Goal: Book appointment/travel/reservation

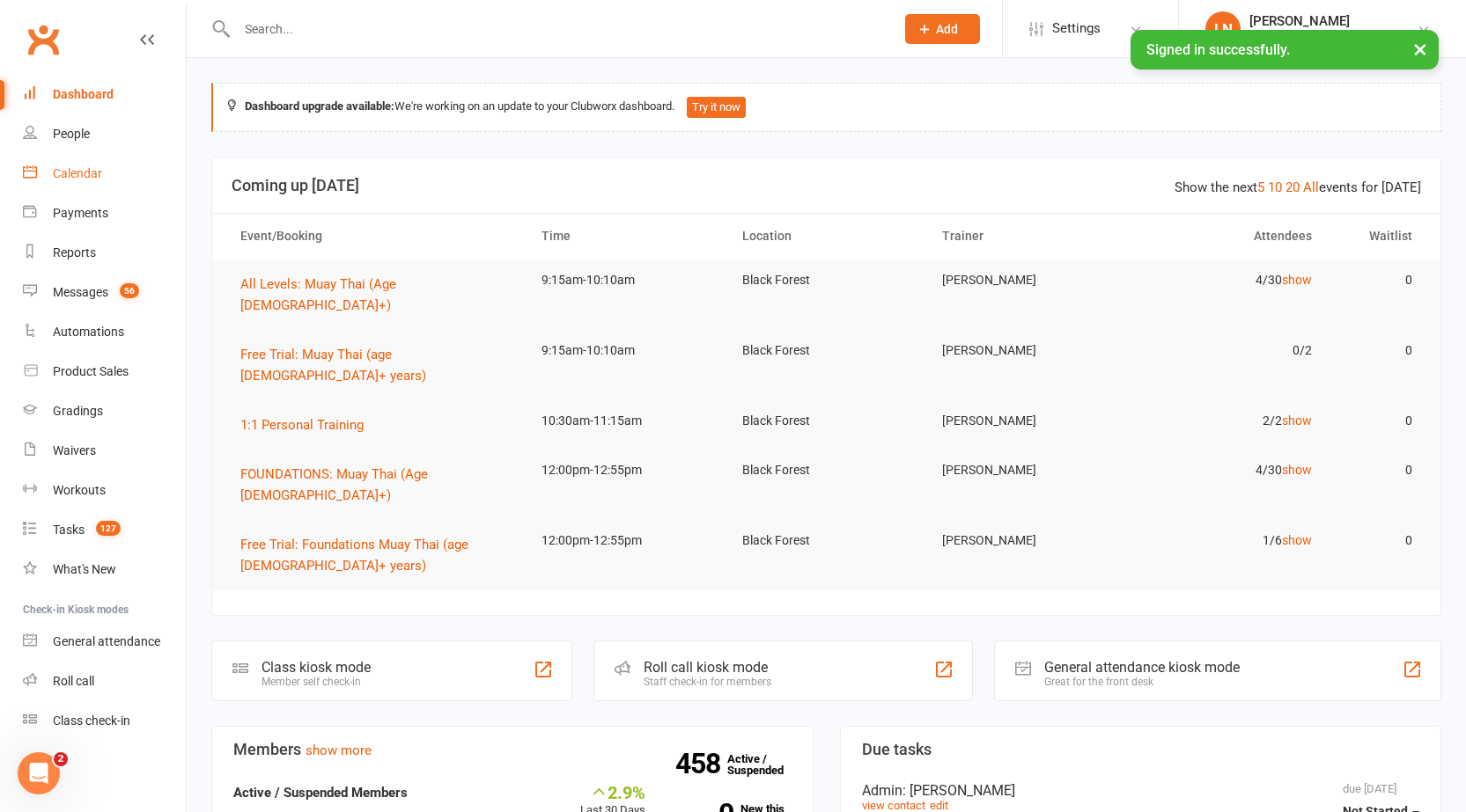
click at [70, 169] on div "Calendar" at bounding box center [78, 173] width 49 height 14
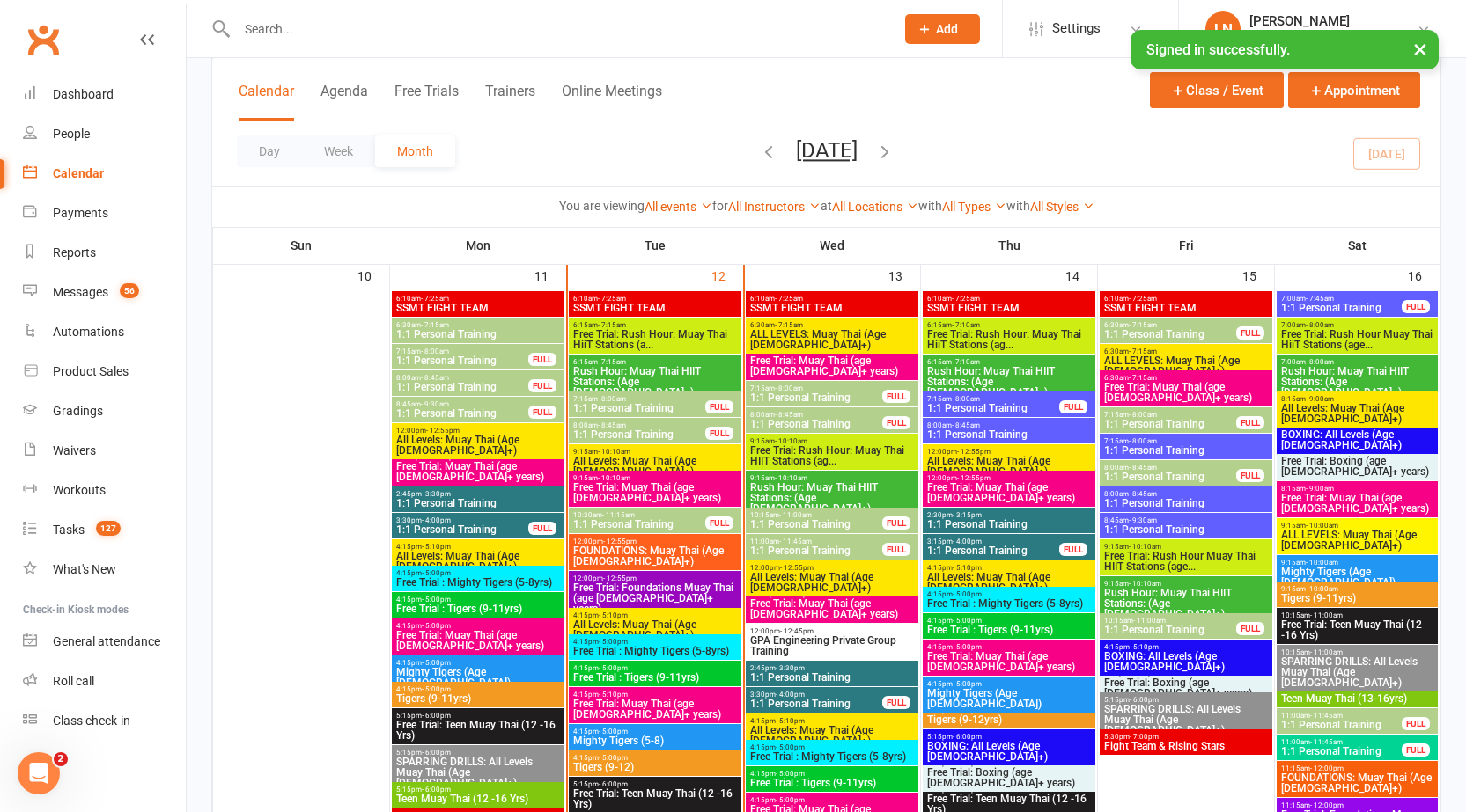
scroll to position [1891, 0]
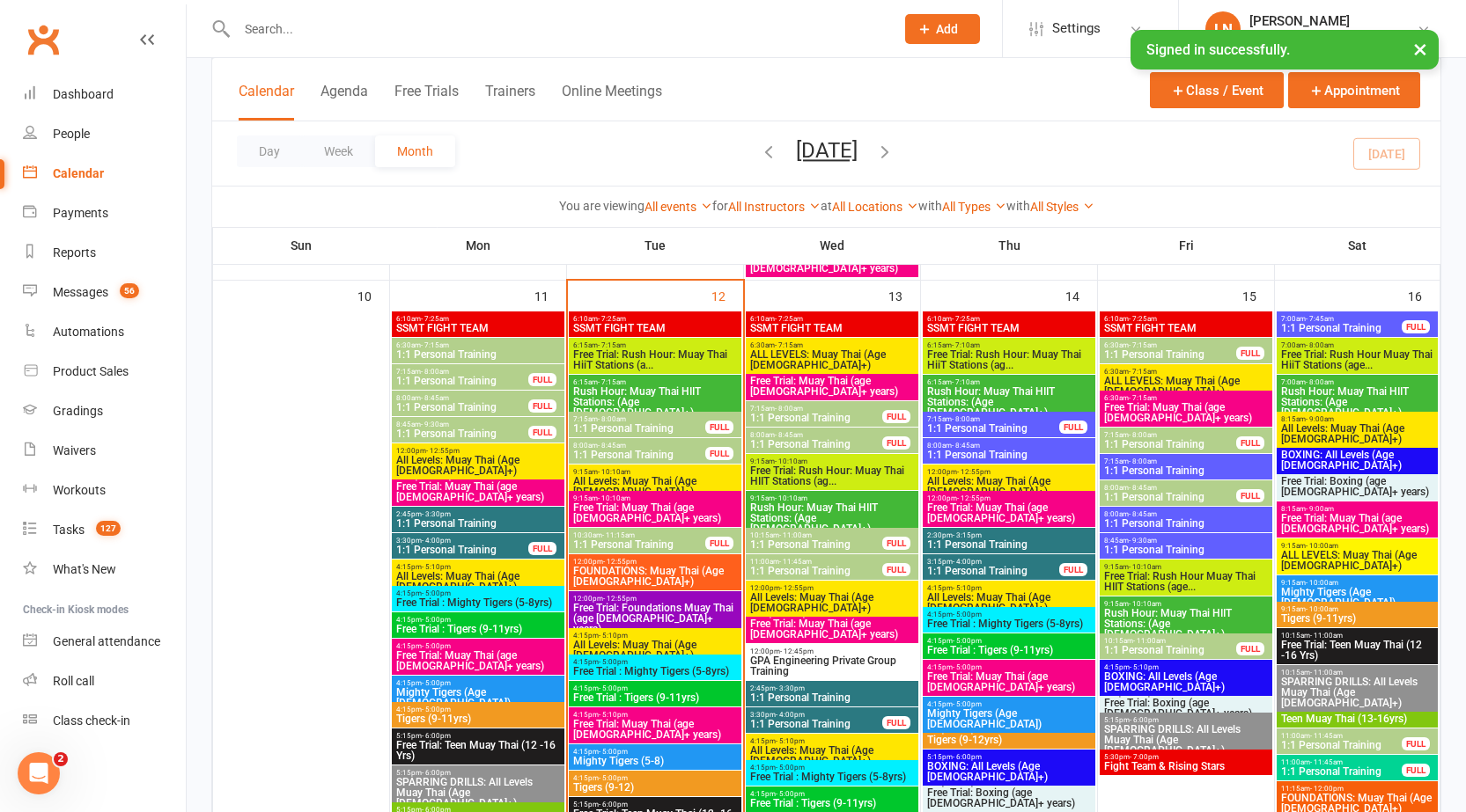
click at [621, 427] on span "1:1 Personal Training" at bounding box center [639, 428] width 134 height 11
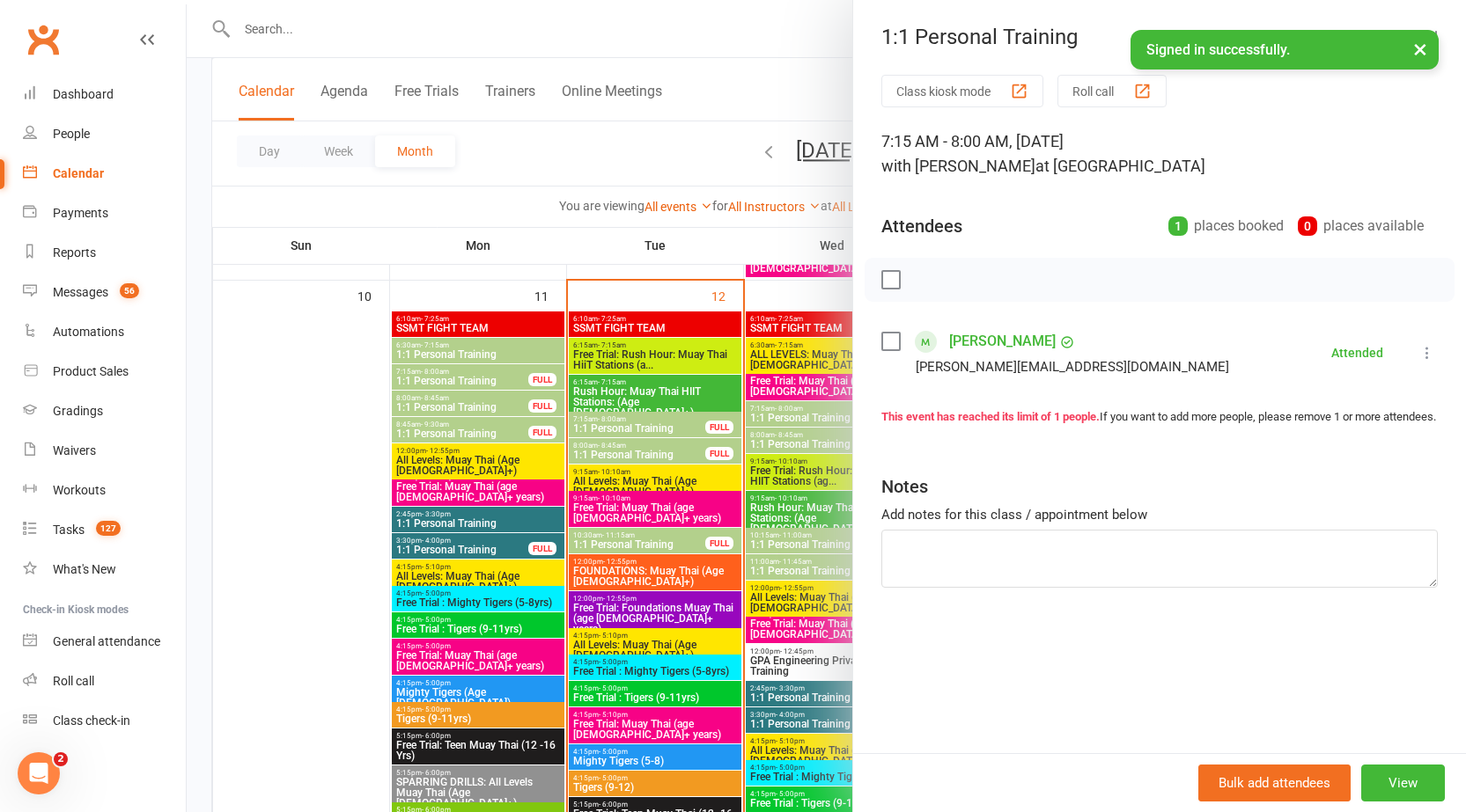
click at [607, 422] on div at bounding box center [826, 406] width 1279 height 812
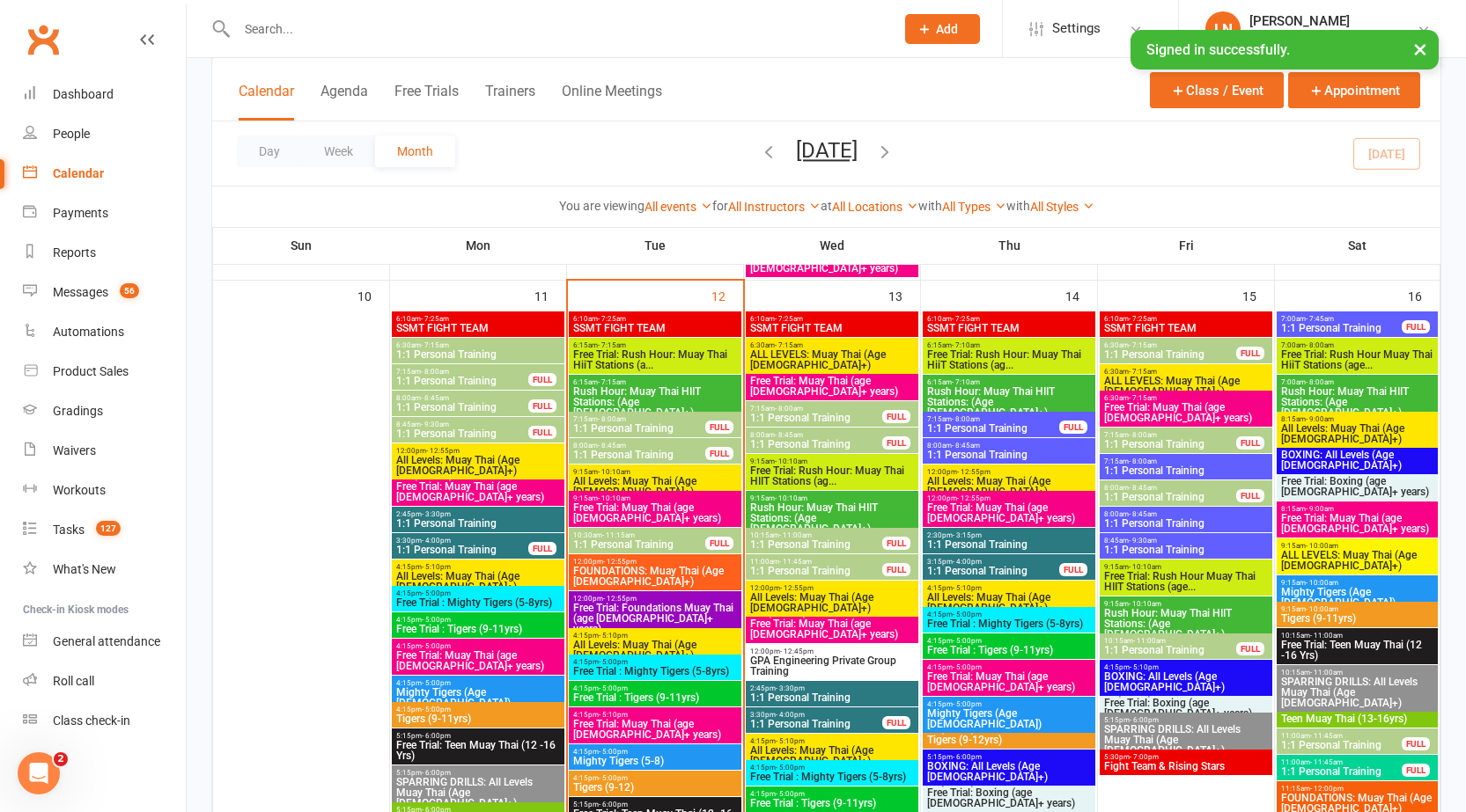
click at [606, 442] on span "- 8:45am" at bounding box center [612, 446] width 28 height 8
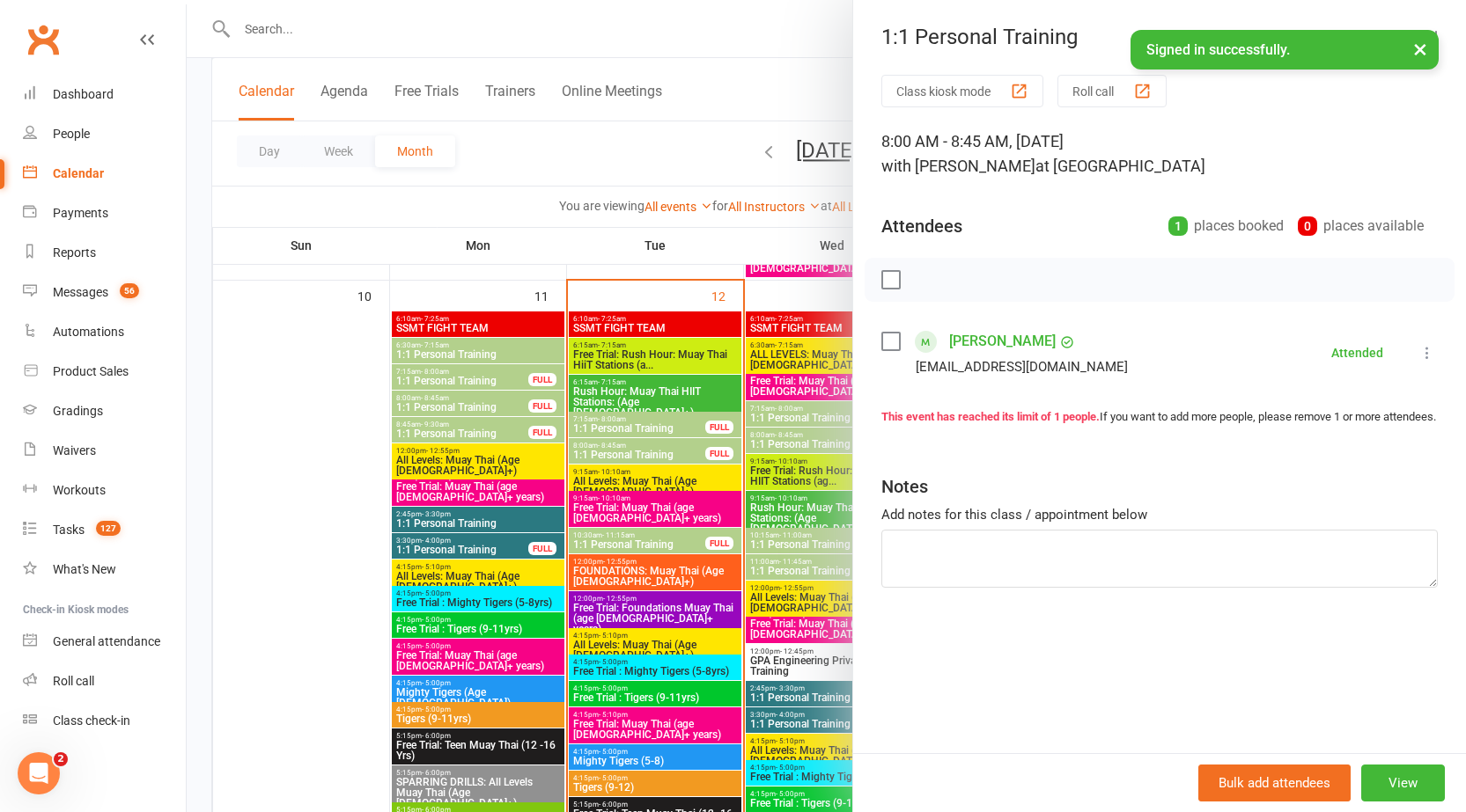
click at [606, 443] on div at bounding box center [826, 406] width 1279 height 812
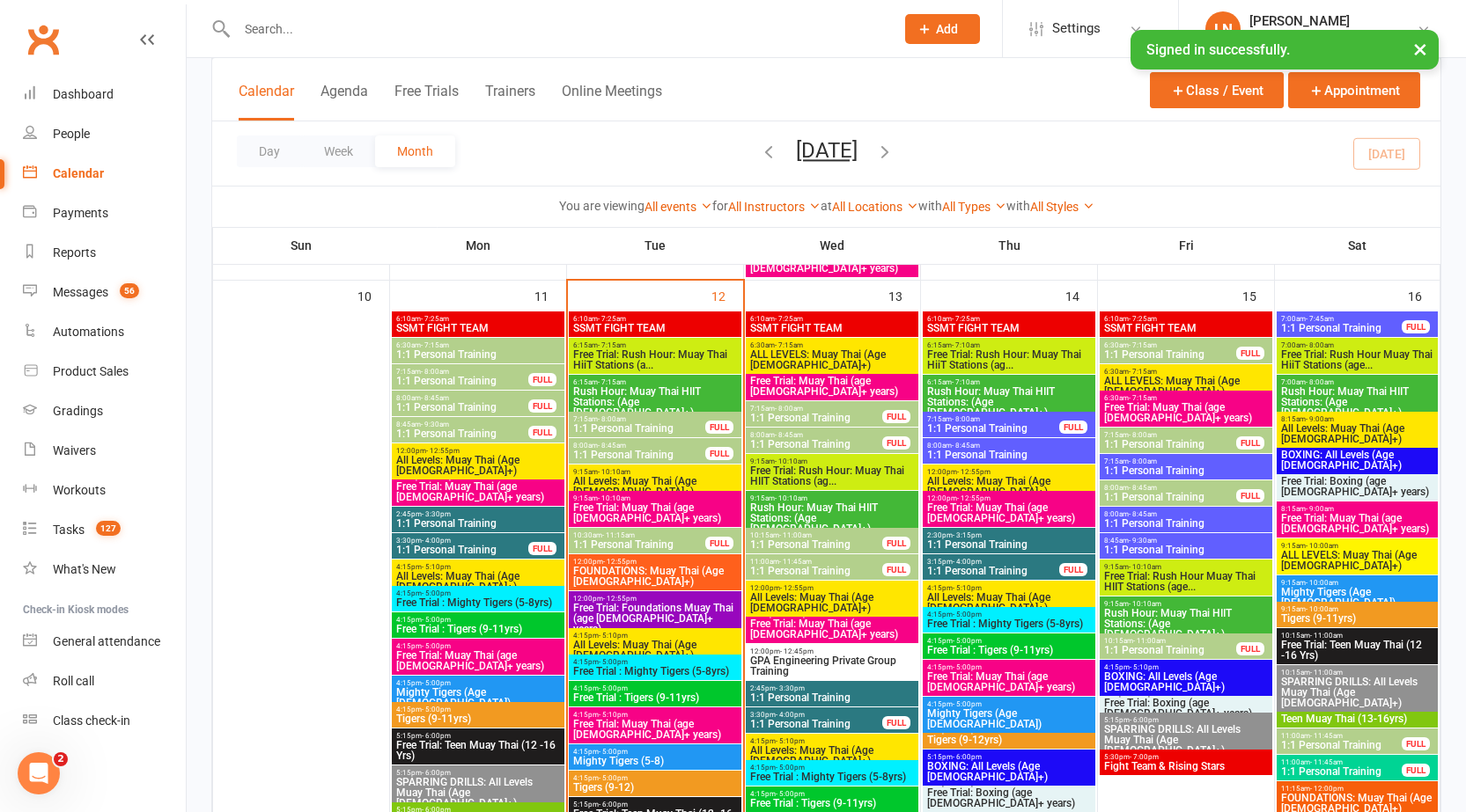
click at [605, 476] on span "All Levels: Muay Thai (Age 13+)" at bounding box center [655, 486] width 166 height 21
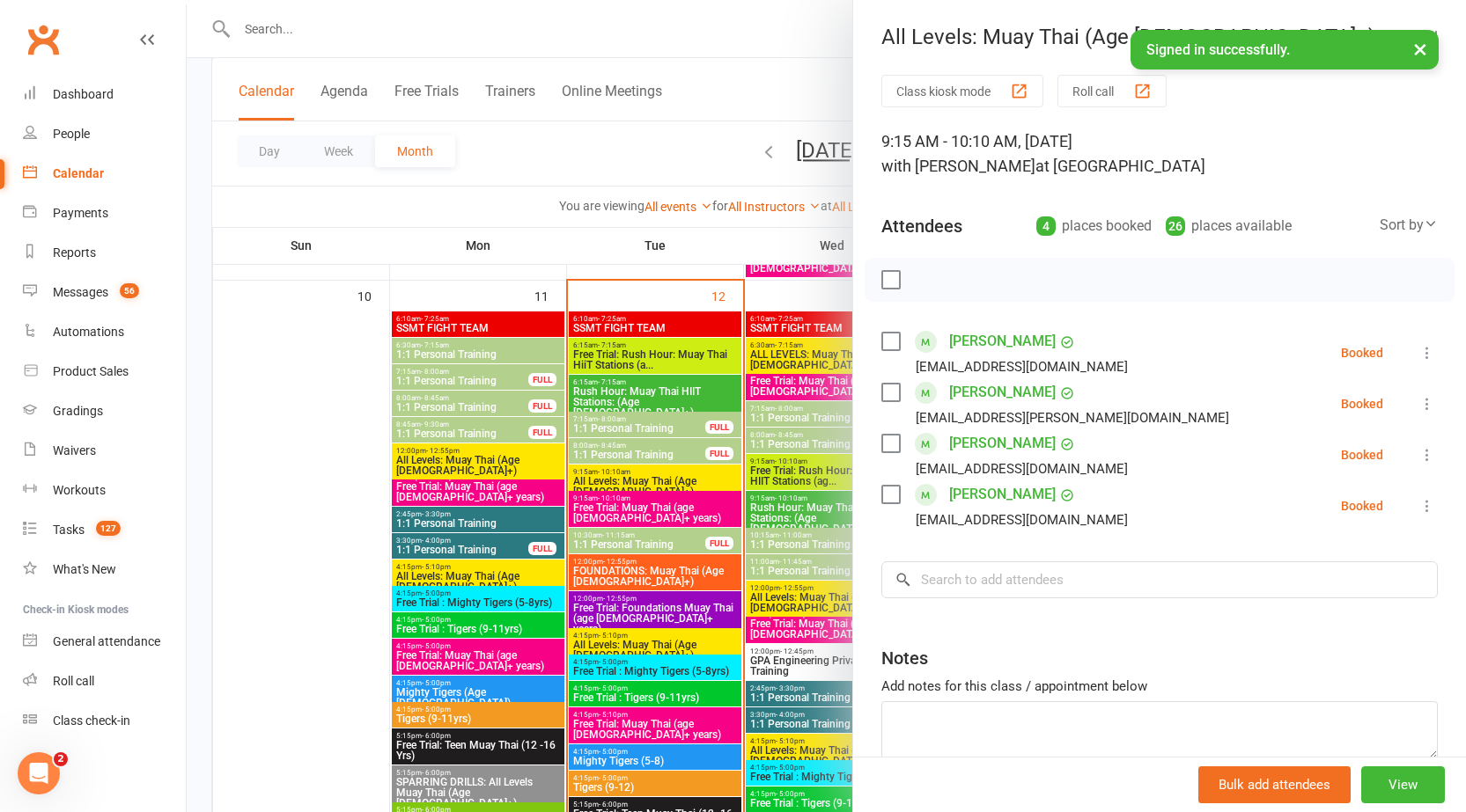
click at [605, 475] on div at bounding box center [826, 406] width 1279 height 812
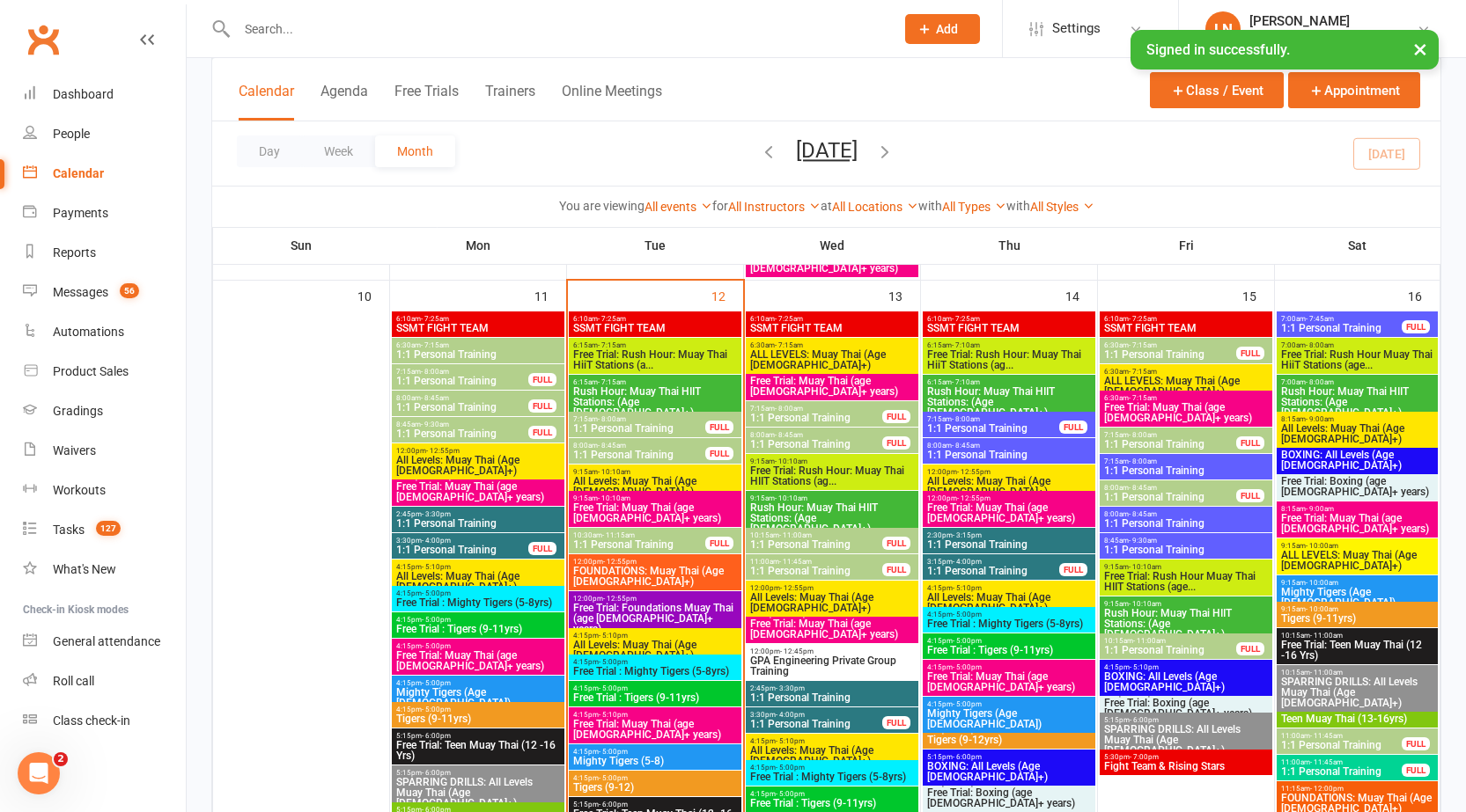
click at [605, 504] on span "Free Trial: Muay Thai (age 13+ years)" at bounding box center [655, 513] width 166 height 21
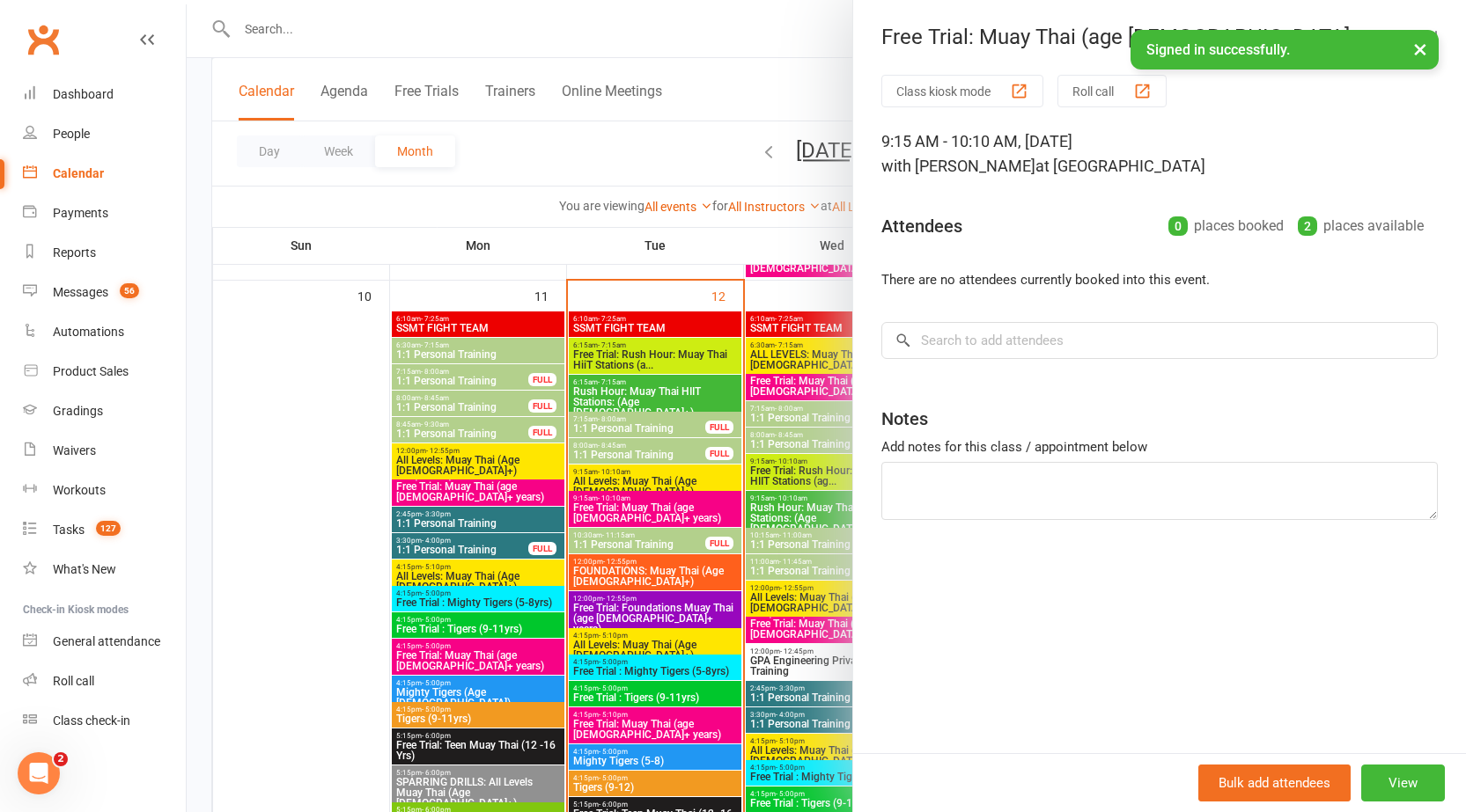
click at [605, 505] on div at bounding box center [826, 406] width 1279 height 812
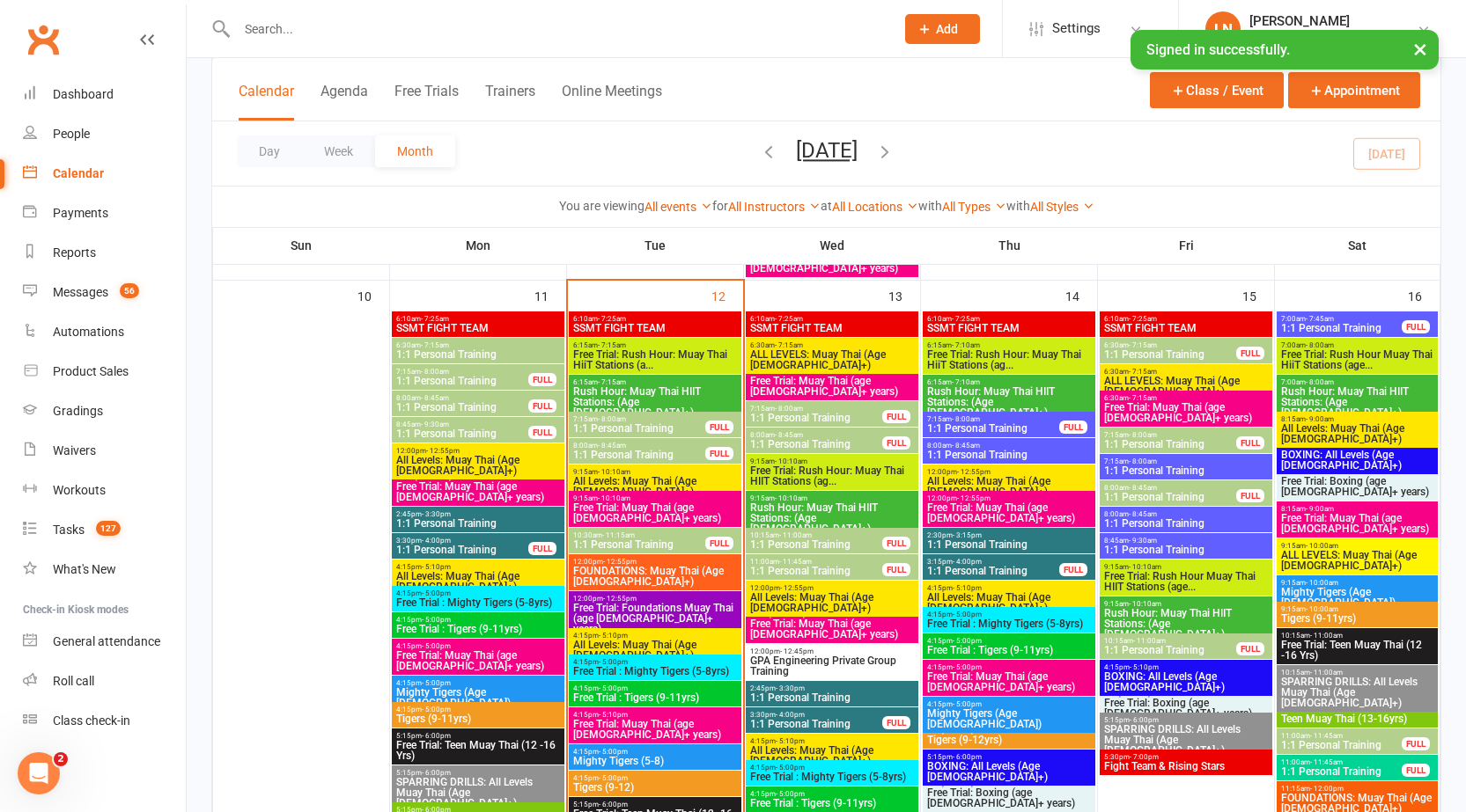
click at [599, 585] on span "FOUNDATIONS: Muay Thai (Age 13+)" at bounding box center [655, 576] width 166 height 21
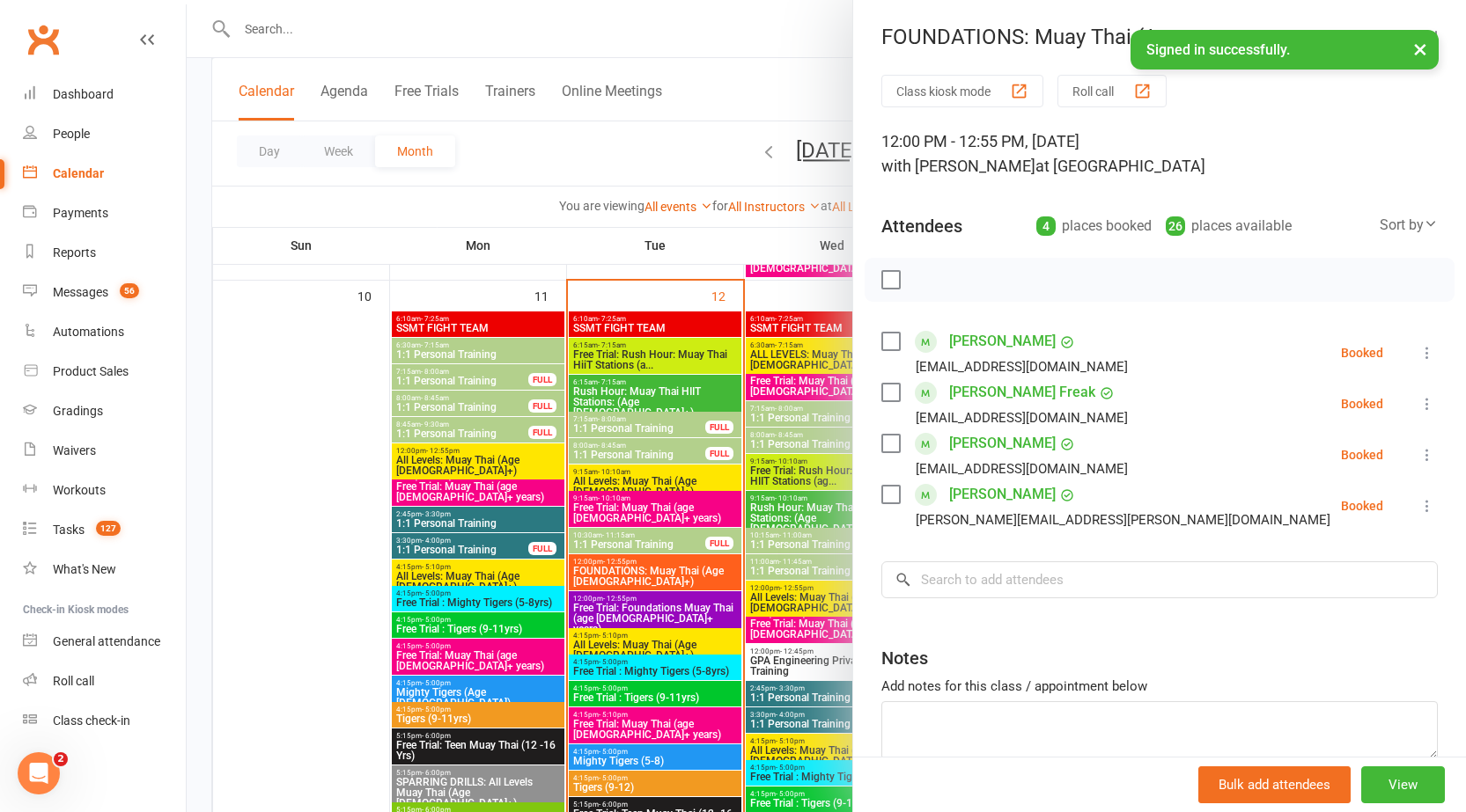
click at [1424, 55] on button "×" at bounding box center [1419, 49] width 32 height 38
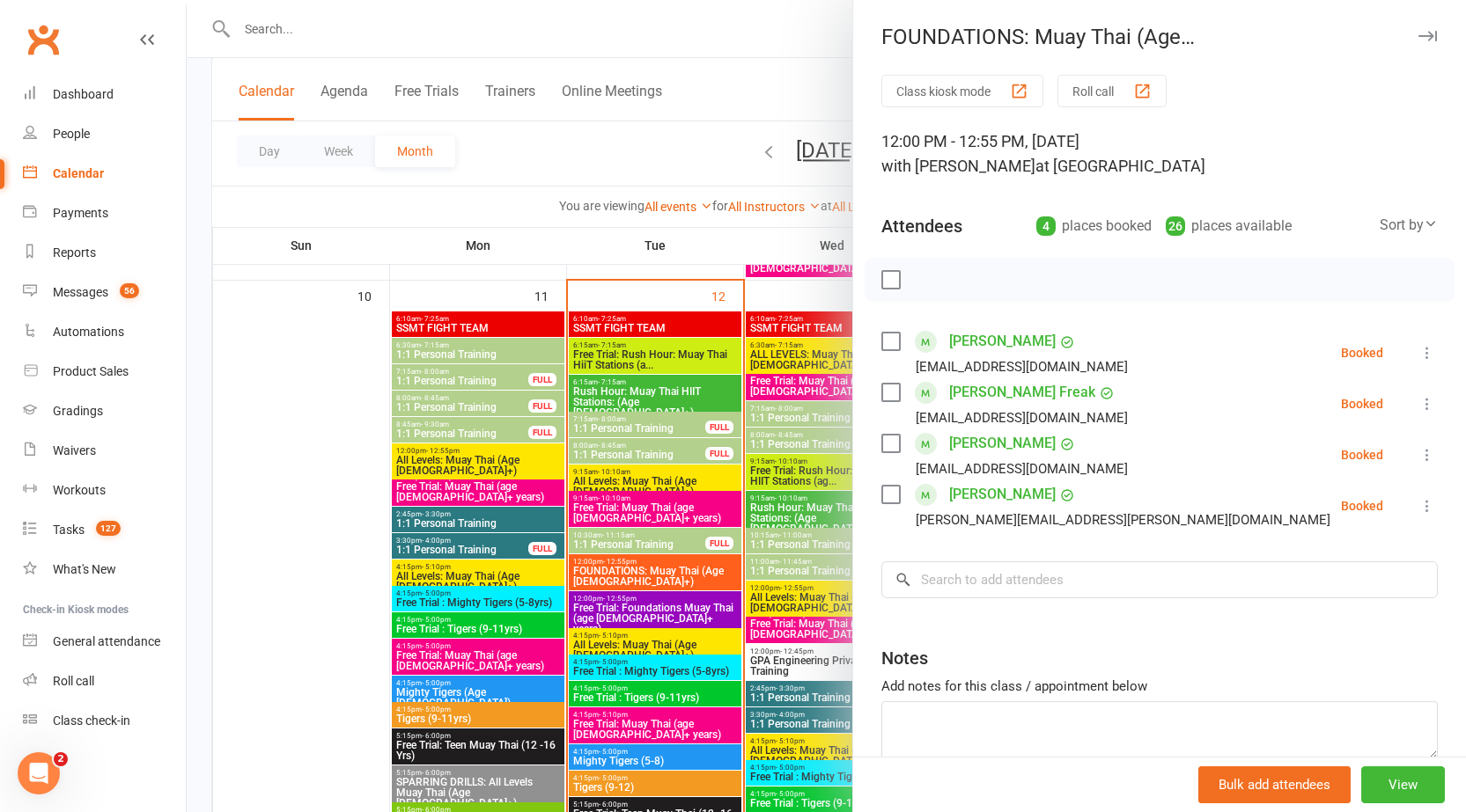
click at [1417, 29] on button "button" at bounding box center [1427, 36] width 21 height 21
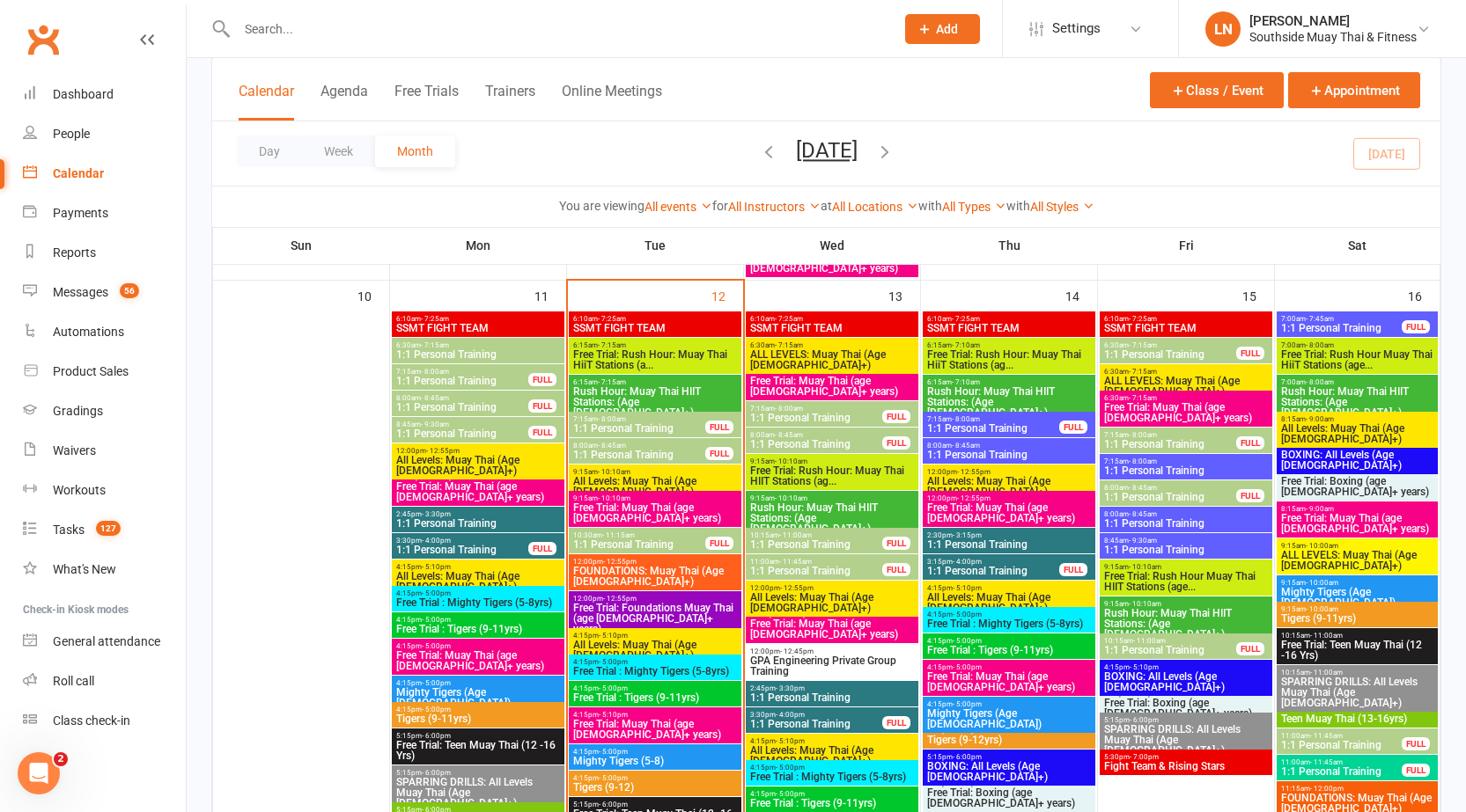
click at [642, 568] on span "FOUNDATIONS: Muay Thai (Age 13+)" at bounding box center [655, 576] width 166 height 21
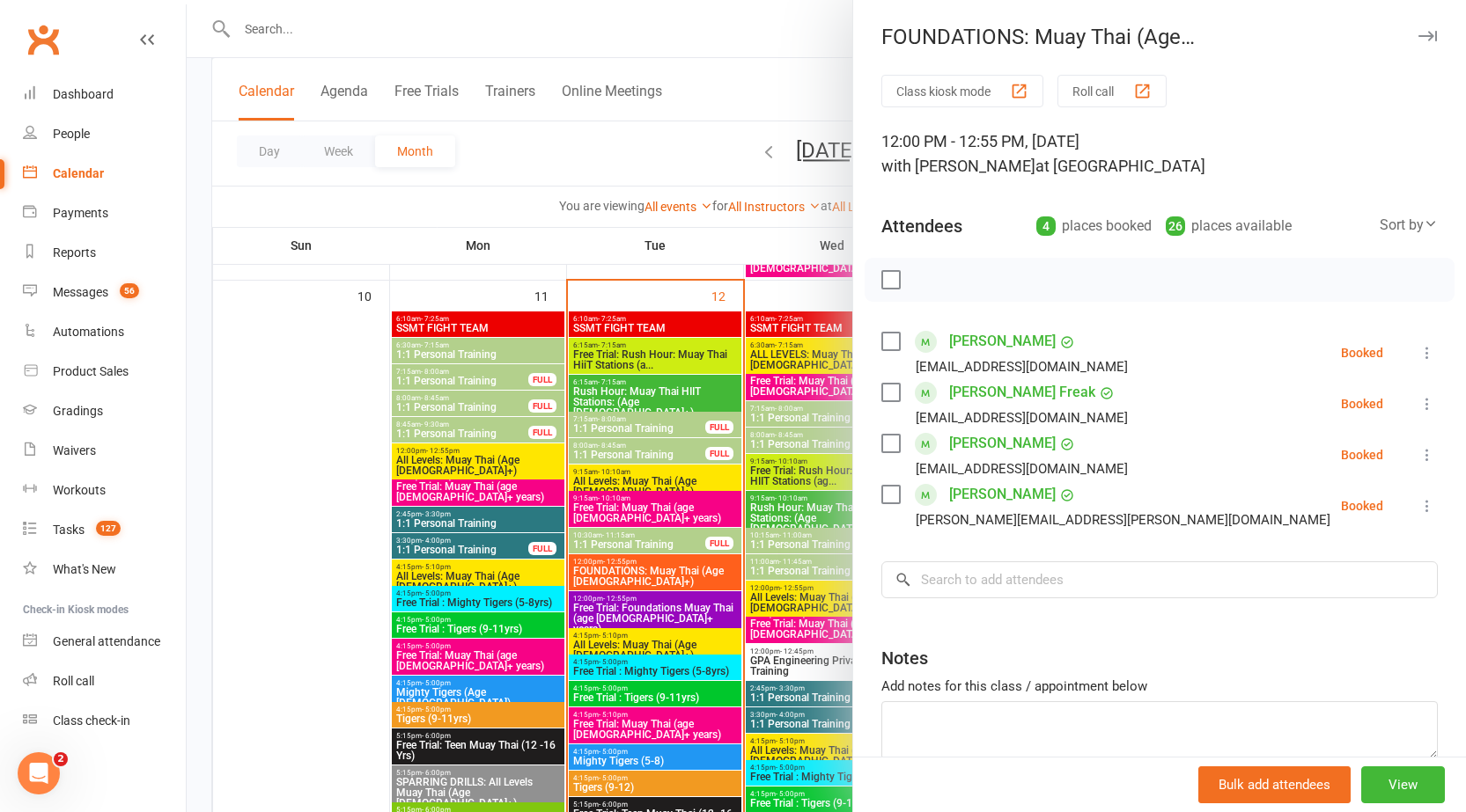
click at [642, 568] on div at bounding box center [826, 406] width 1279 height 812
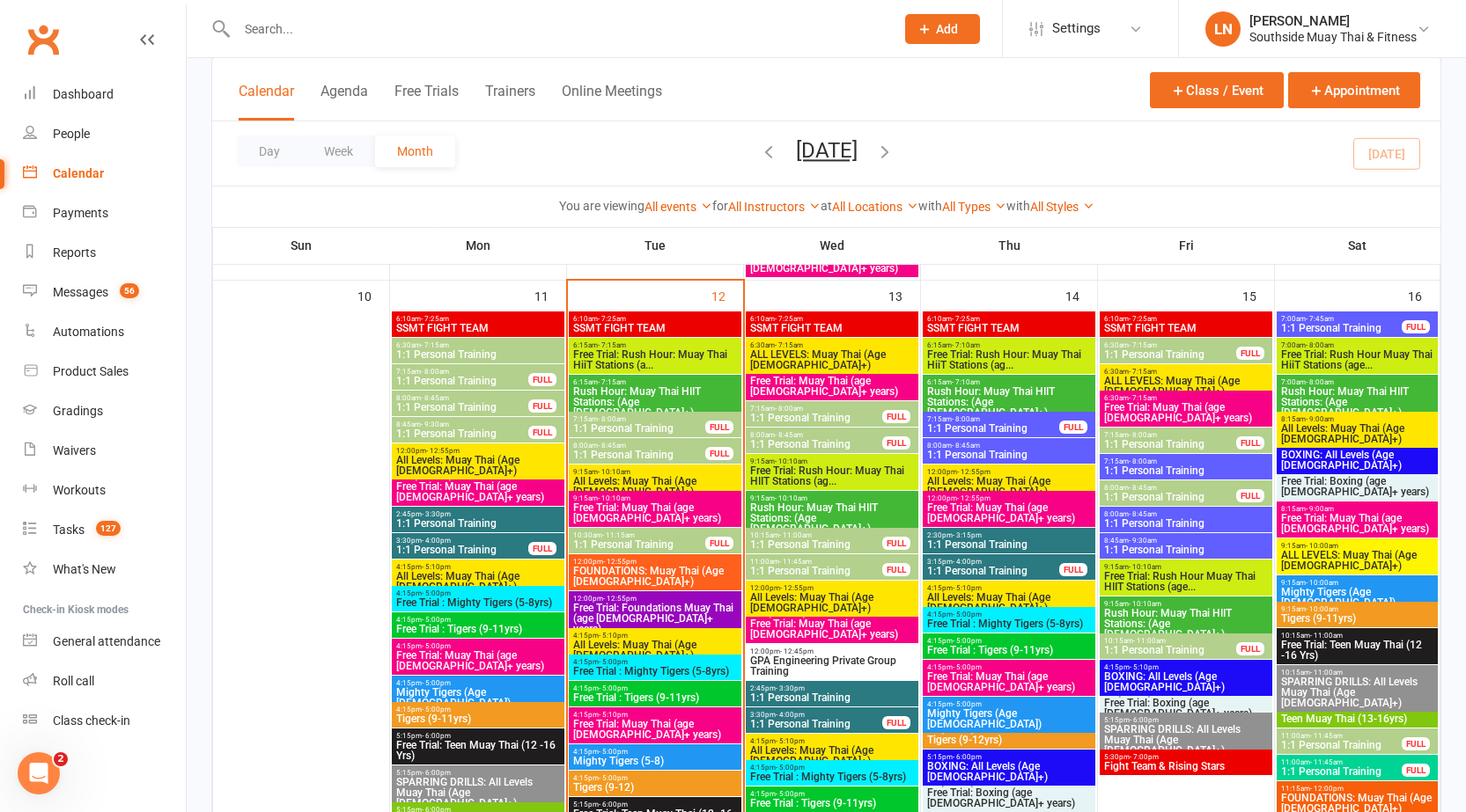
click at [615, 612] on span "Free Trial: Foundations Muay Thai (age 13+ years)" at bounding box center [655, 619] width 166 height 32
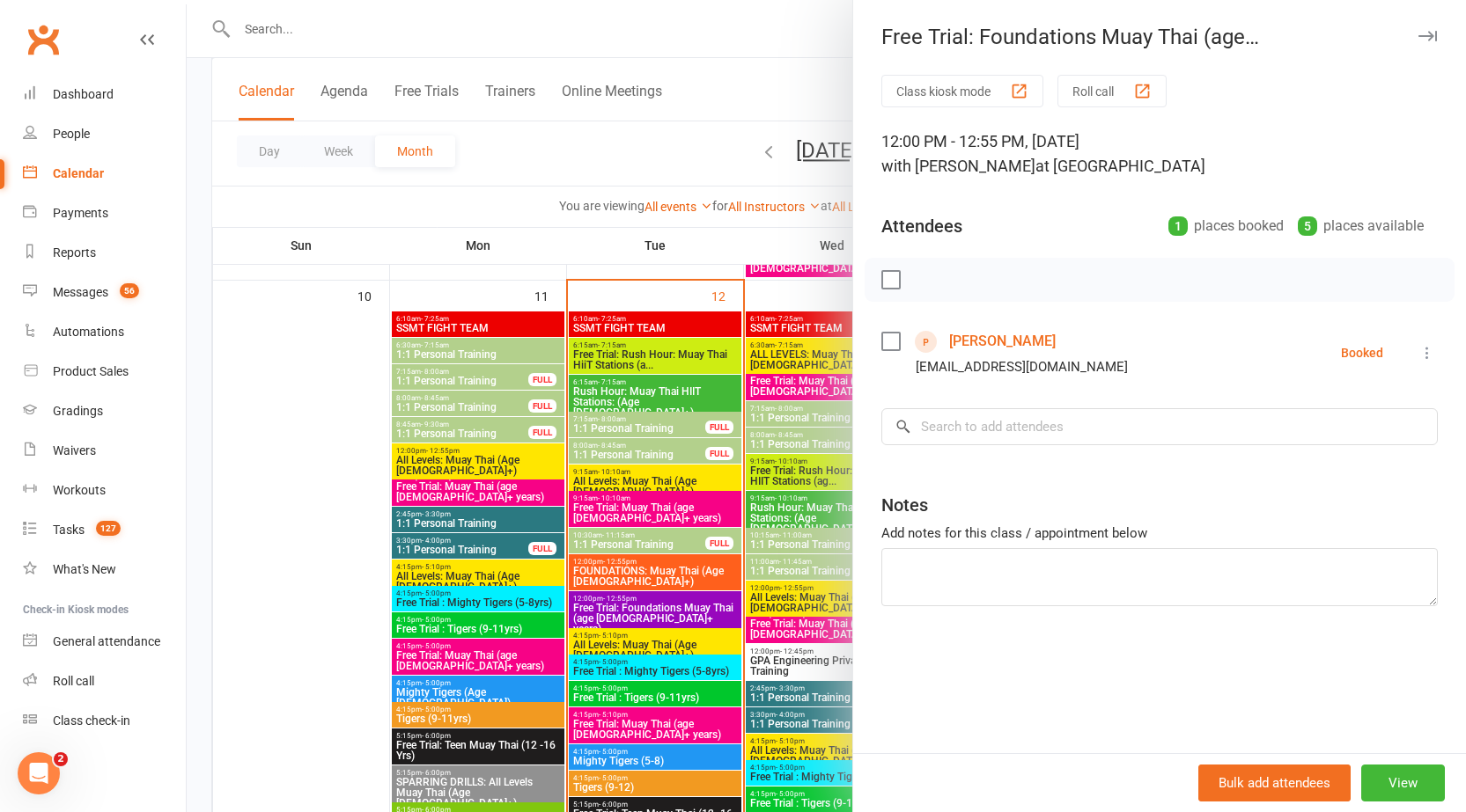
click at [615, 612] on div at bounding box center [826, 406] width 1279 height 812
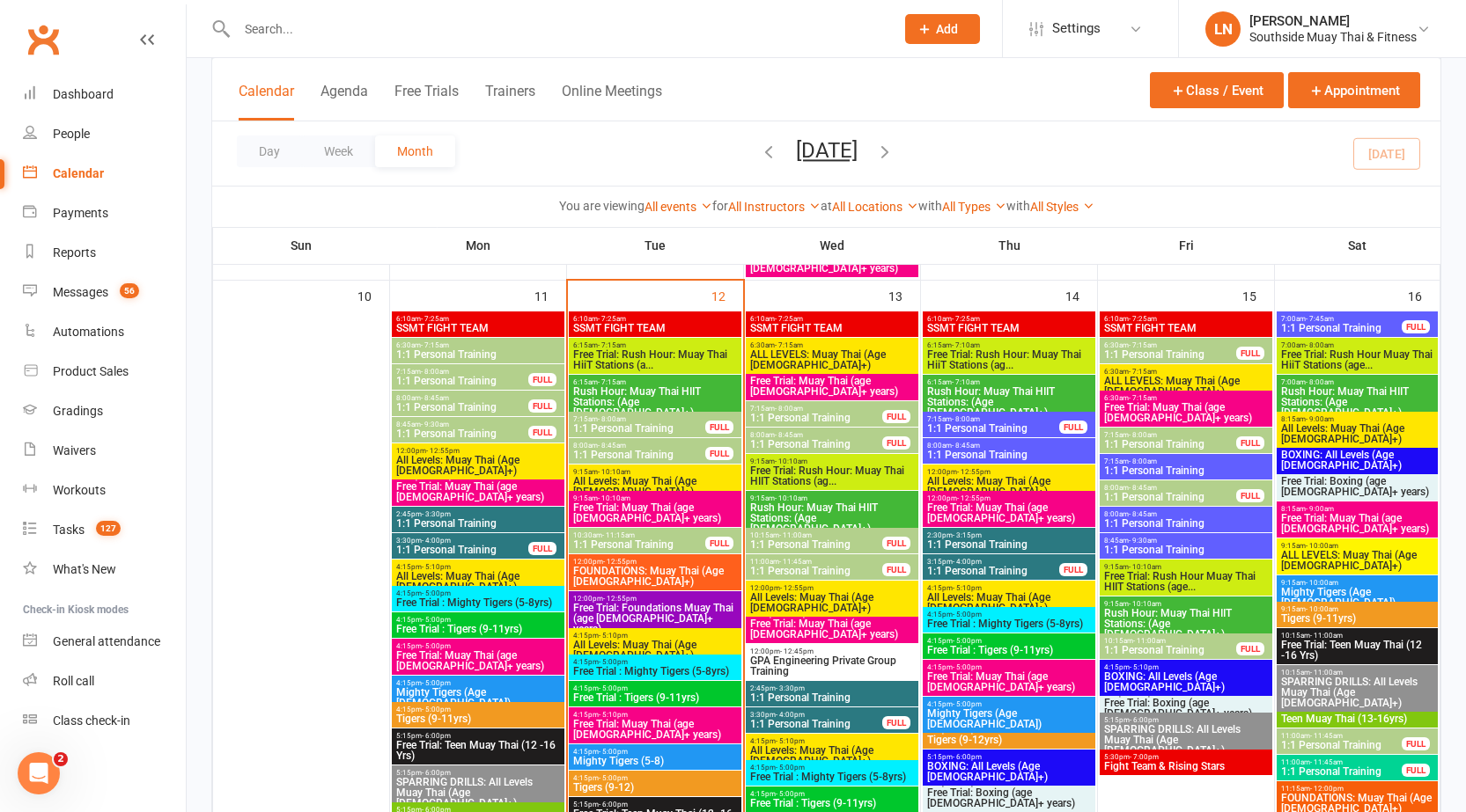
click at [611, 612] on span "Free Trial: Foundations Muay Thai (age 13+ years)" at bounding box center [655, 619] width 166 height 32
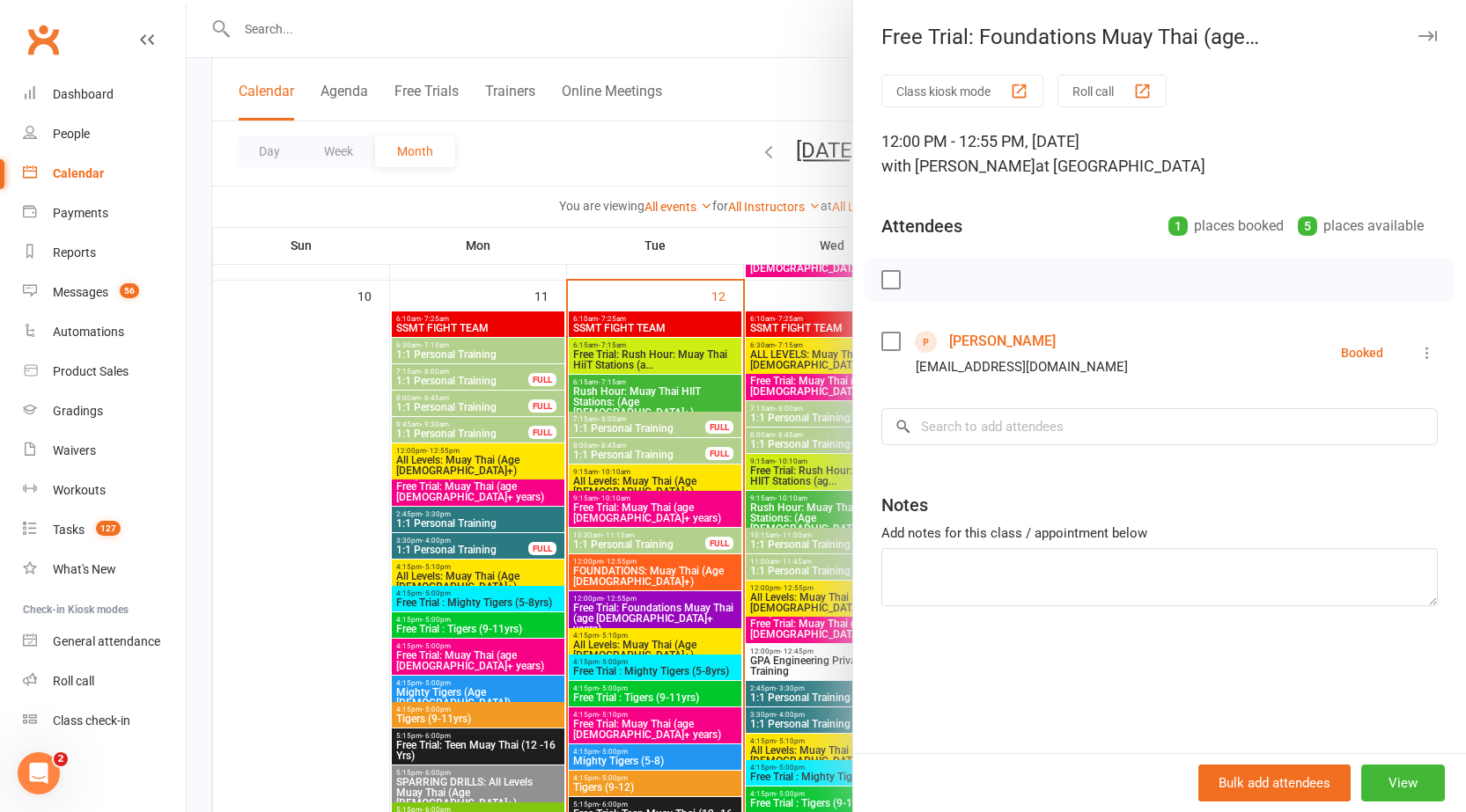
click at [1418, 39] on icon "button" at bounding box center [1428, 37] width 18 height 11
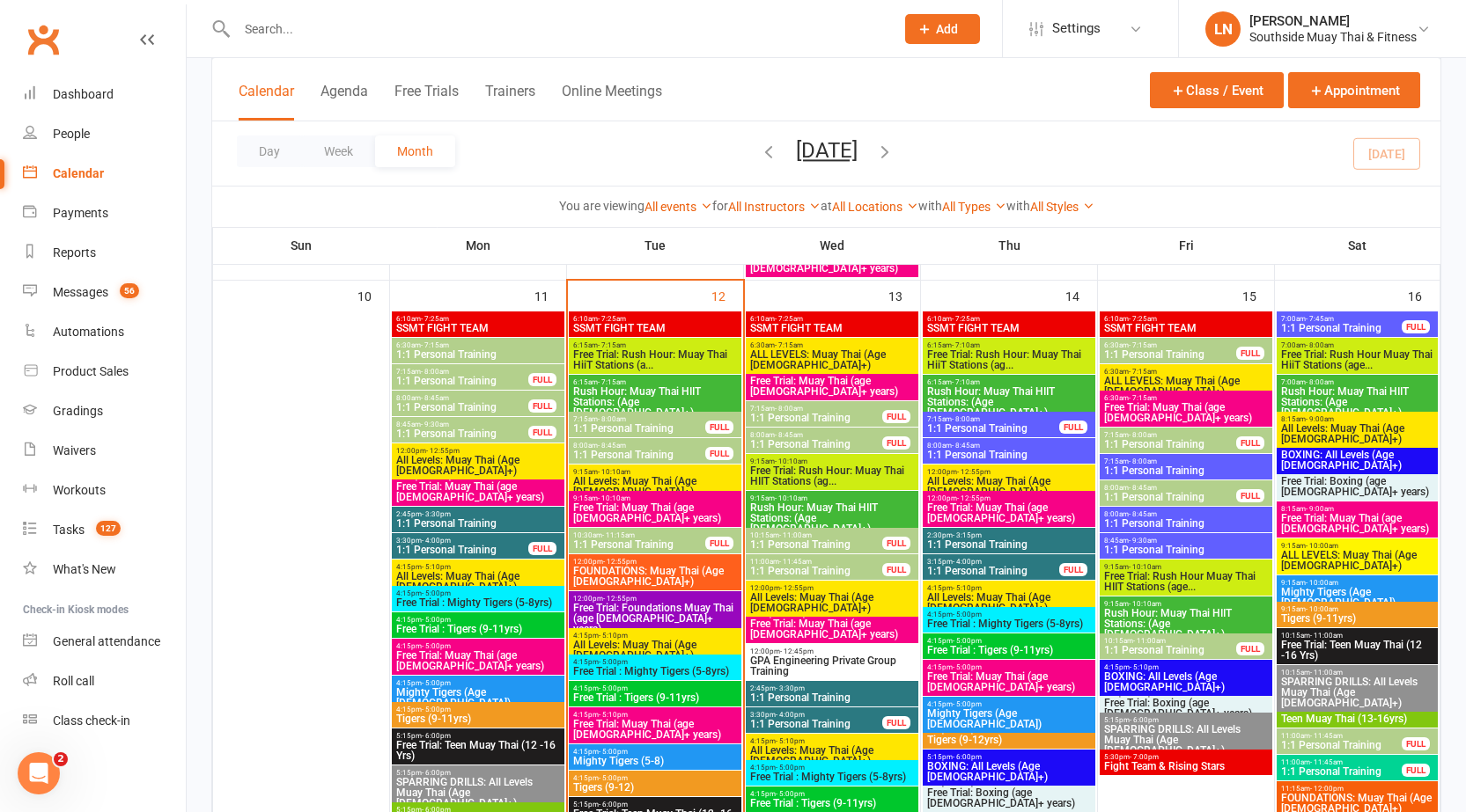
click at [706, 484] on span "All Levels: Muay Thai (Age 13+)" at bounding box center [655, 486] width 166 height 21
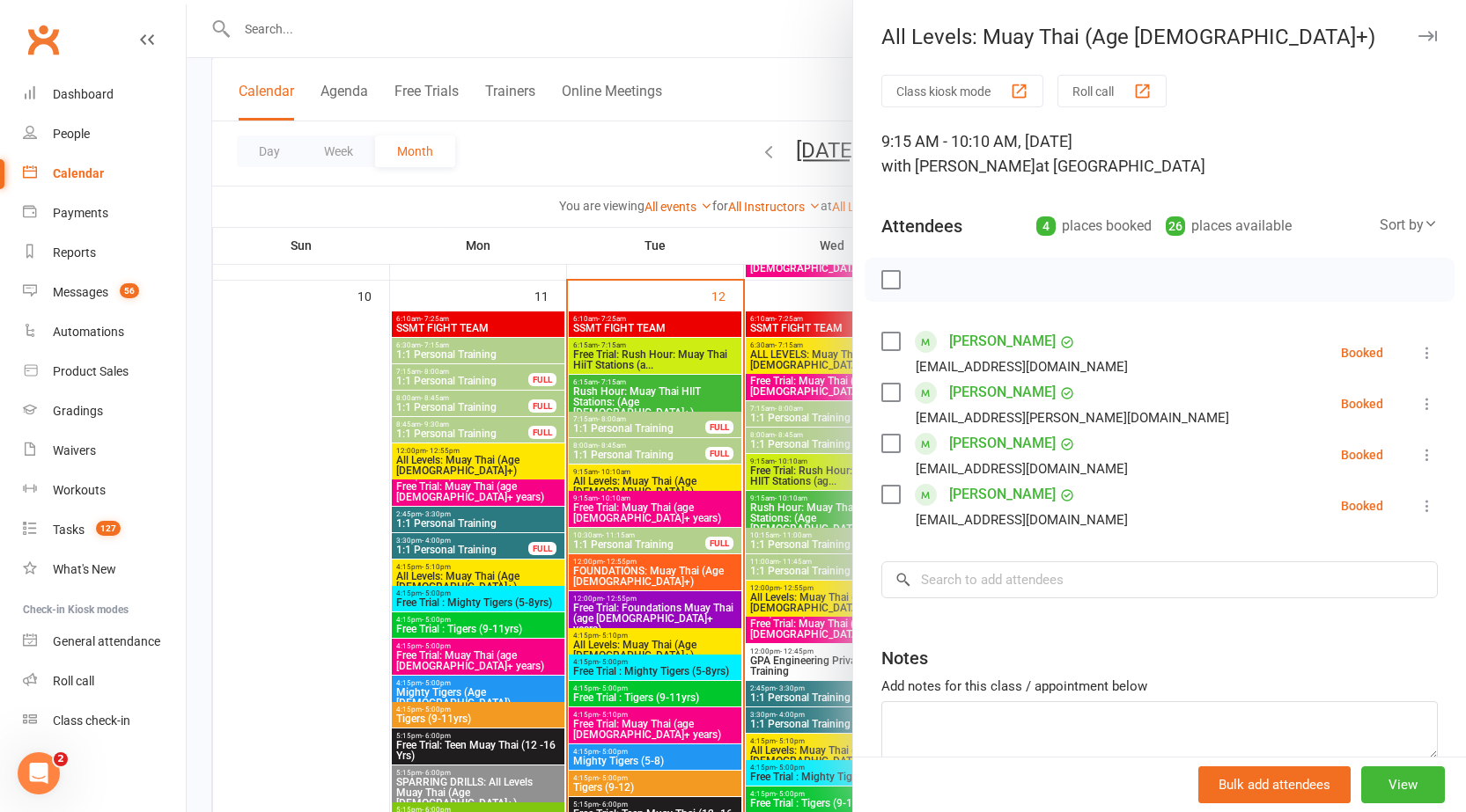
click at [1418, 38] on icon "button" at bounding box center [1428, 37] width 18 height 11
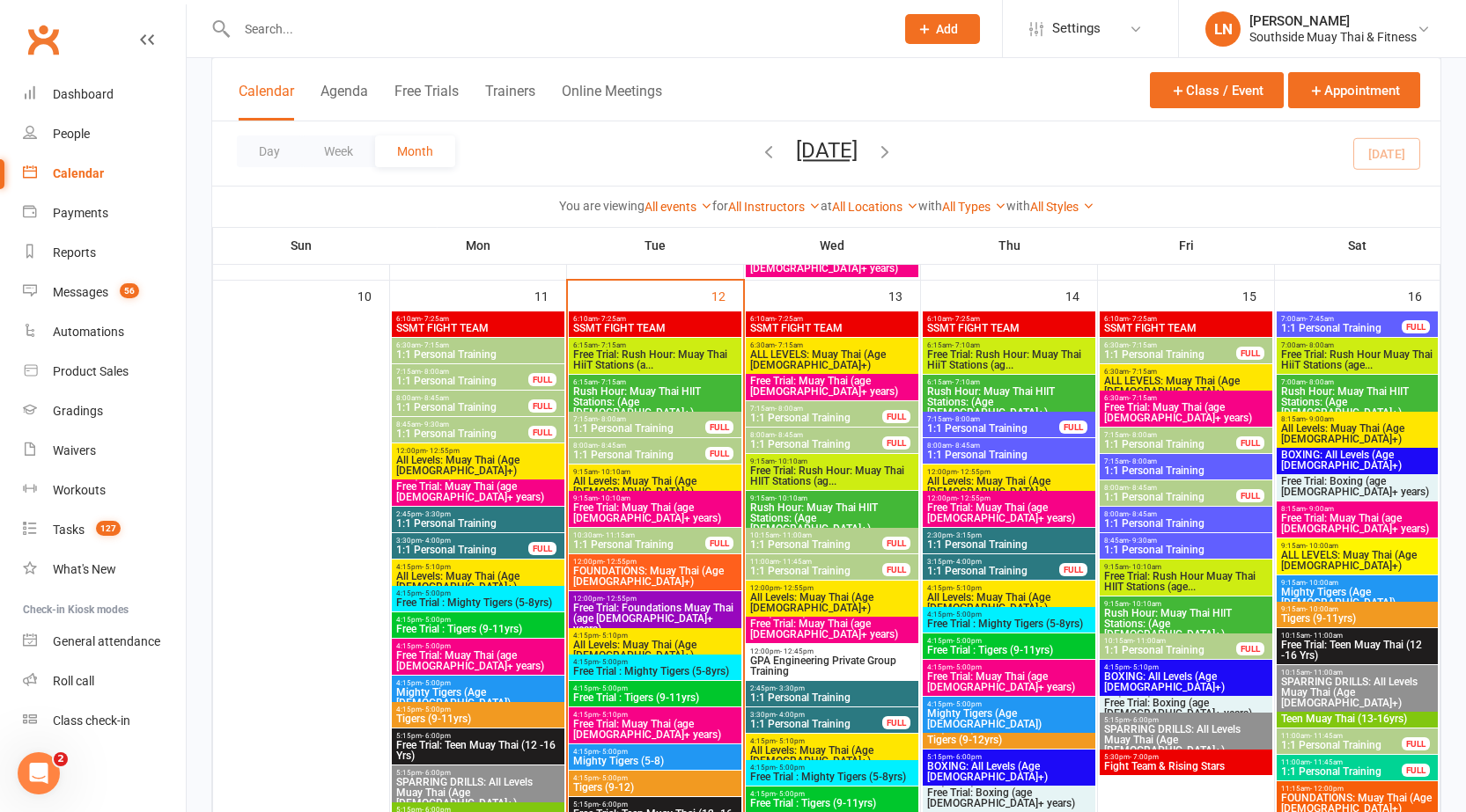
click at [614, 504] on span "Free Trial: Muay Thai (age 13+ years)" at bounding box center [655, 513] width 166 height 21
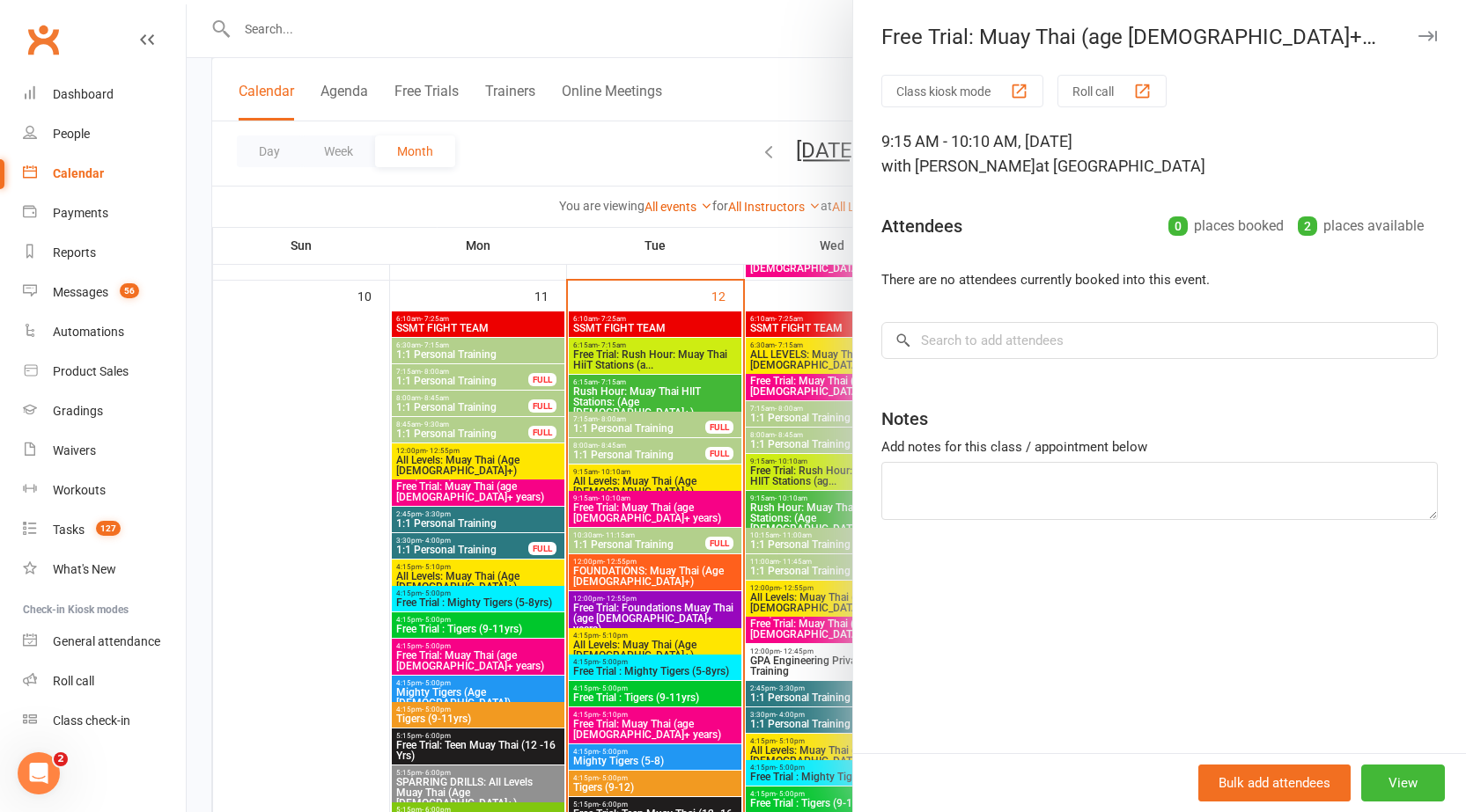
click at [614, 505] on div at bounding box center [826, 406] width 1279 height 812
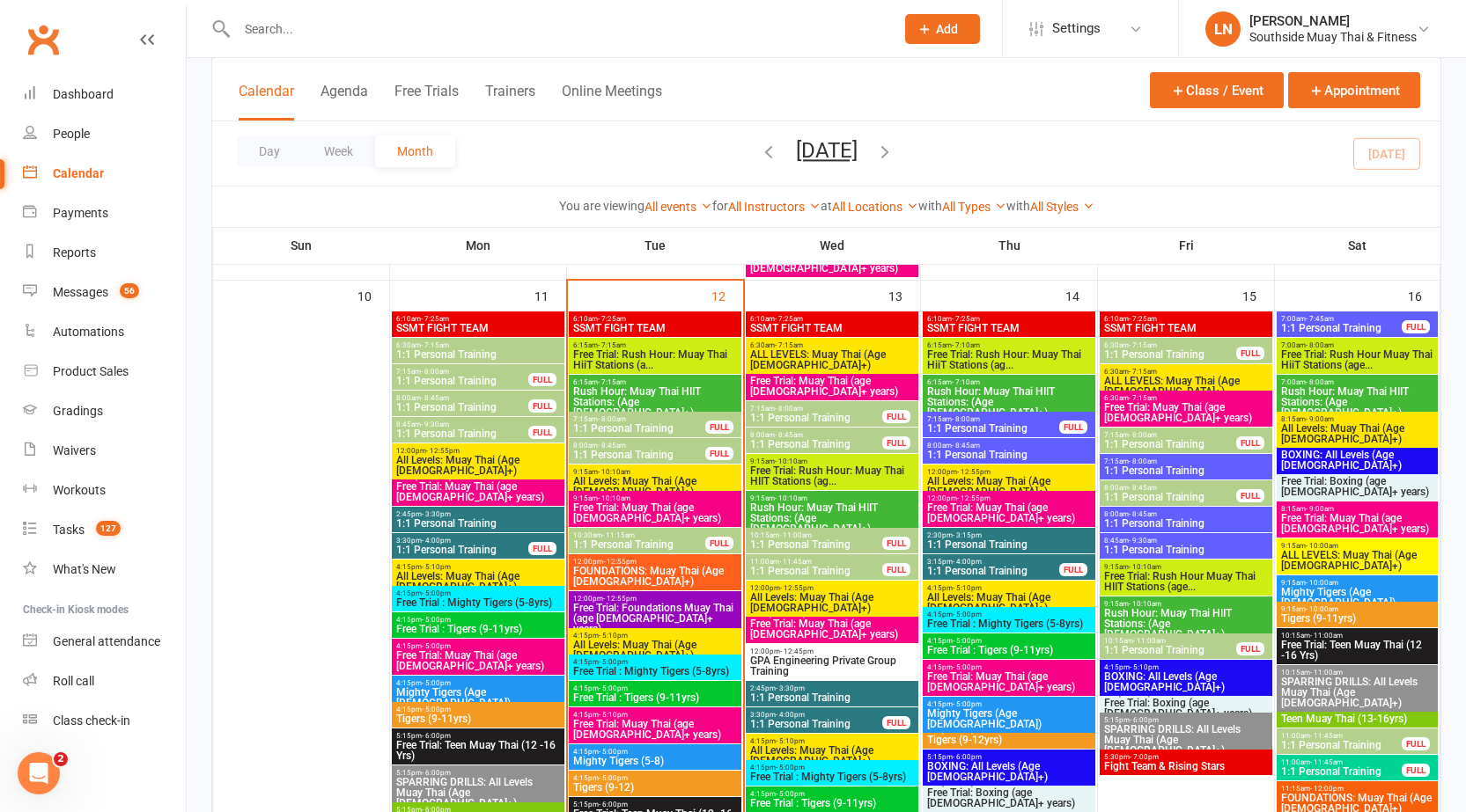
click at [609, 467] on div "9:15am - 10:10am All Levels: Muay Thai (Age 13+)" at bounding box center [655, 482] width 172 height 36
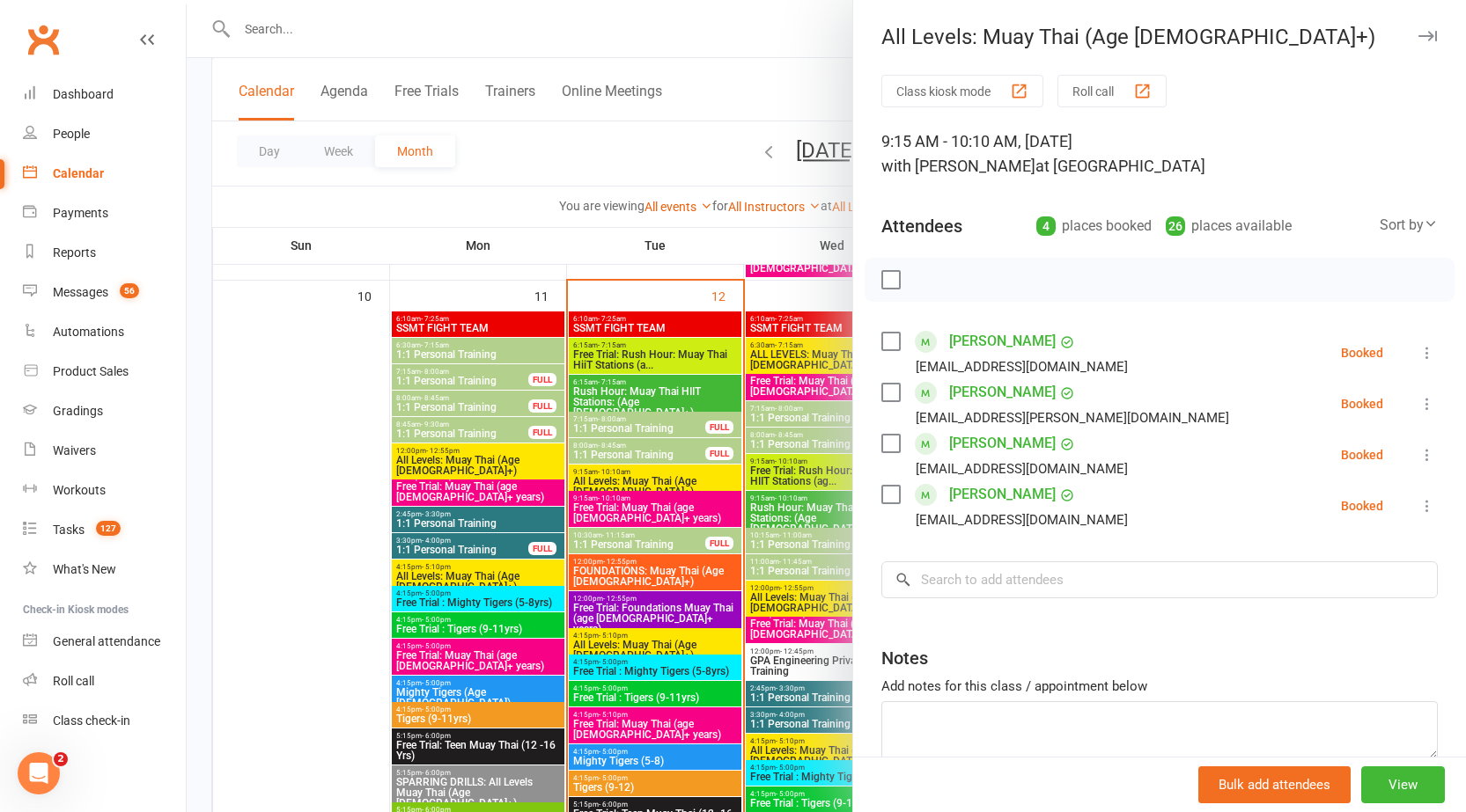
click at [612, 471] on div at bounding box center [826, 406] width 1279 height 812
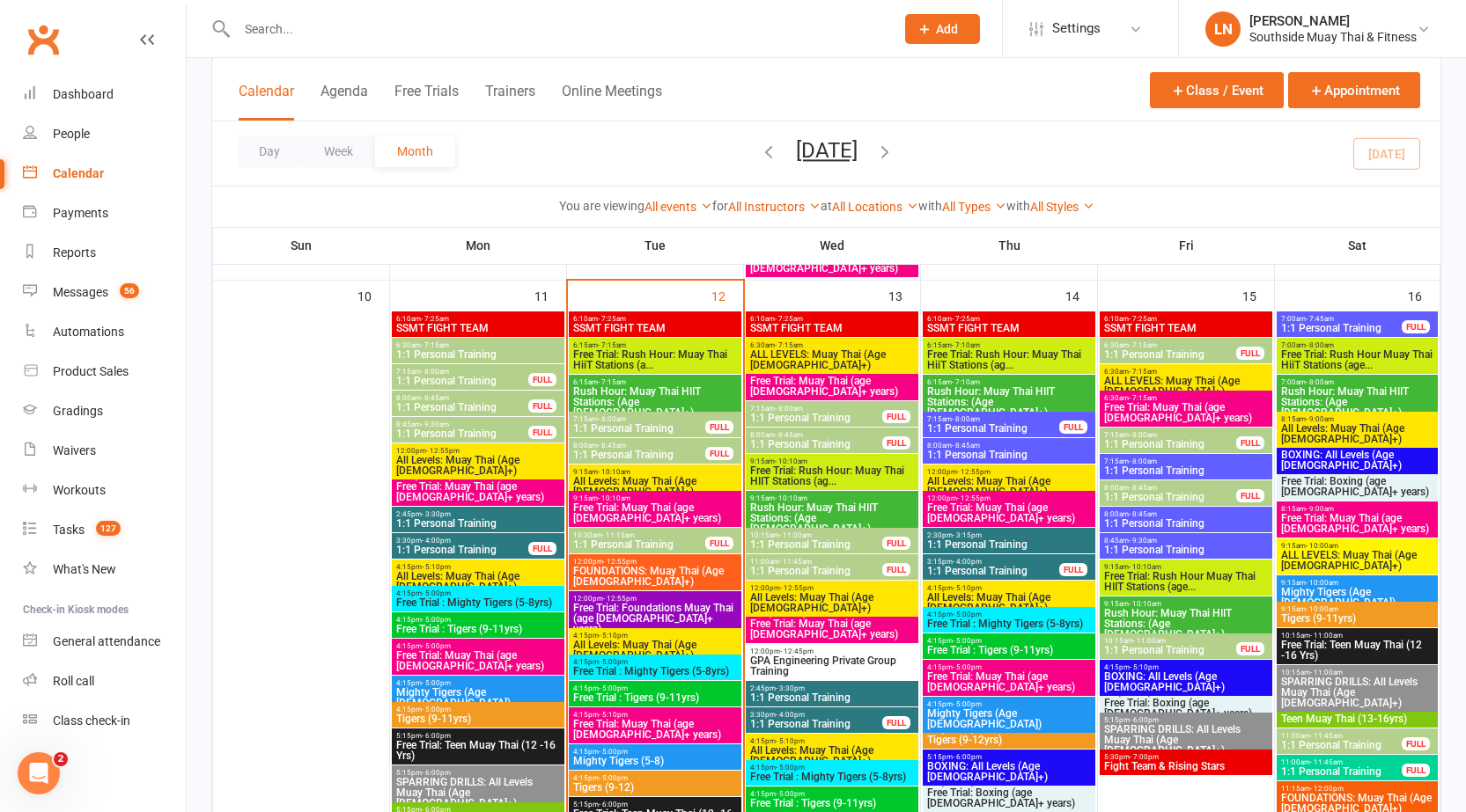
click at [786, 411] on span "- 8:00am" at bounding box center [788, 408] width 28 height 8
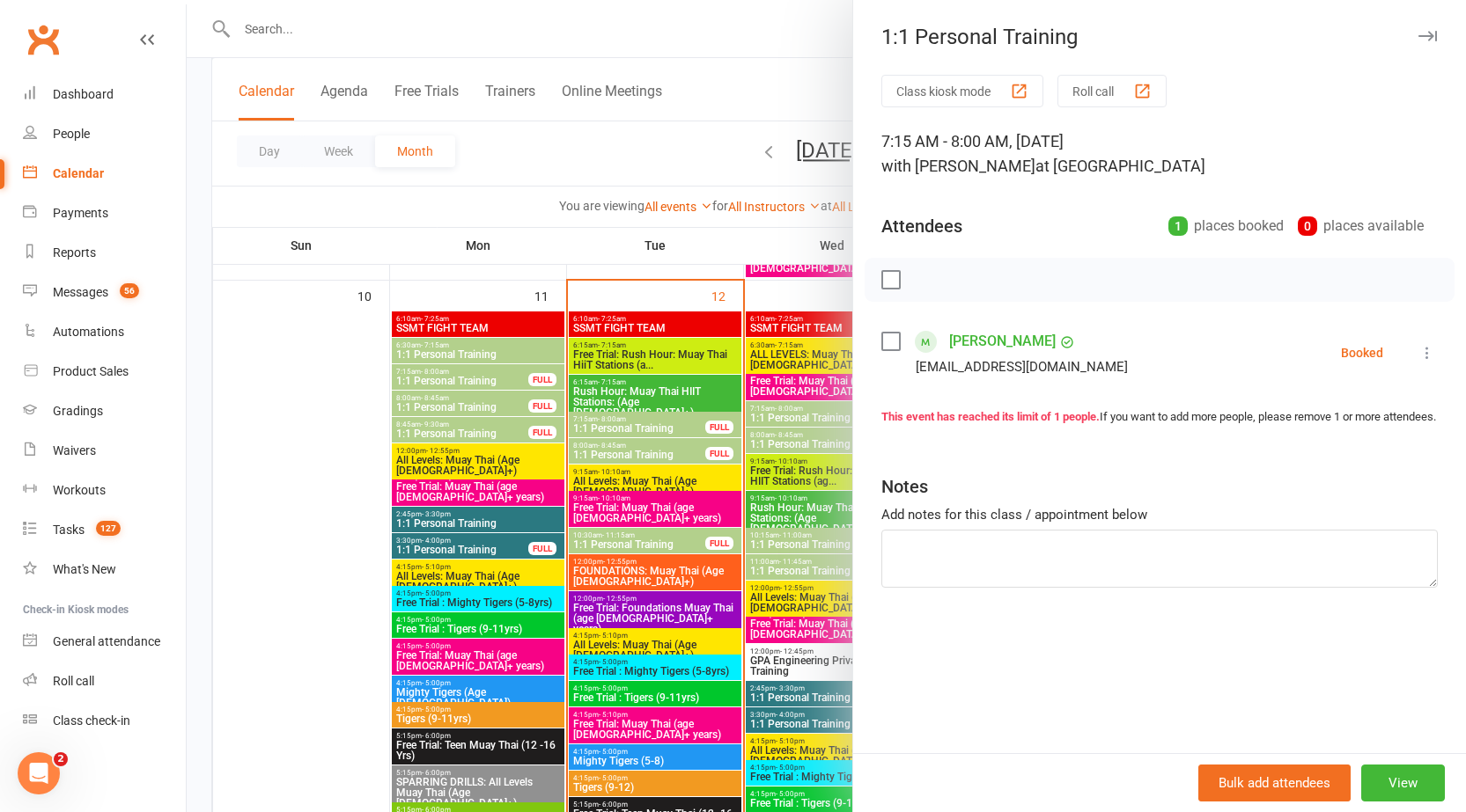
click at [776, 412] on div at bounding box center [826, 406] width 1279 height 812
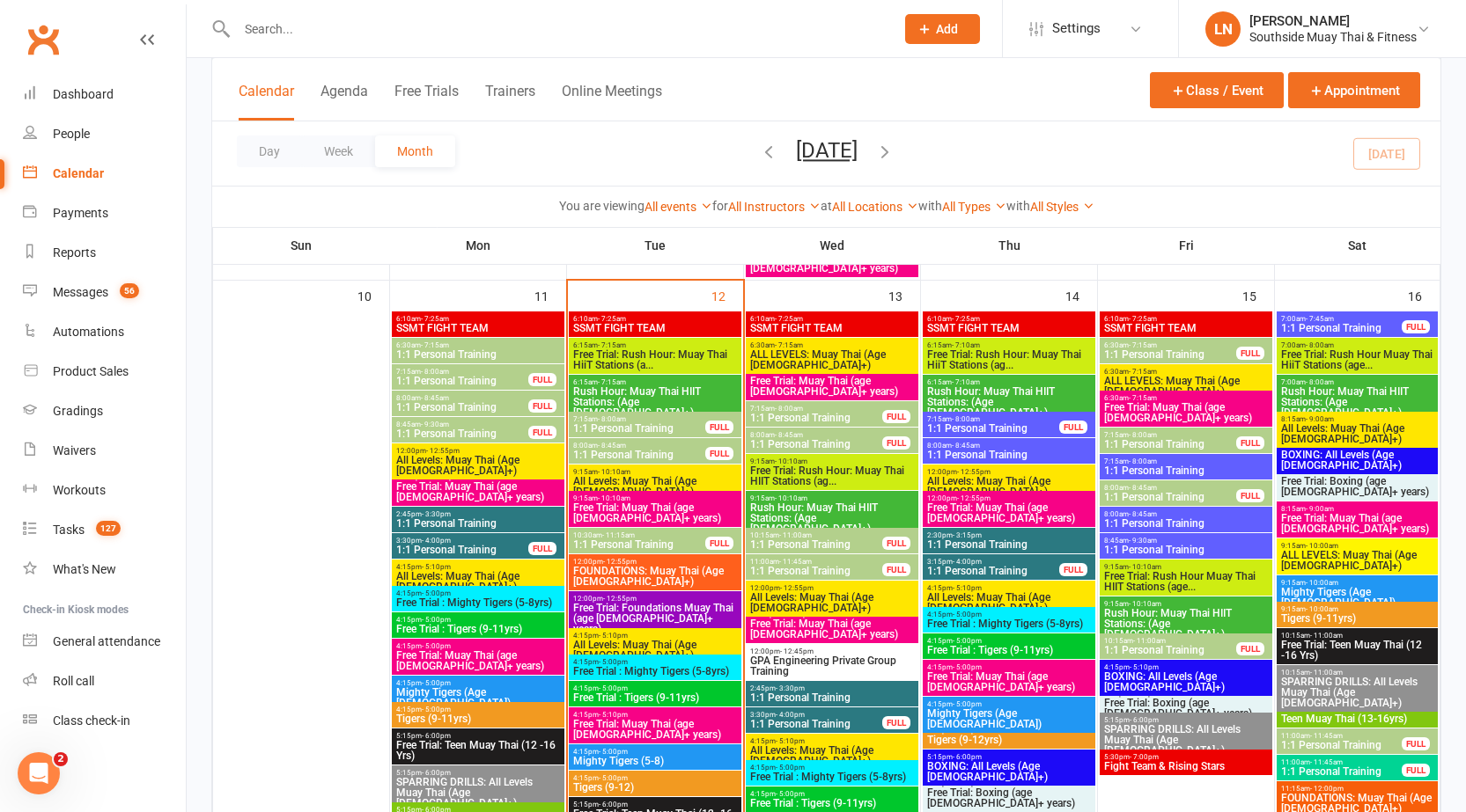
click at [671, 470] on span "9:15am - 10:10am" at bounding box center [655, 471] width 166 height 8
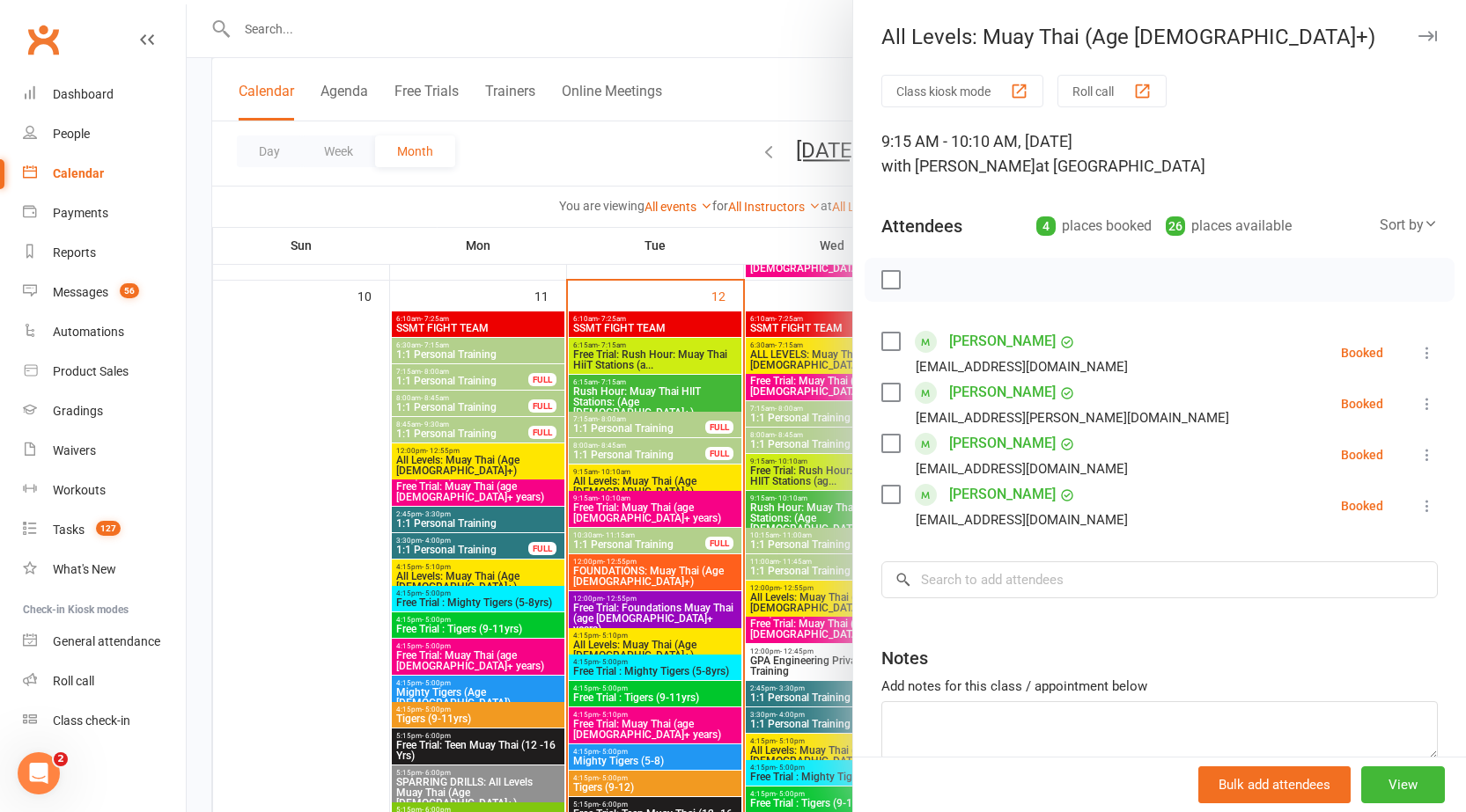
click at [671, 470] on div at bounding box center [826, 406] width 1279 height 812
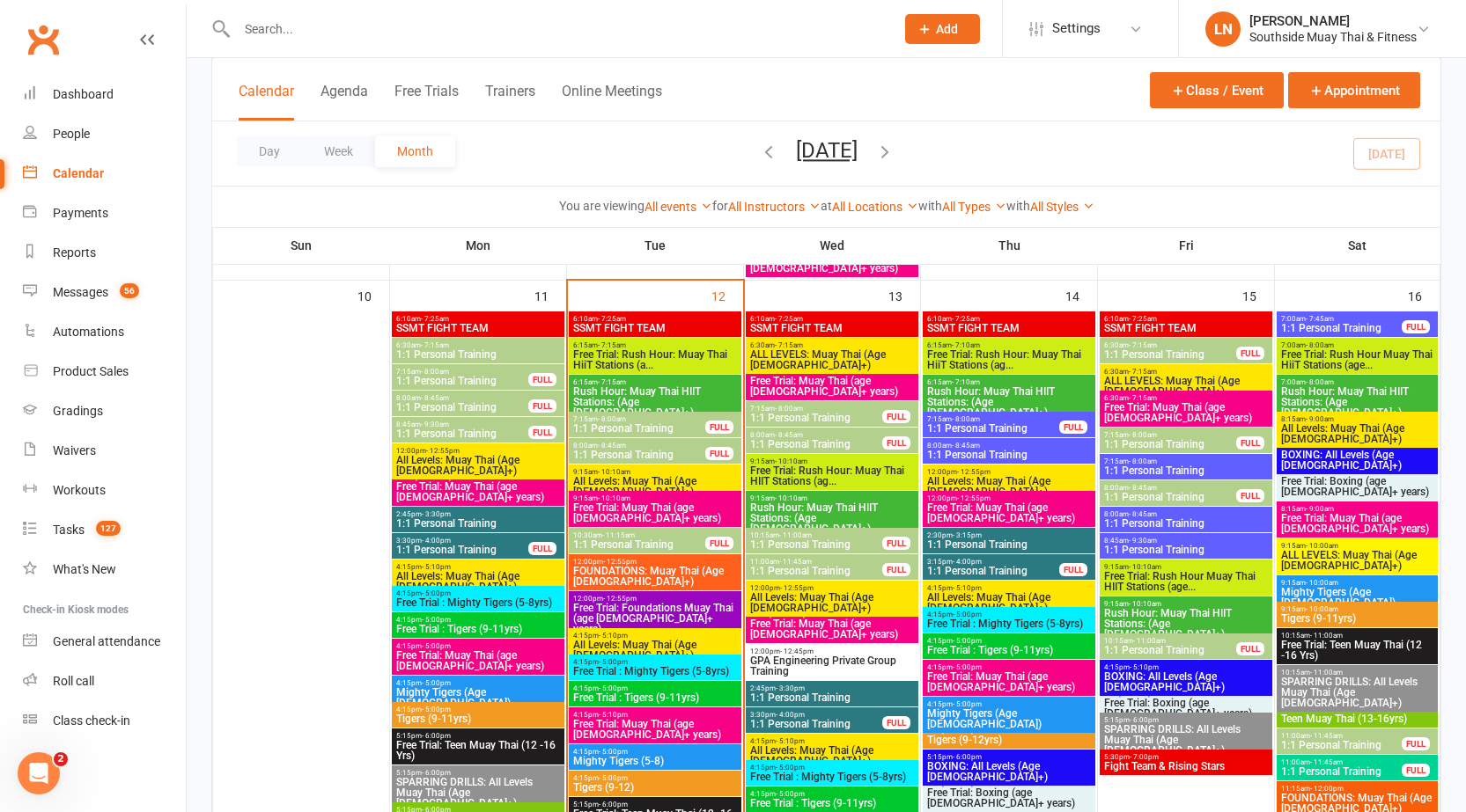
click at [643, 476] on span "All Levels: Muay Thai (Age 13+)" at bounding box center [655, 486] width 166 height 21
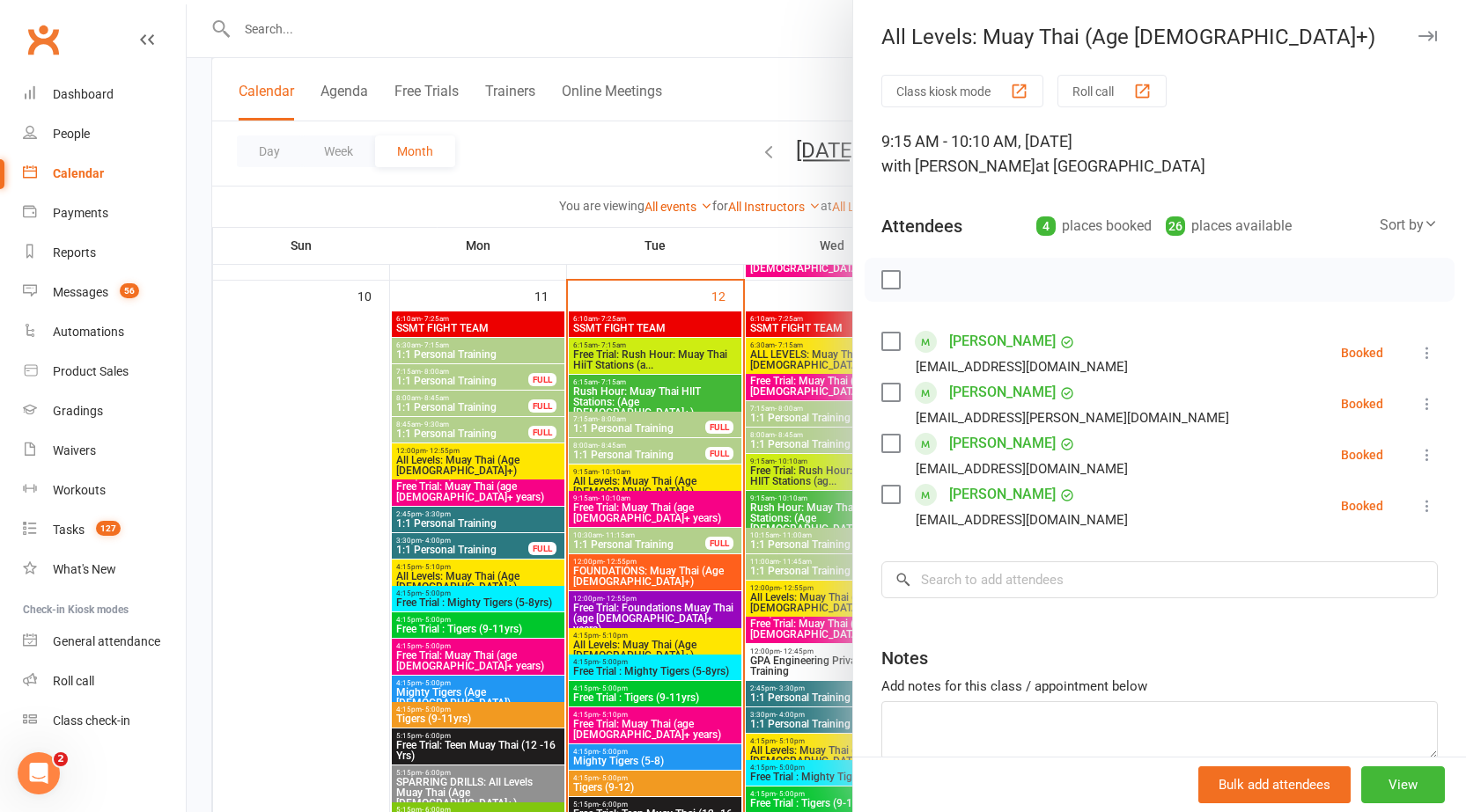
click at [637, 478] on div at bounding box center [826, 406] width 1279 height 812
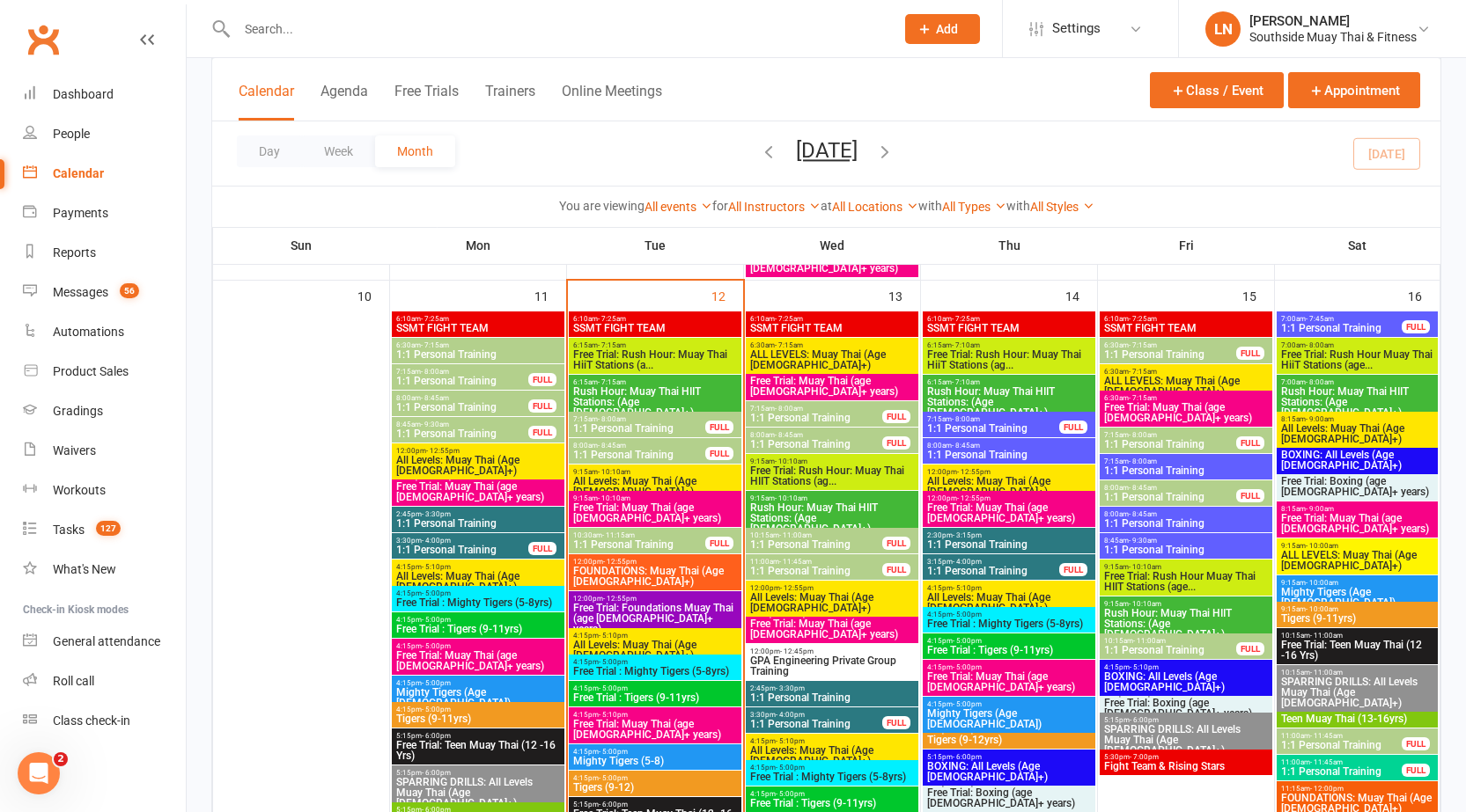
click at [614, 507] on span "Free Trial: Muay Thai (age 13+ years)" at bounding box center [655, 513] width 166 height 21
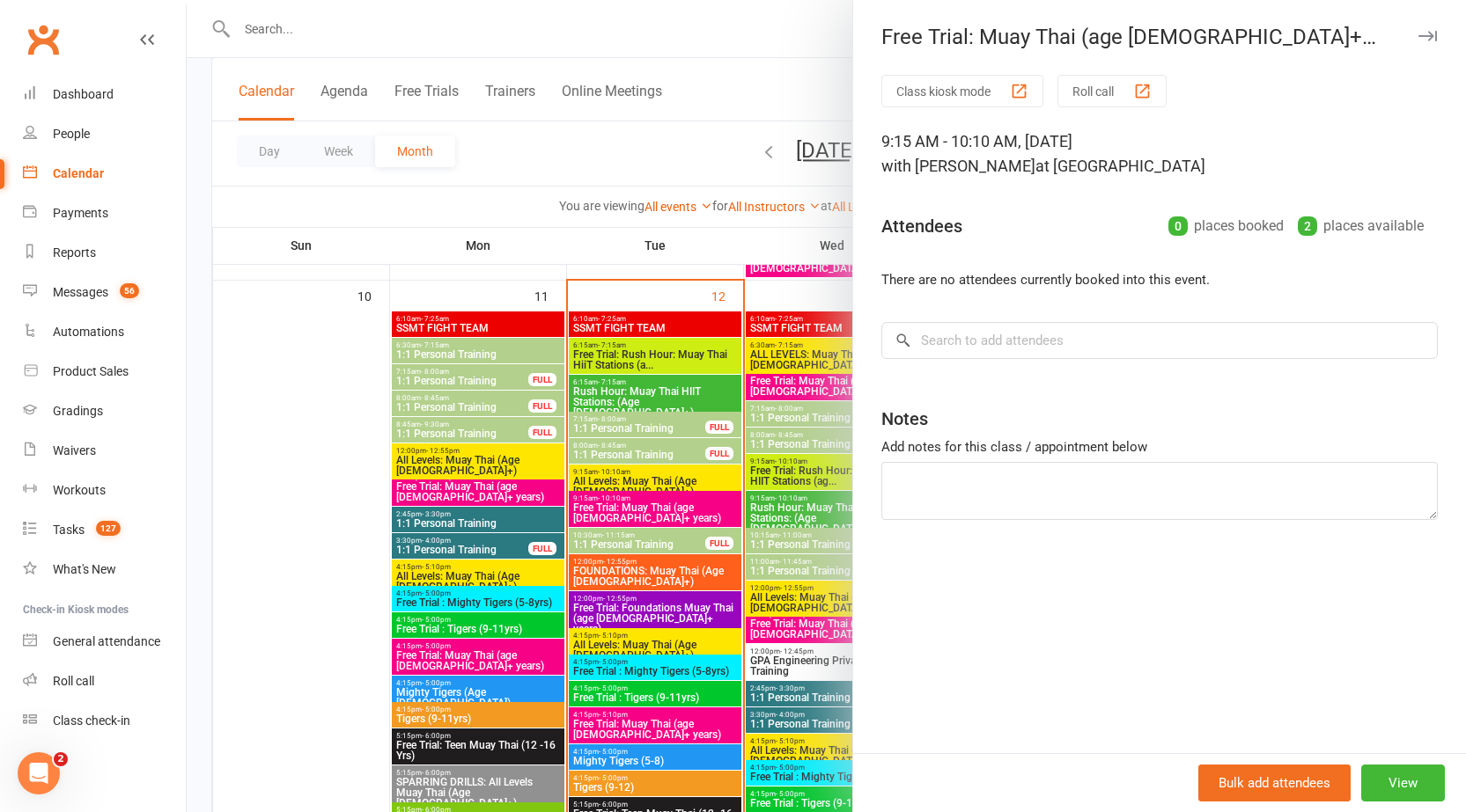
click at [614, 507] on div at bounding box center [826, 406] width 1279 height 812
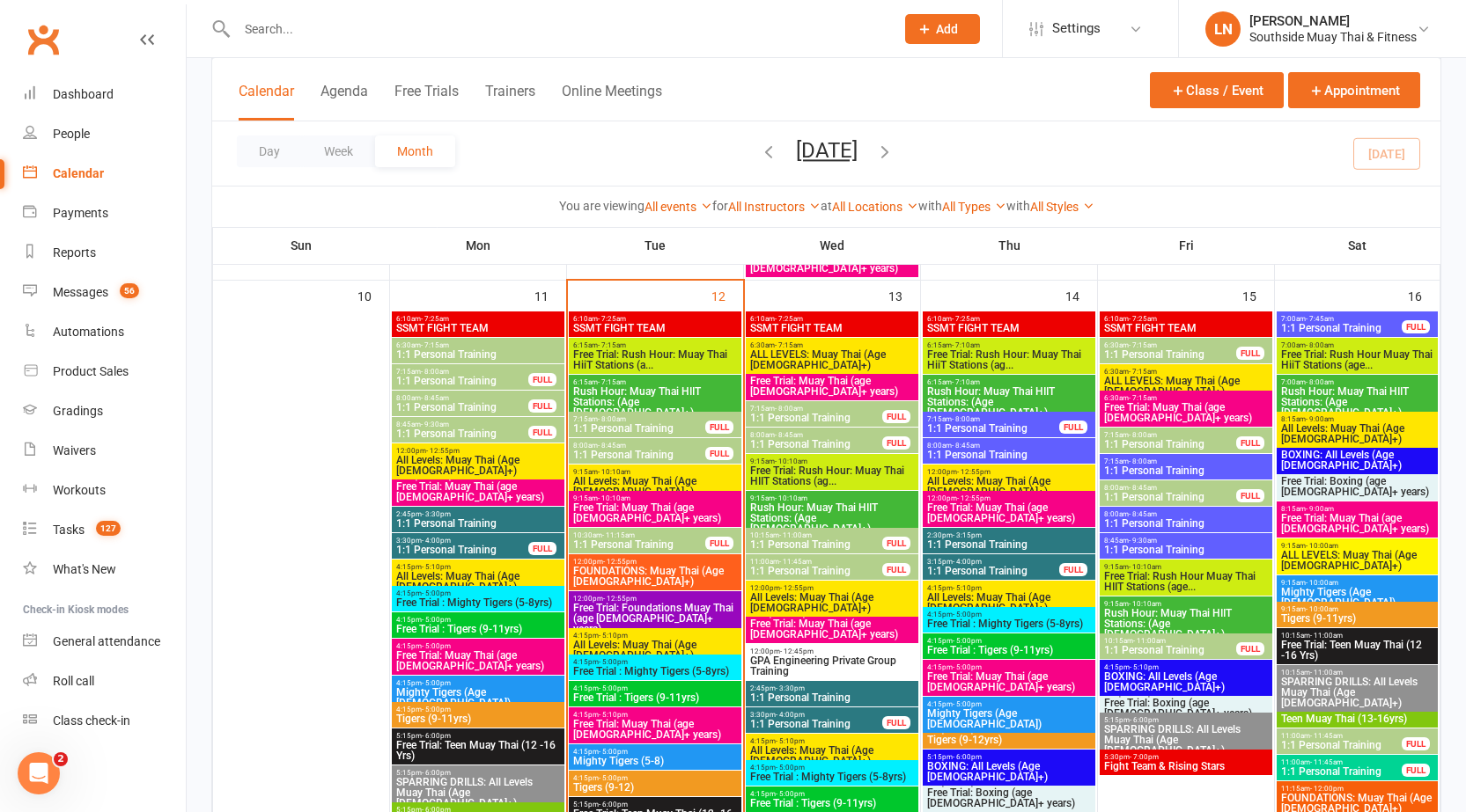
click at [619, 476] on span "All Levels: Muay Thai (Age 13+)" at bounding box center [655, 486] width 166 height 21
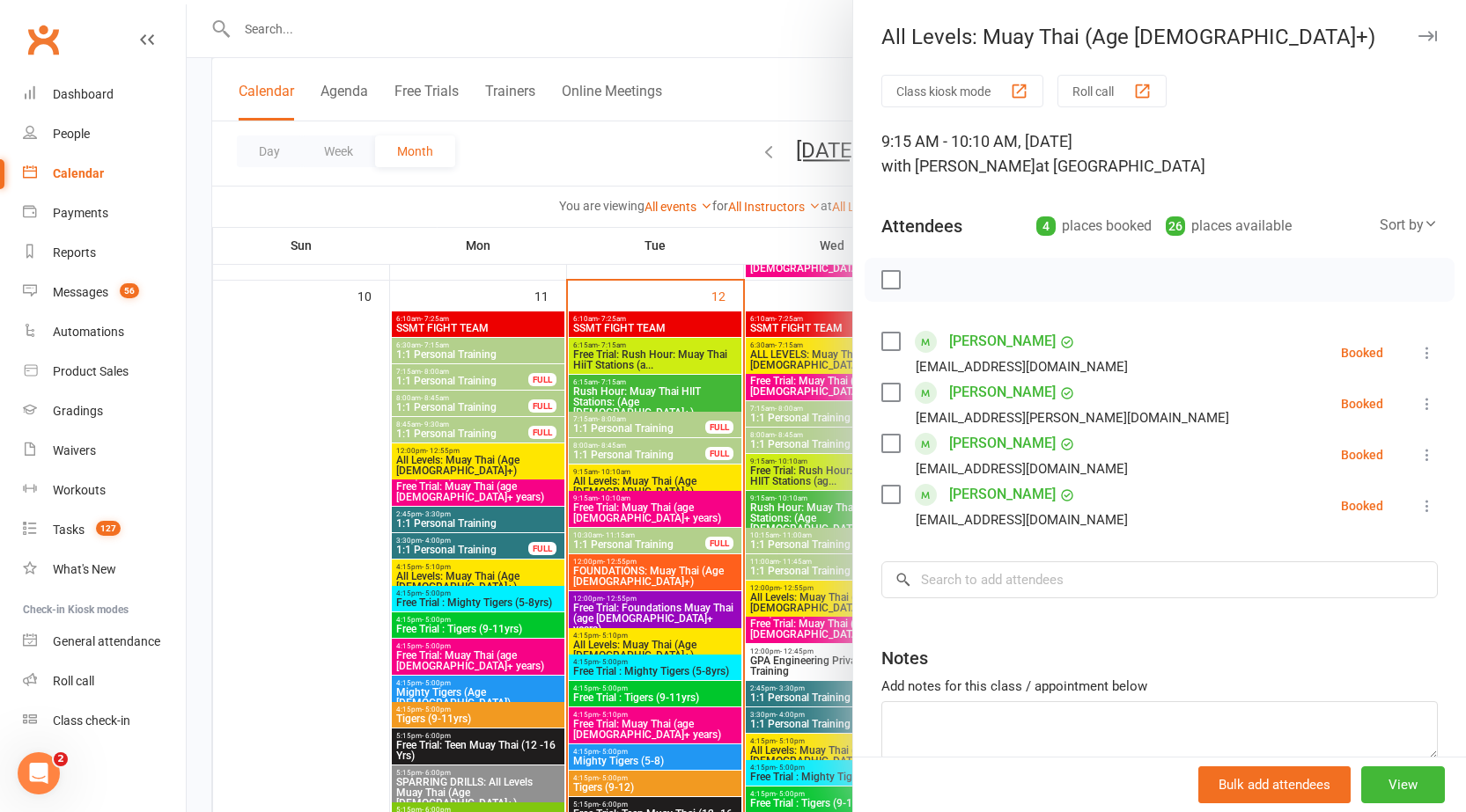
click at [1418, 37] on icon "button" at bounding box center [1428, 37] width 18 height 11
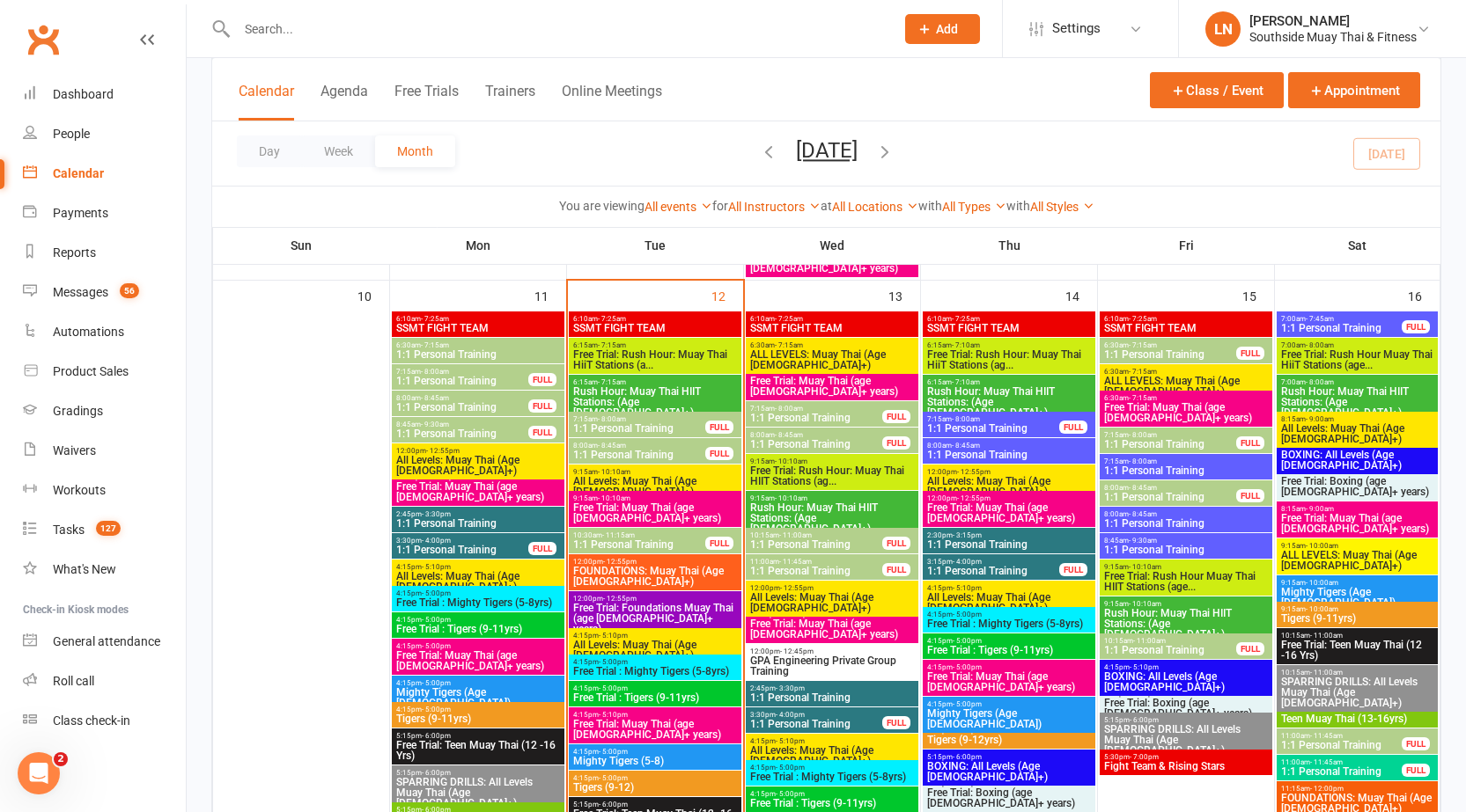
click at [683, 601] on span "12:00pm - 12:55pm" at bounding box center [655, 599] width 166 height 8
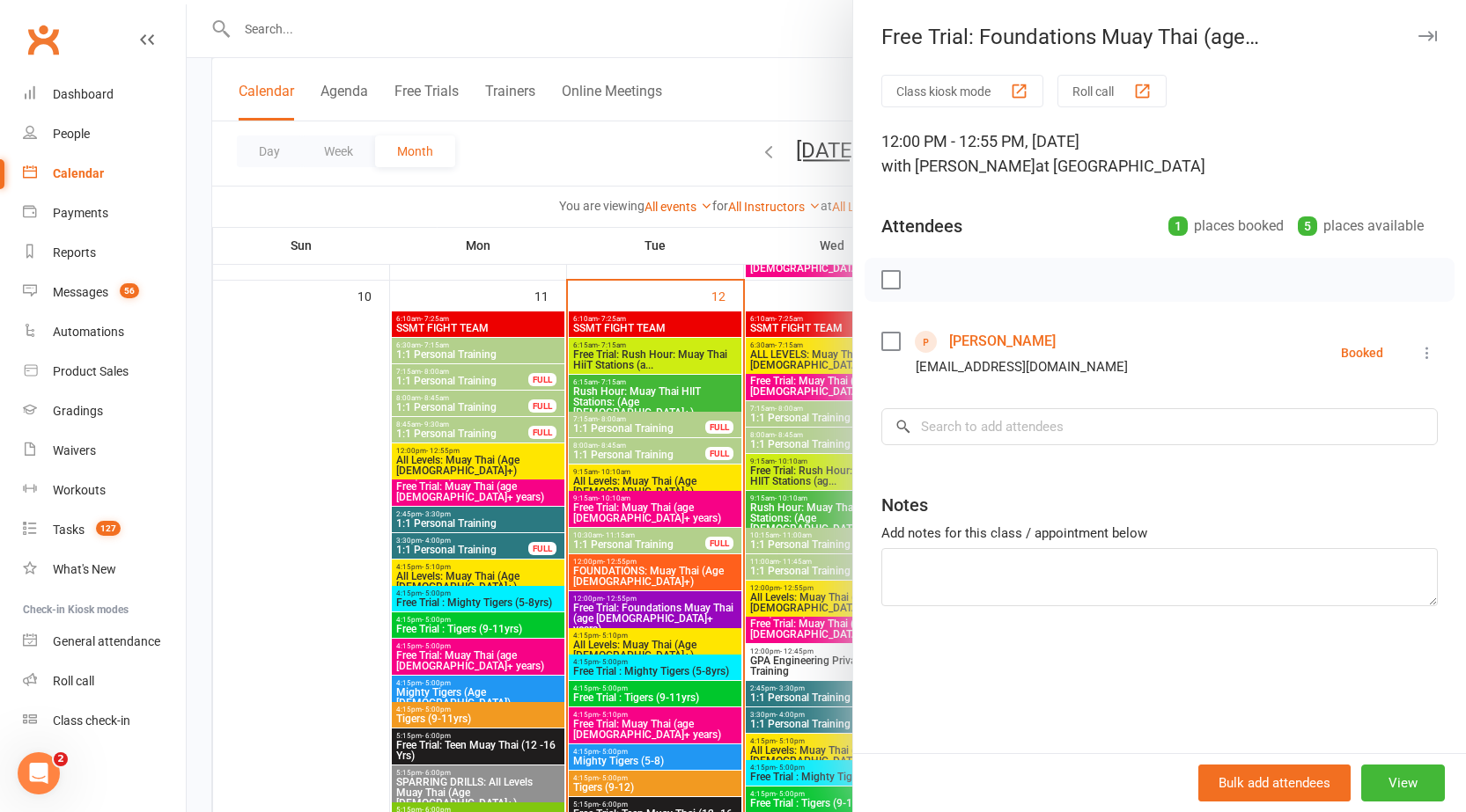
click at [1417, 41] on button "button" at bounding box center [1427, 36] width 21 height 21
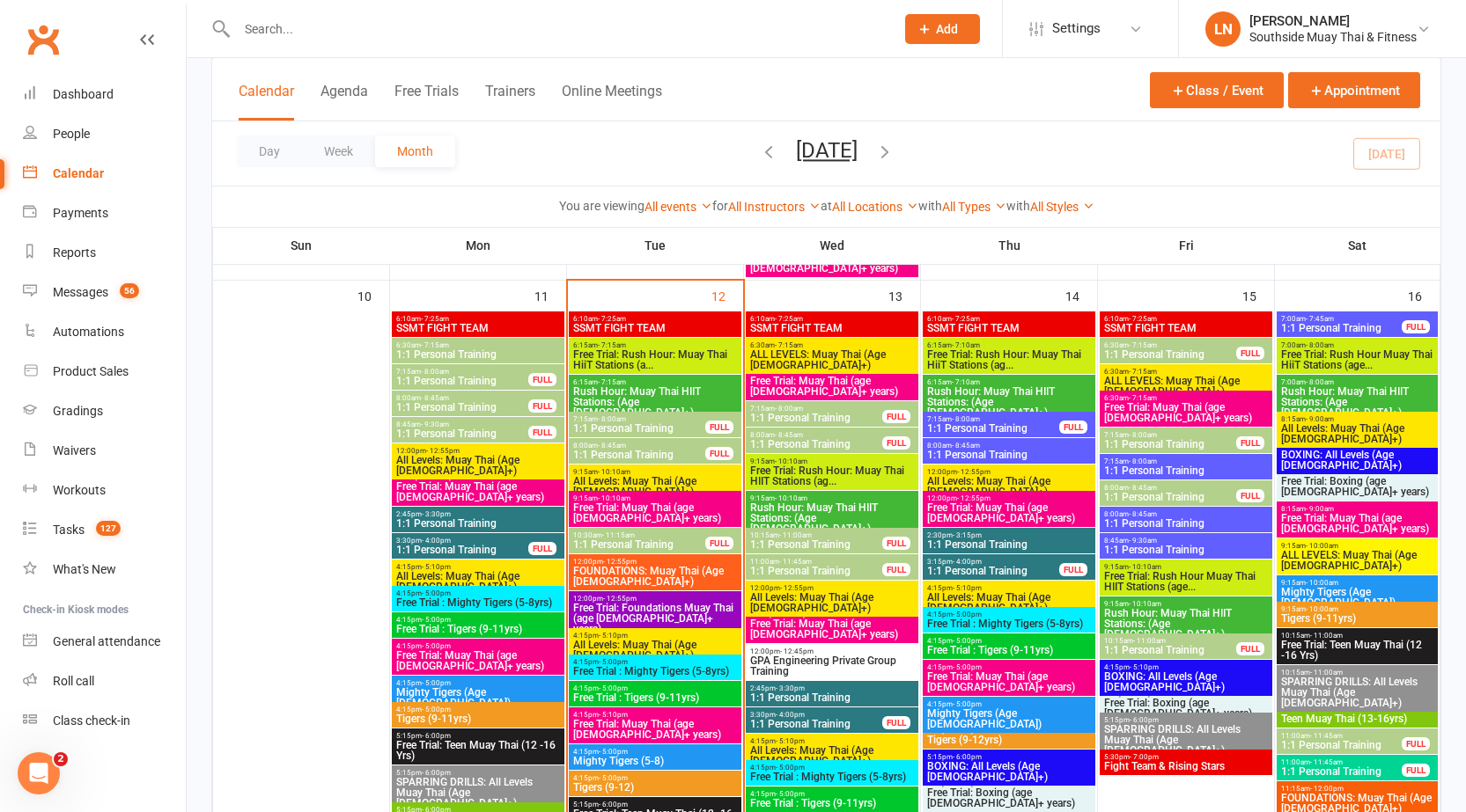
click at [663, 518] on span "Free Trial: Muay Thai (age 13+ years)" at bounding box center [655, 513] width 166 height 21
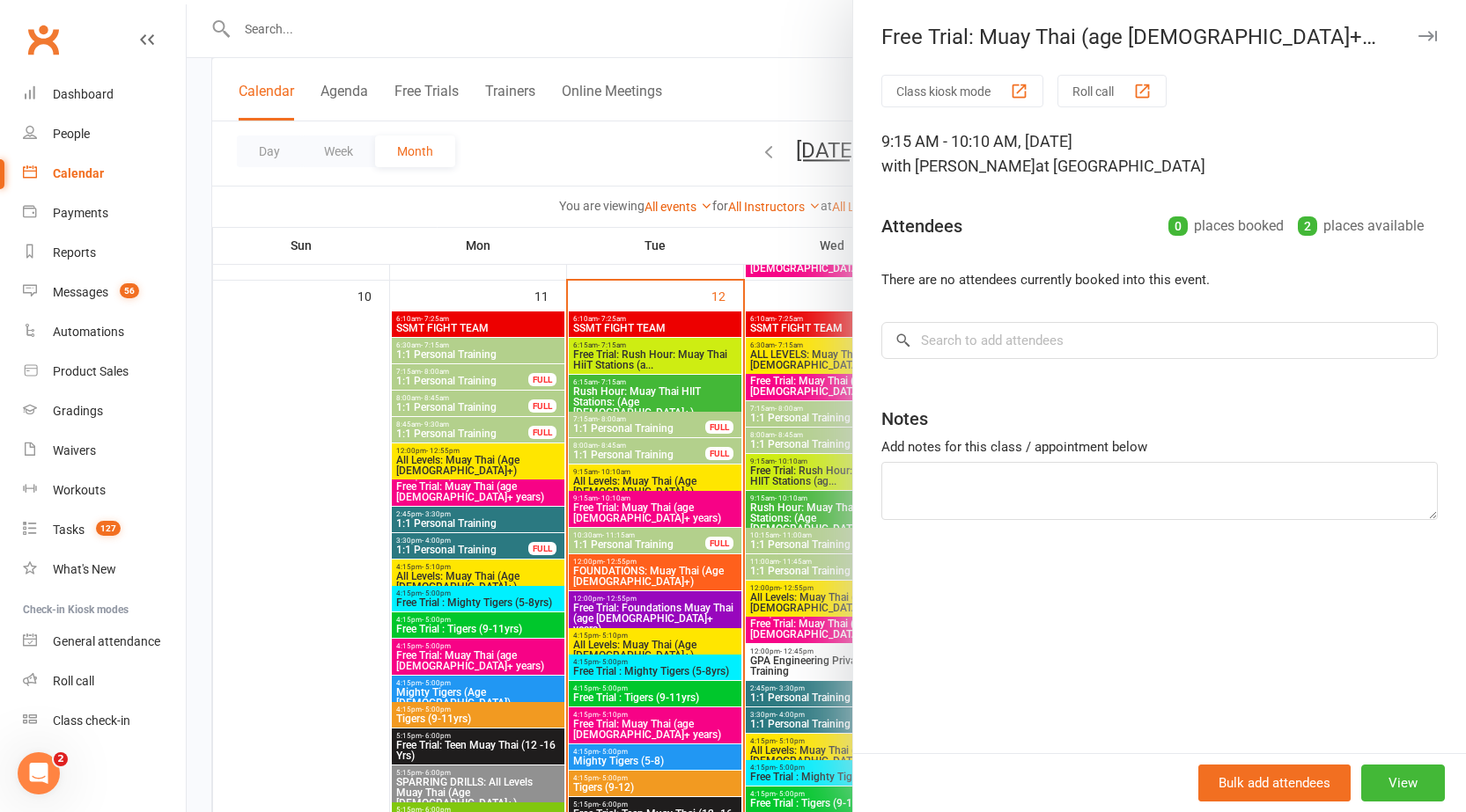
click at [649, 507] on div at bounding box center [826, 406] width 1279 height 812
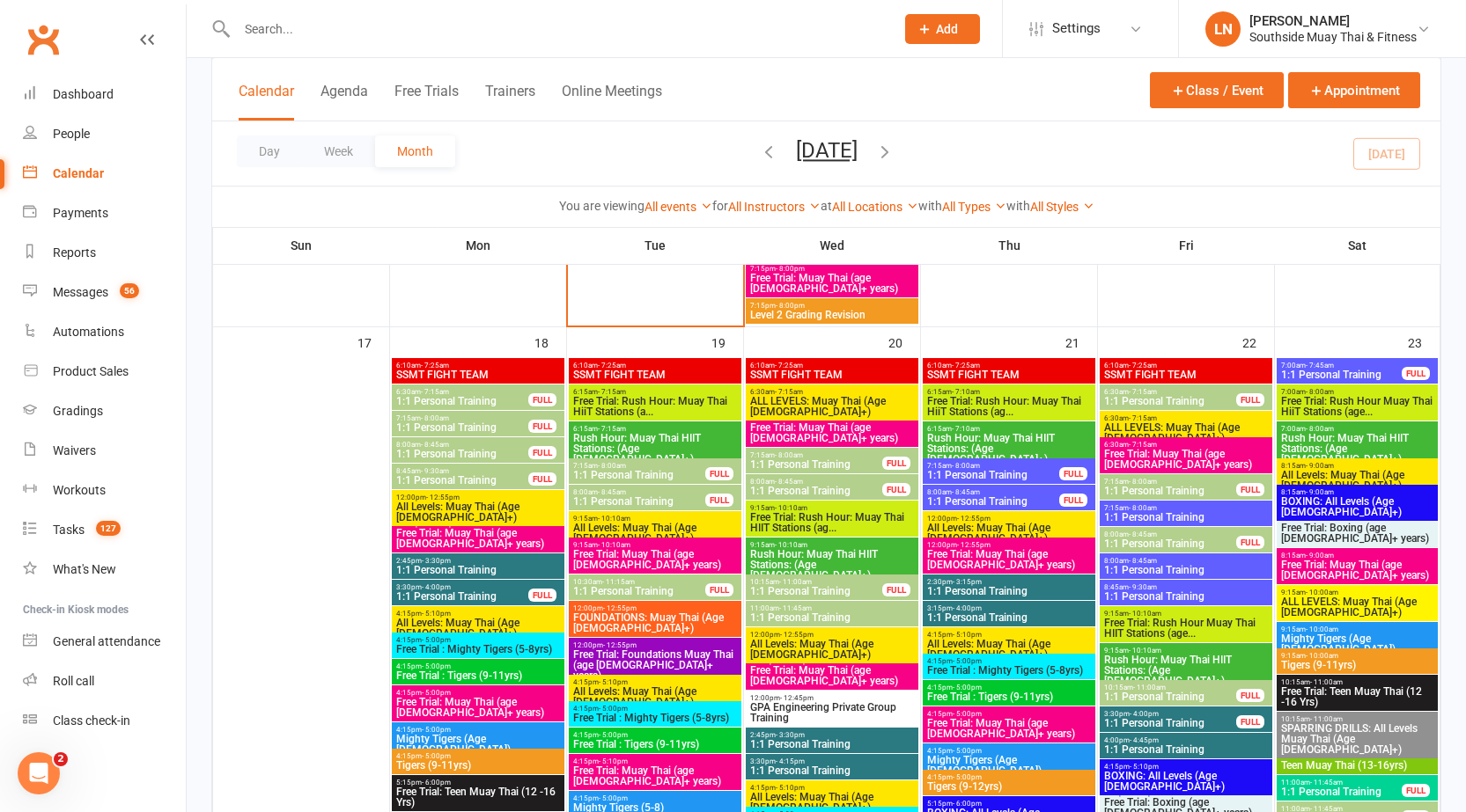
scroll to position [2771, 0]
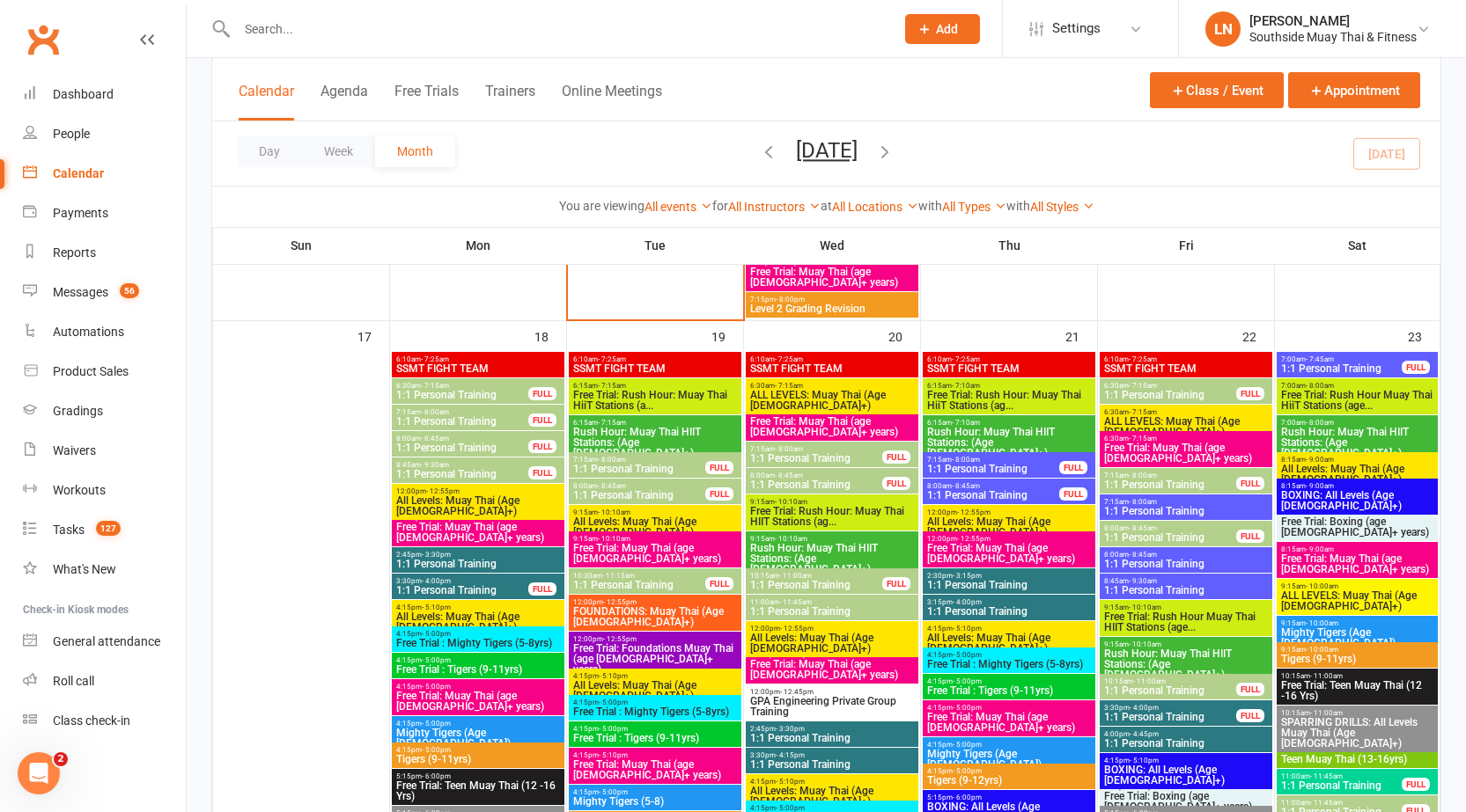
click at [795, 579] on span "- 11:00am" at bounding box center [796, 576] width 33 height 8
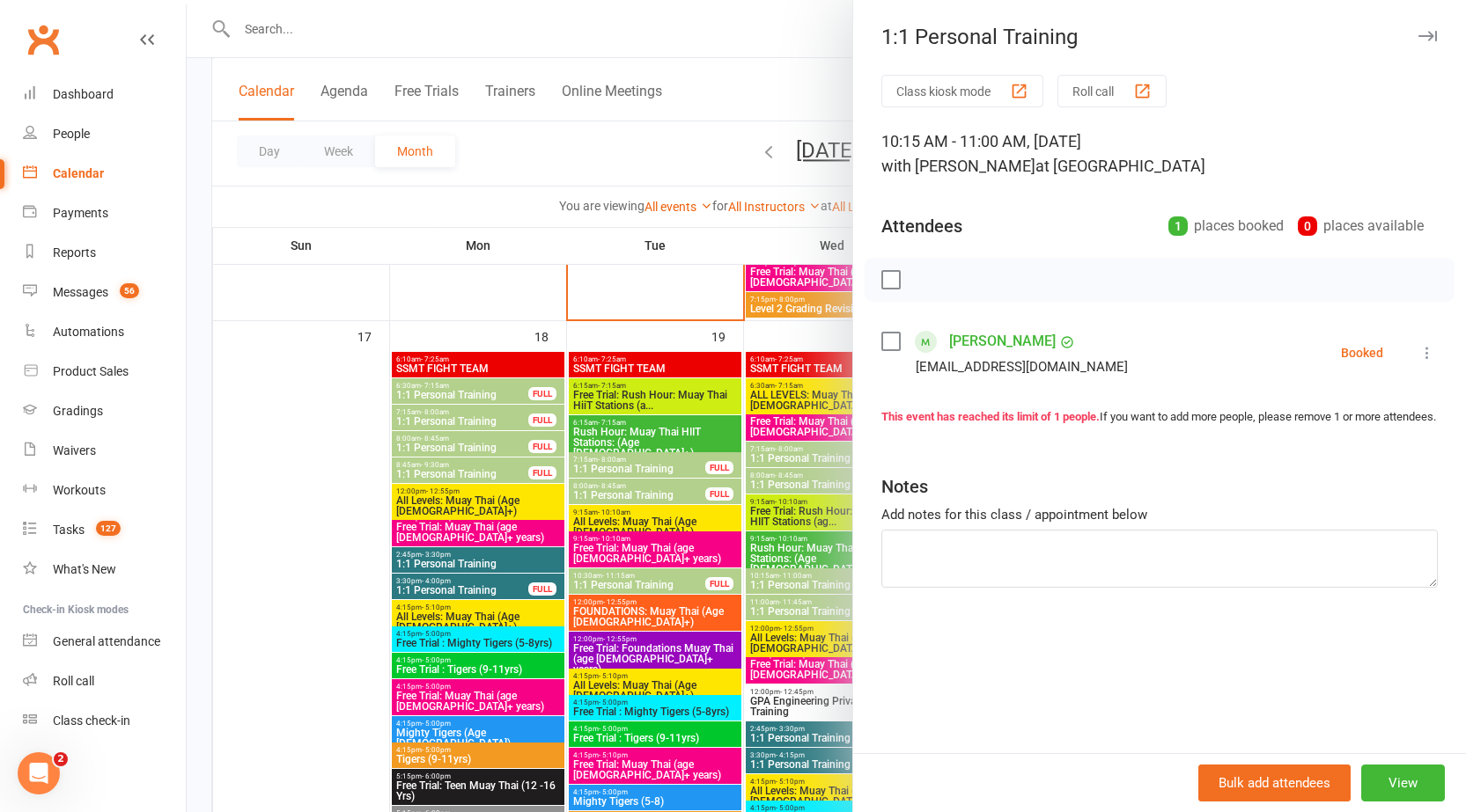
click at [793, 580] on div at bounding box center [826, 406] width 1279 height 812
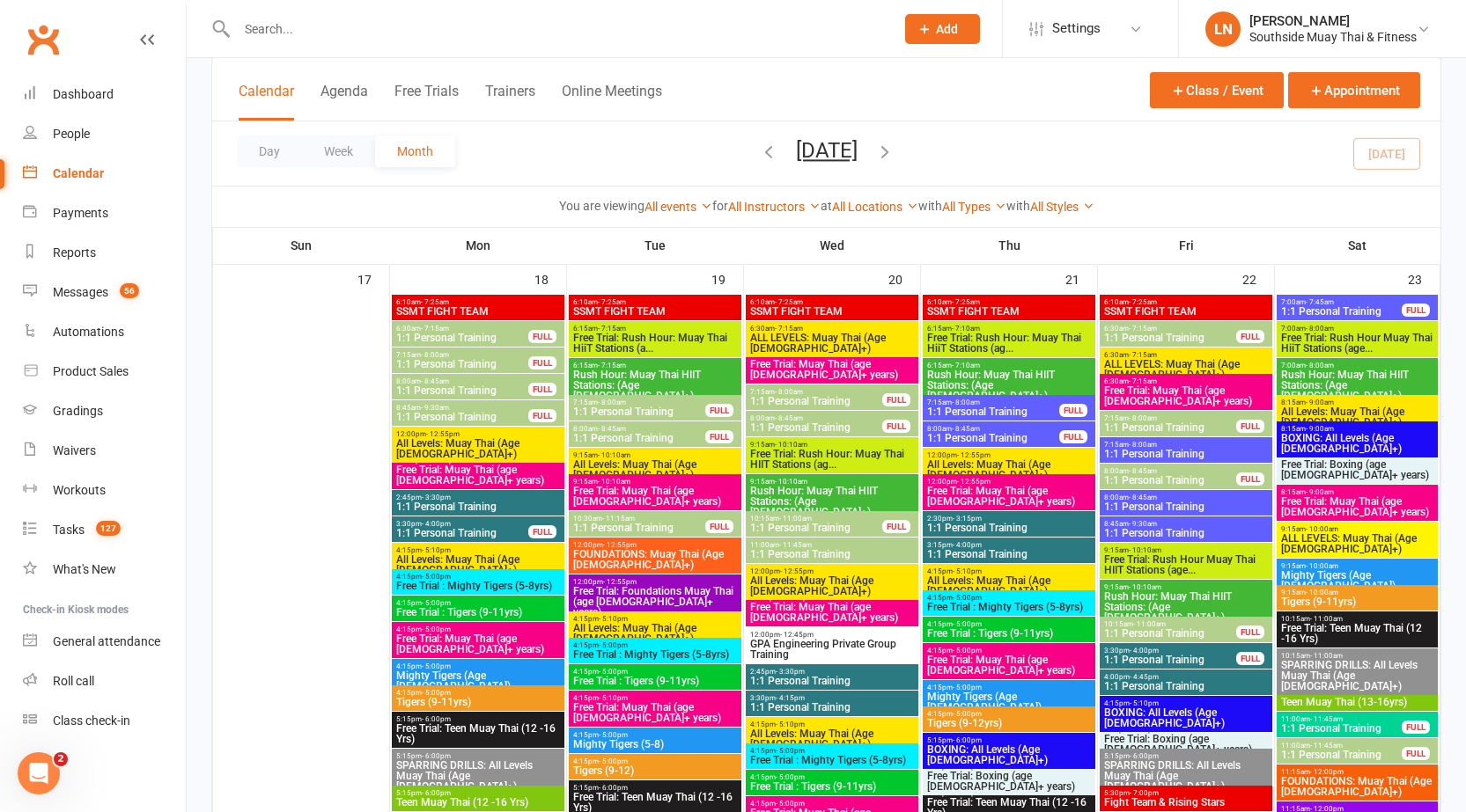
scroll to position [2860, 0]
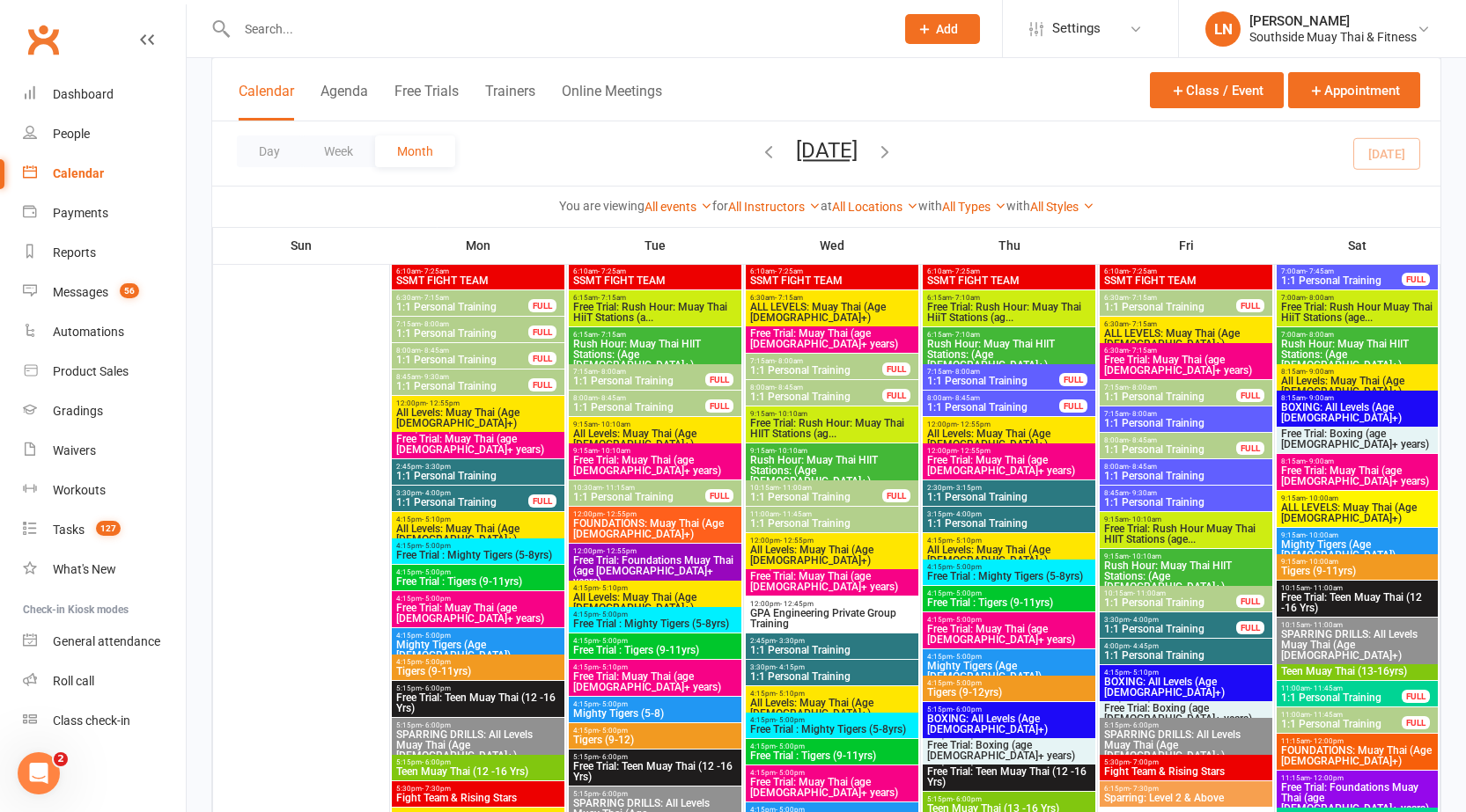
click at [648, 430] on span "All Levels: Muay Thai (Age 13+)" at bounding box center [655, 438] width 166 height 21
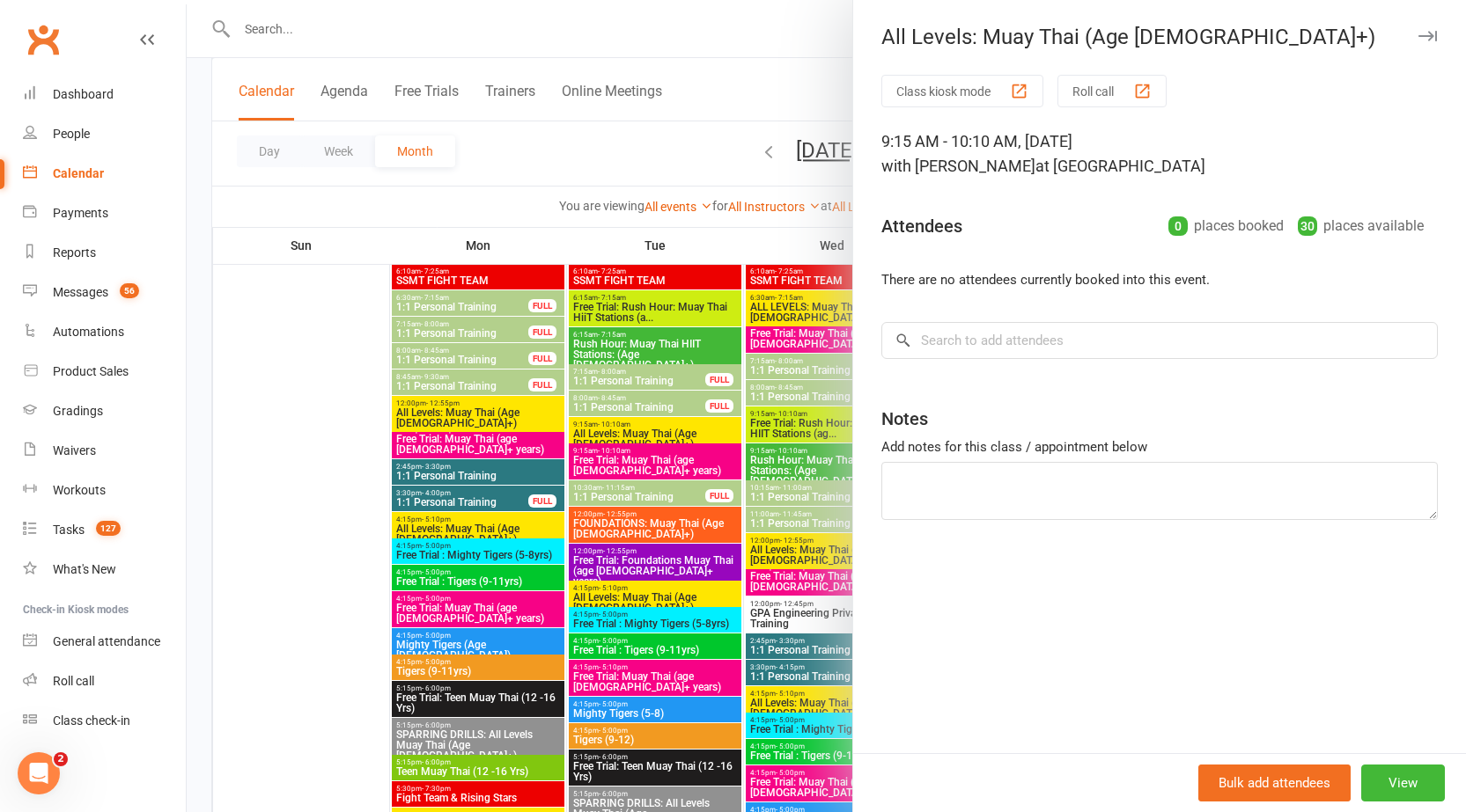
click at [648, 430] on div at bounding box center [826, 406] width 1279 height 812
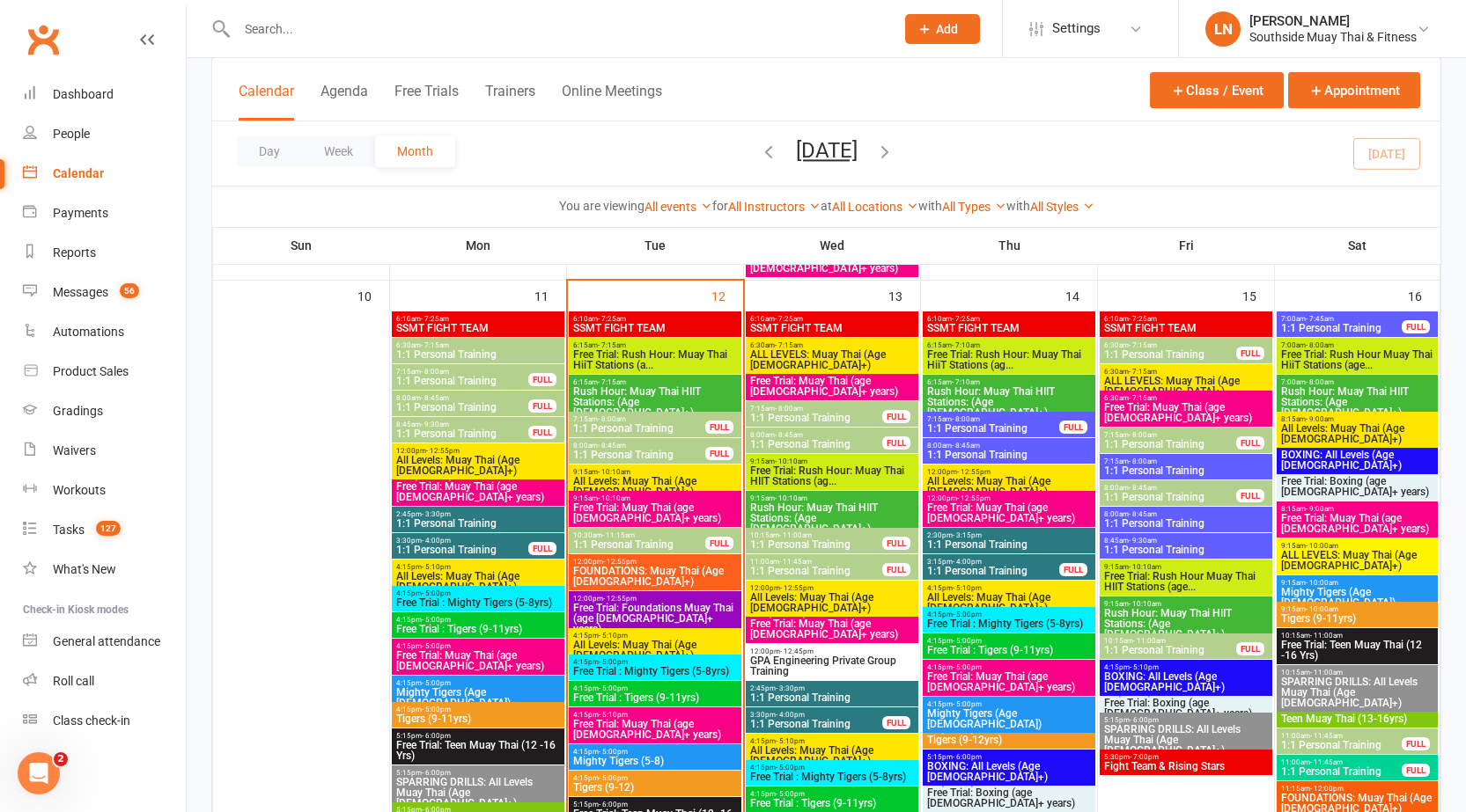
scroll to position [1803, 0]
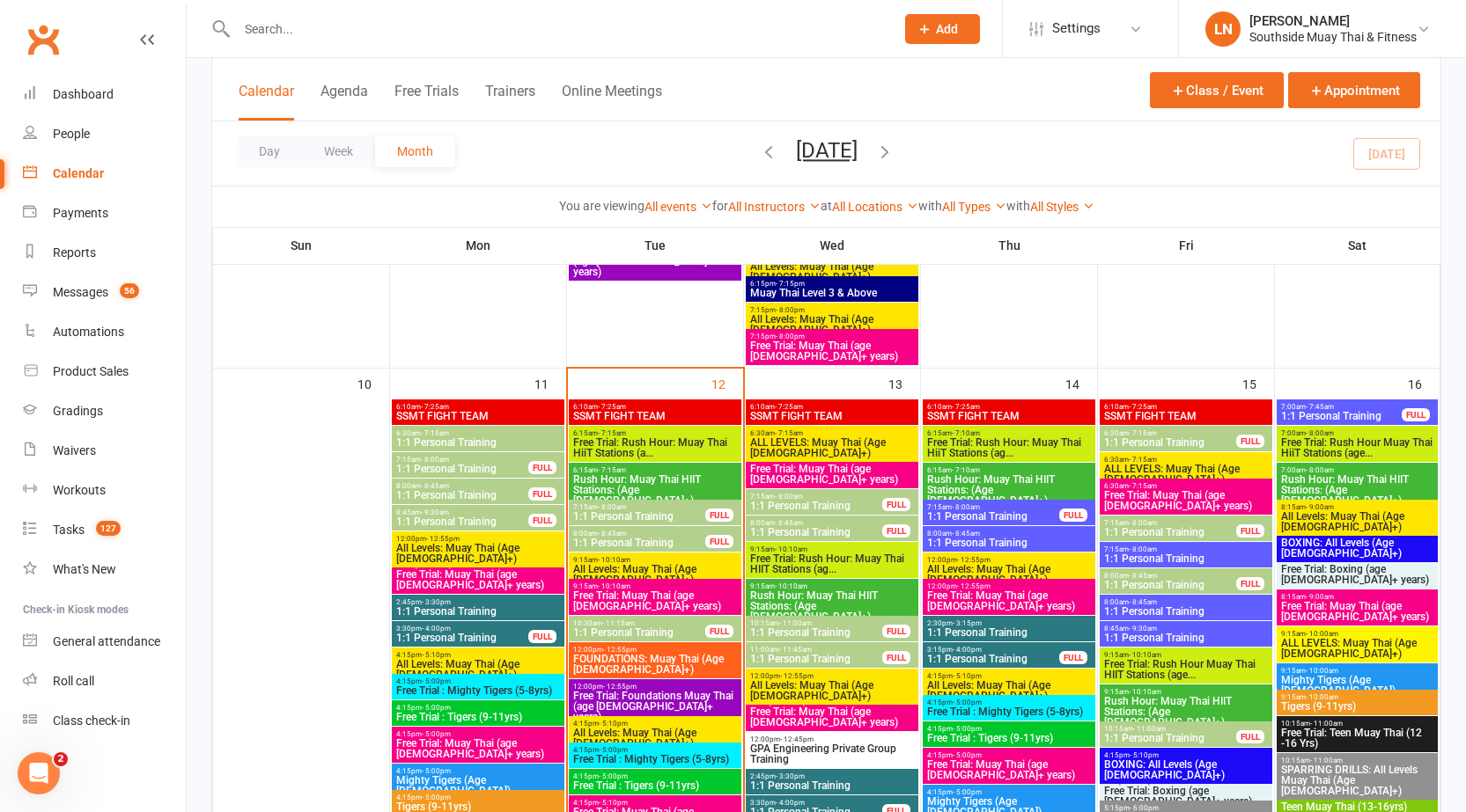
click at [640, 564] on span "All Levels: Muay Thai (Age 13+)" at bounding box center [655, 574] width 166 height 21
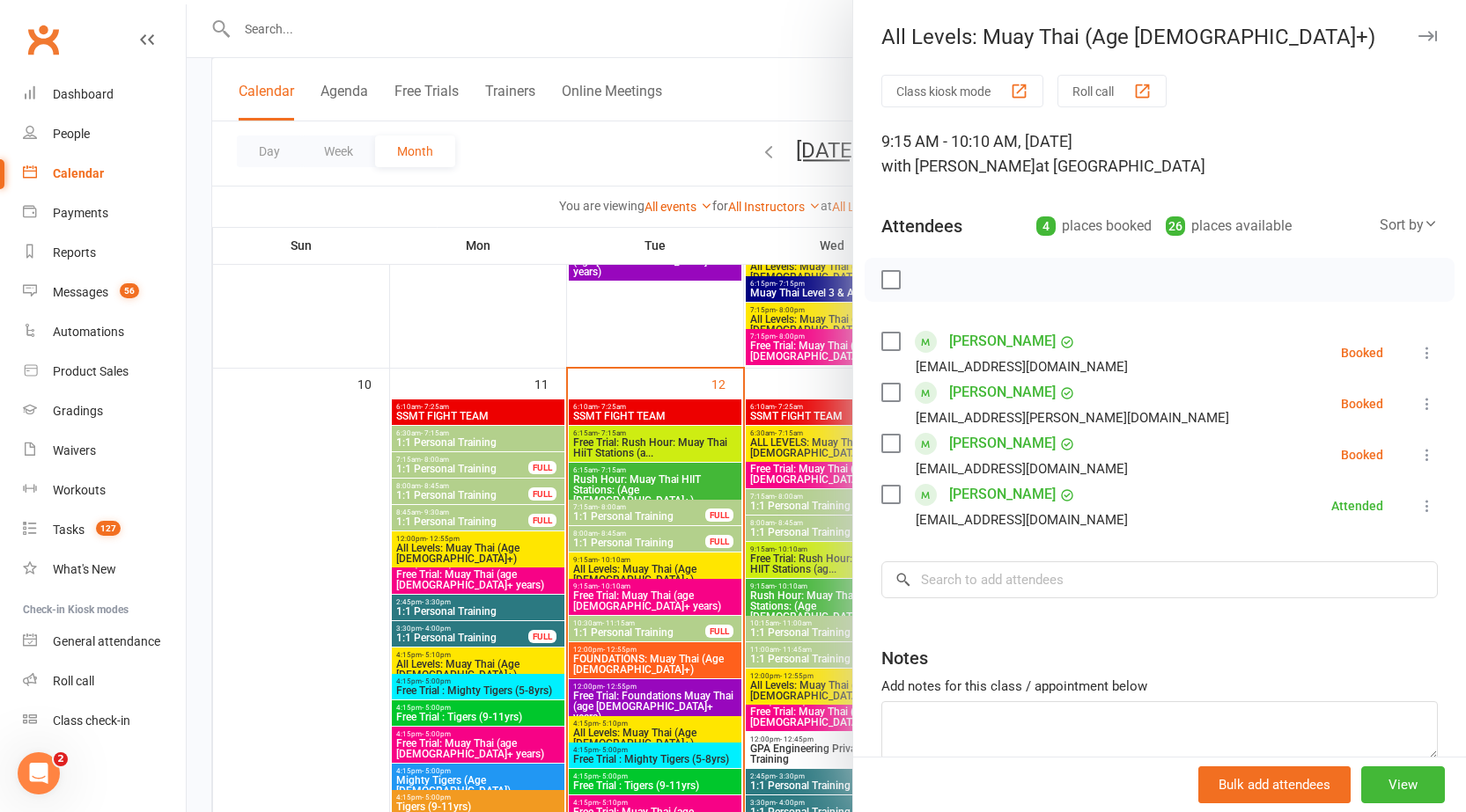
click at [640, 564] on div at bounding box center [826, 406] width 1279 height 812
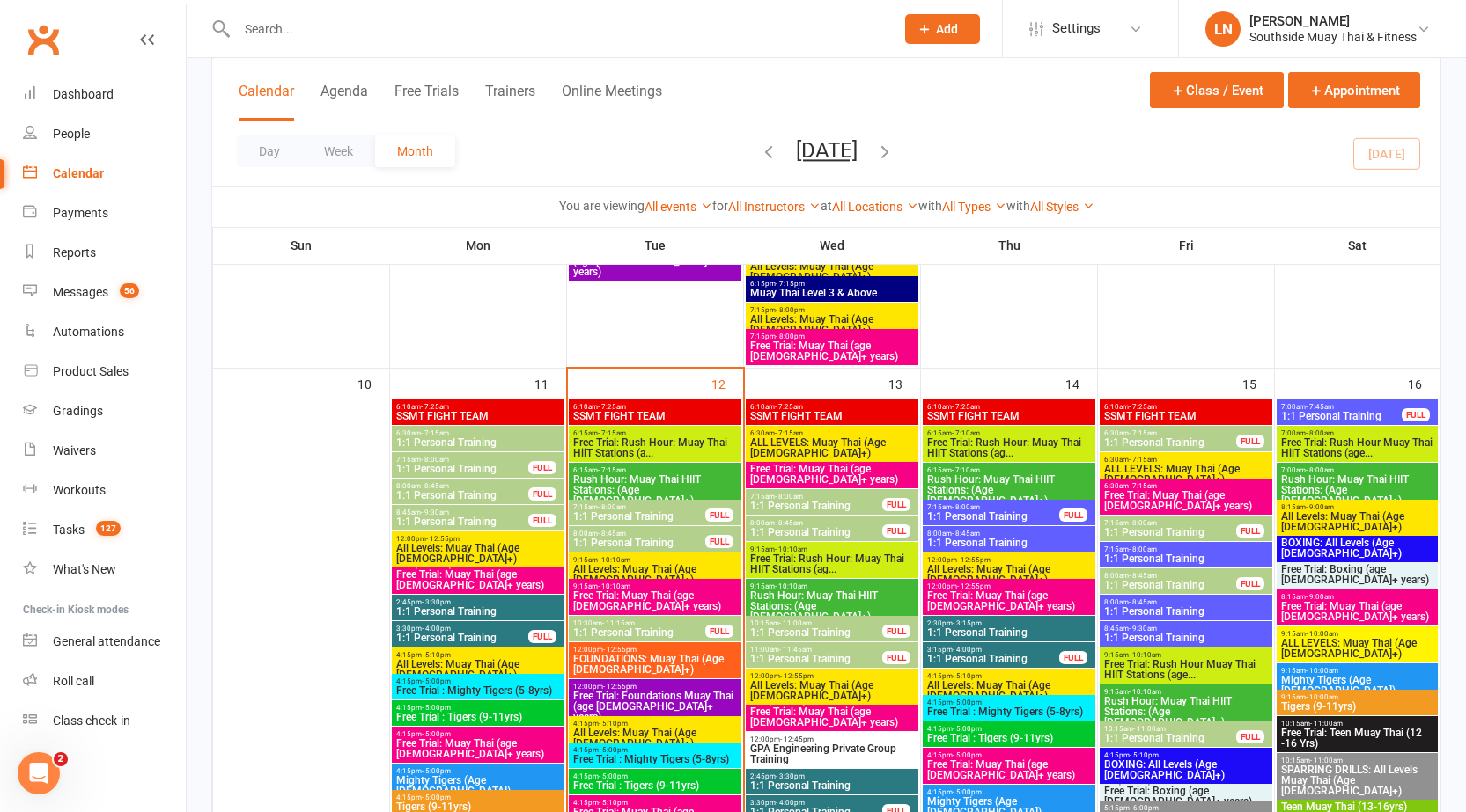
click at [649, 558] on span "9:15am - 10:10am" at bounding box center [655, 560] width 166 height 8
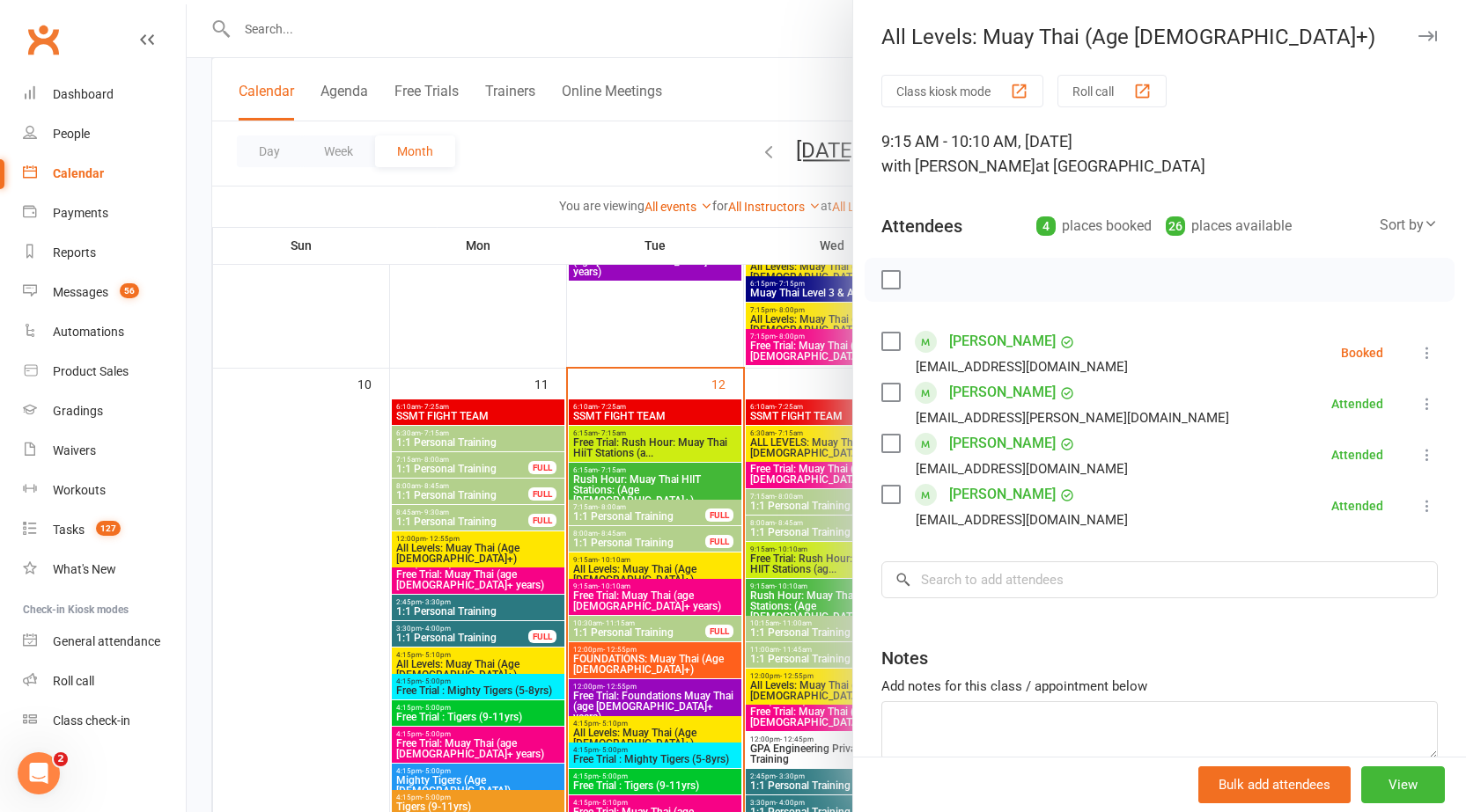
click at [627, 568] on div at bounding box center [826, 406] width 1279 height 812
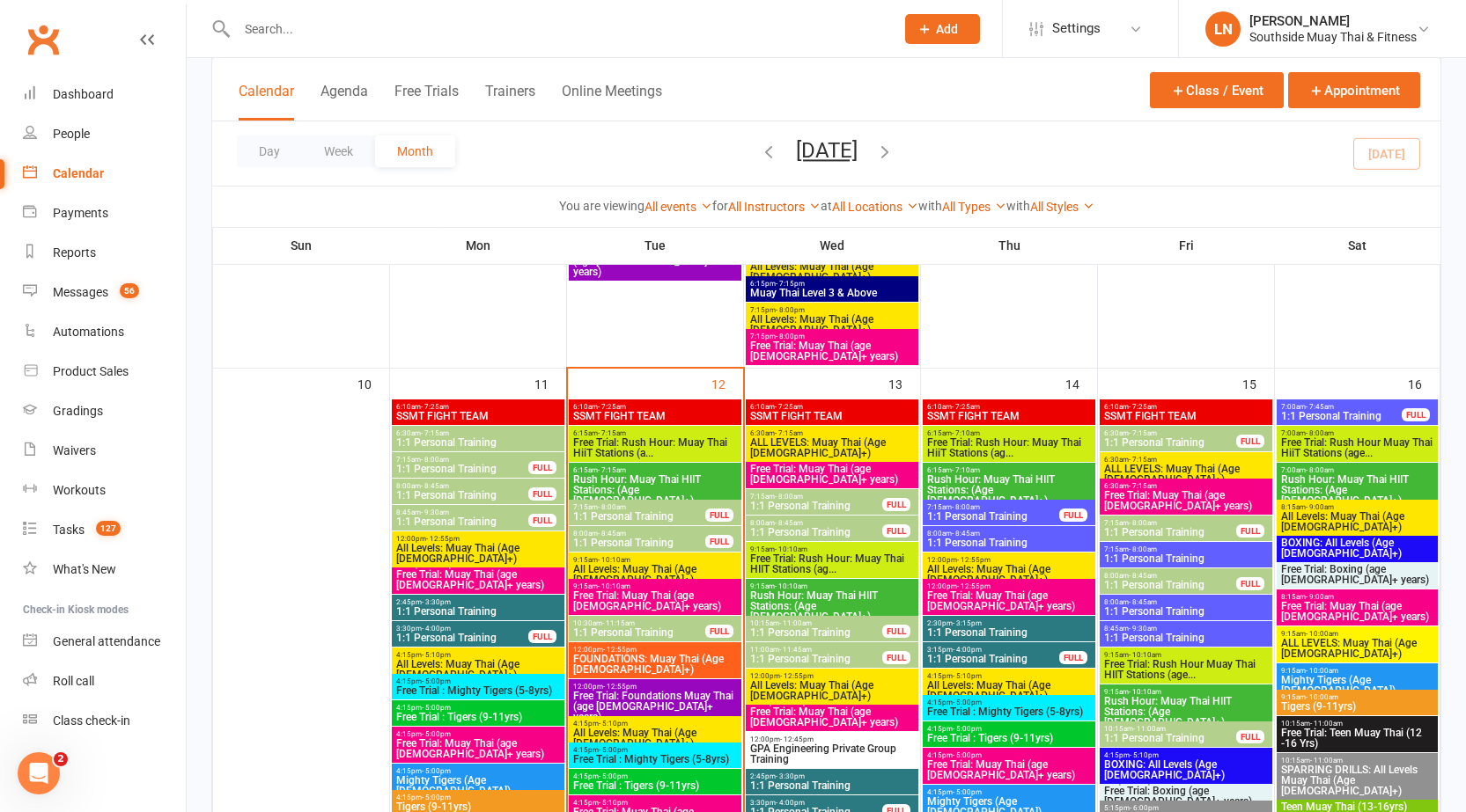
click at [627, 568] on span "All Levels: Muay Thai (Age 13+)" at bounding box center [655, 574] width 166 height 21
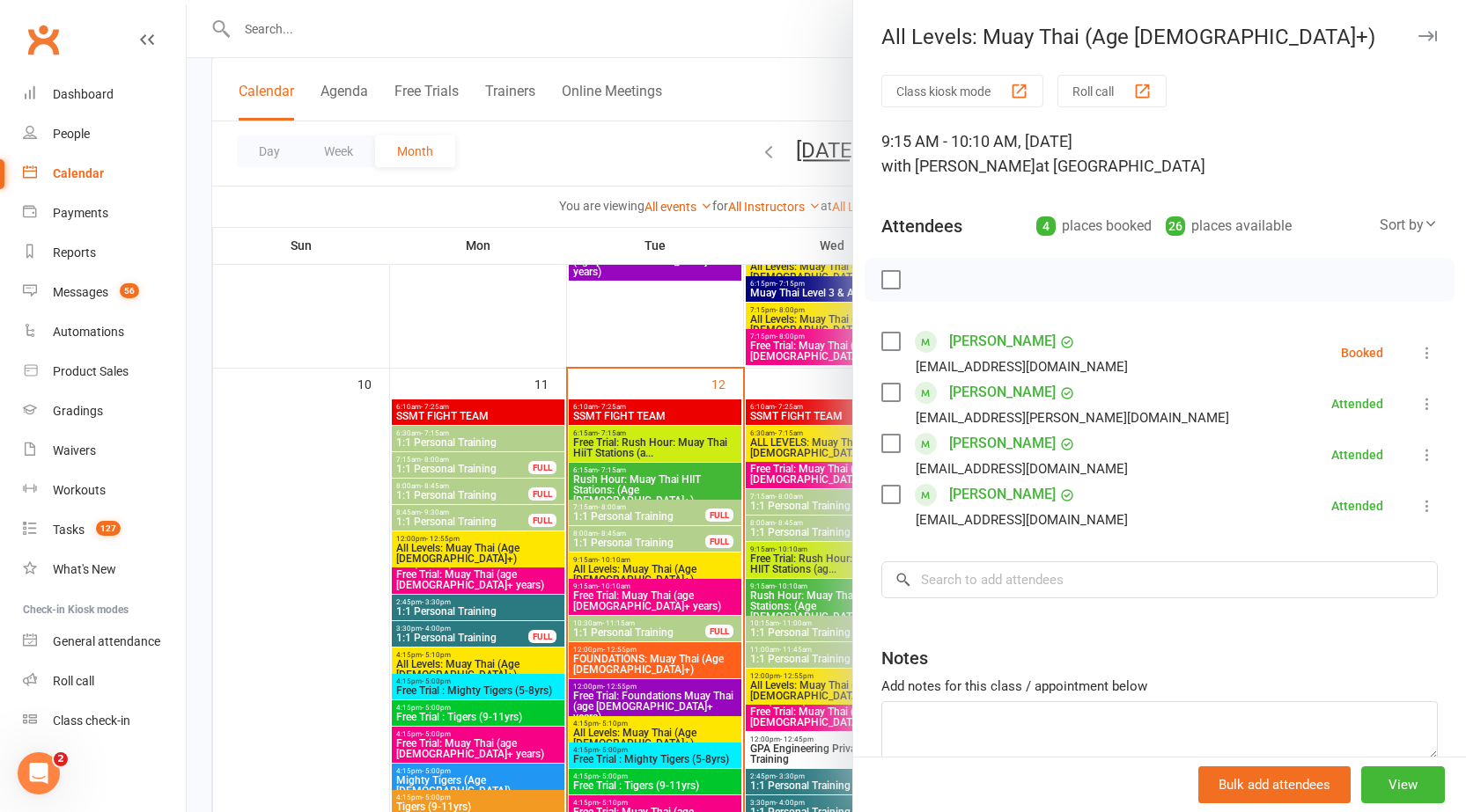
click at [627, 568] on div at bounding box center [826, 406] width 1279 height 812
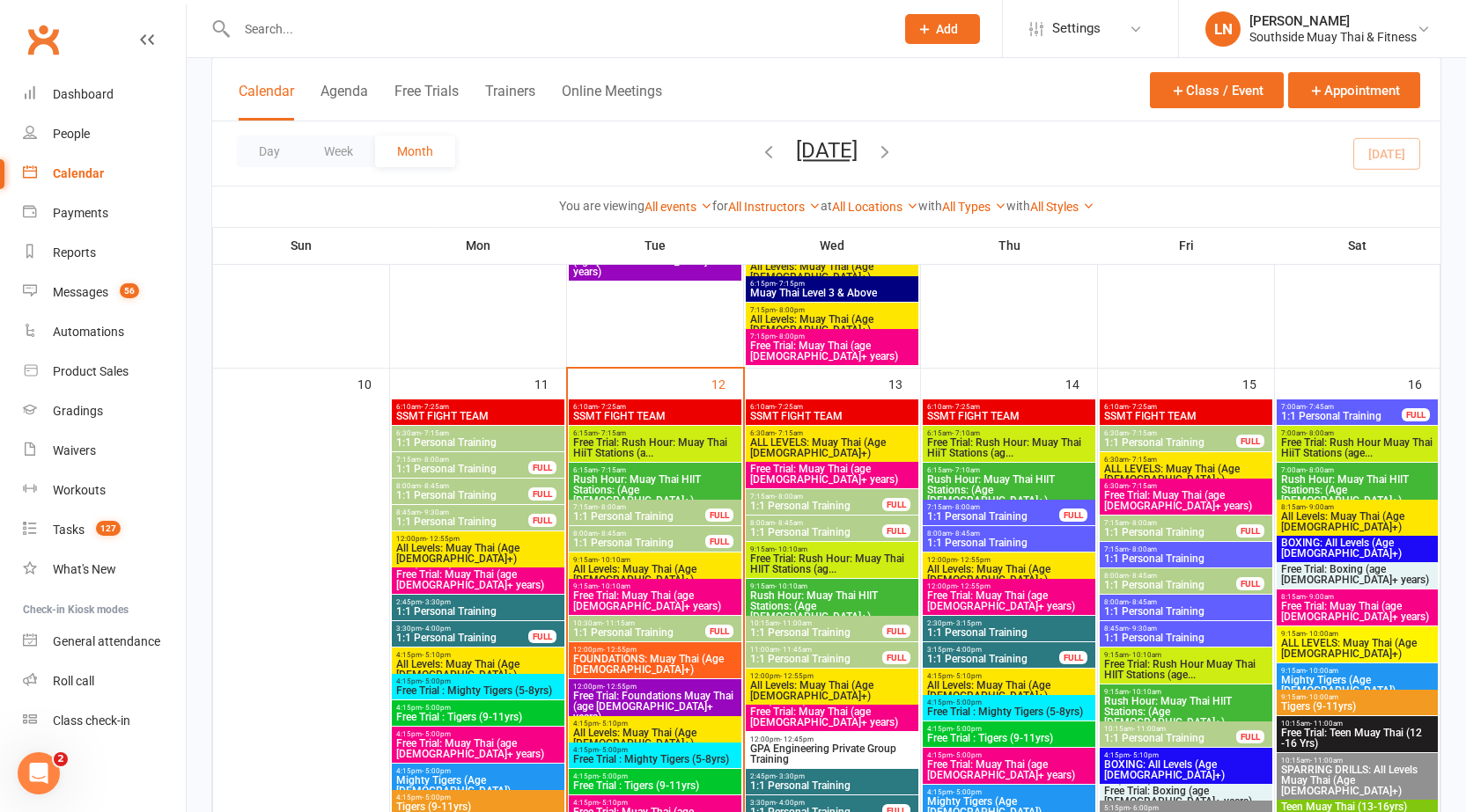
click at [668, 601] on span "Free Trial: Muay Thai (age 13+ years)" at bounding box center [655, 601] width 166 height 21
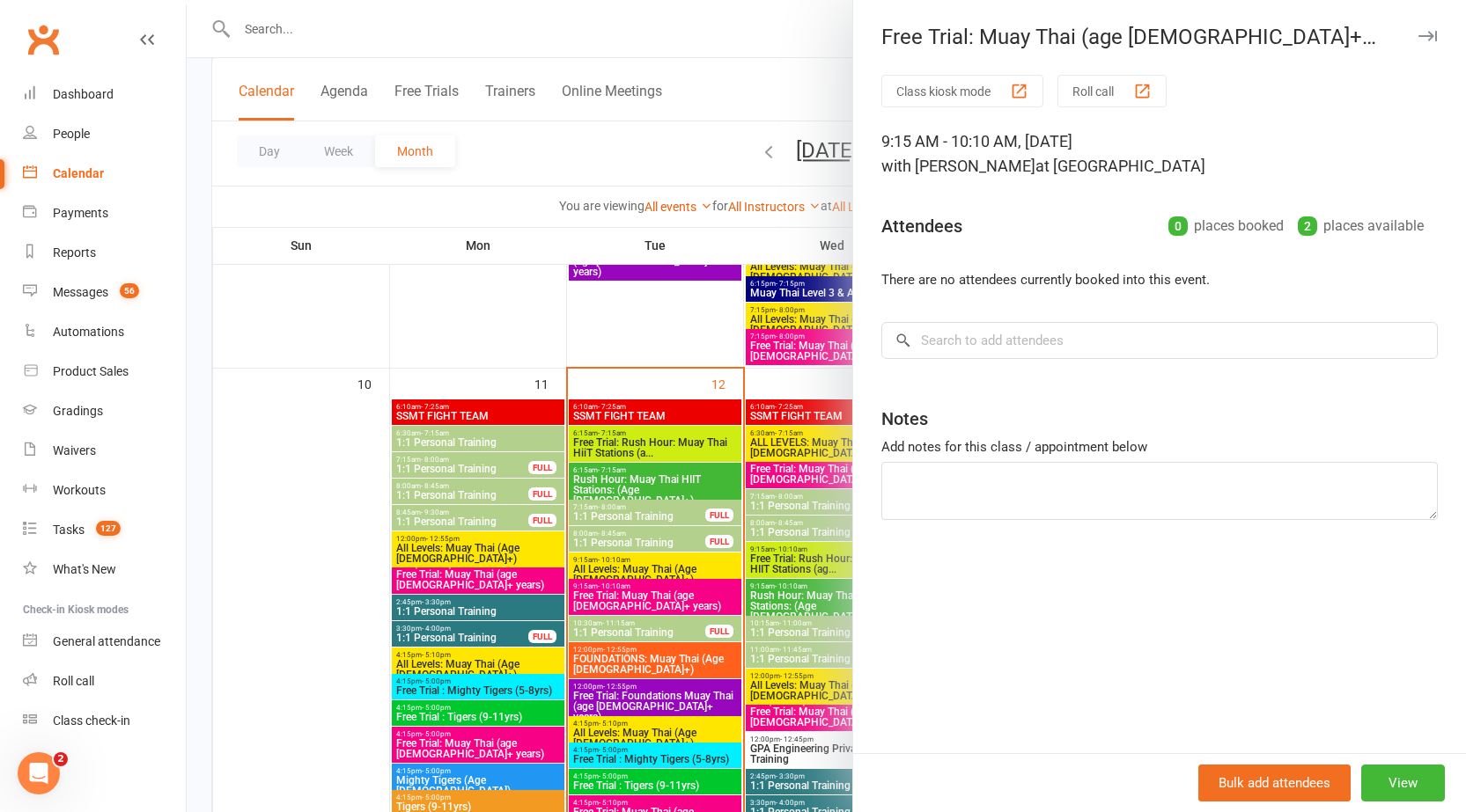
click at [646, 600] on div at bounding box center [826, 406] width 1279 height 812
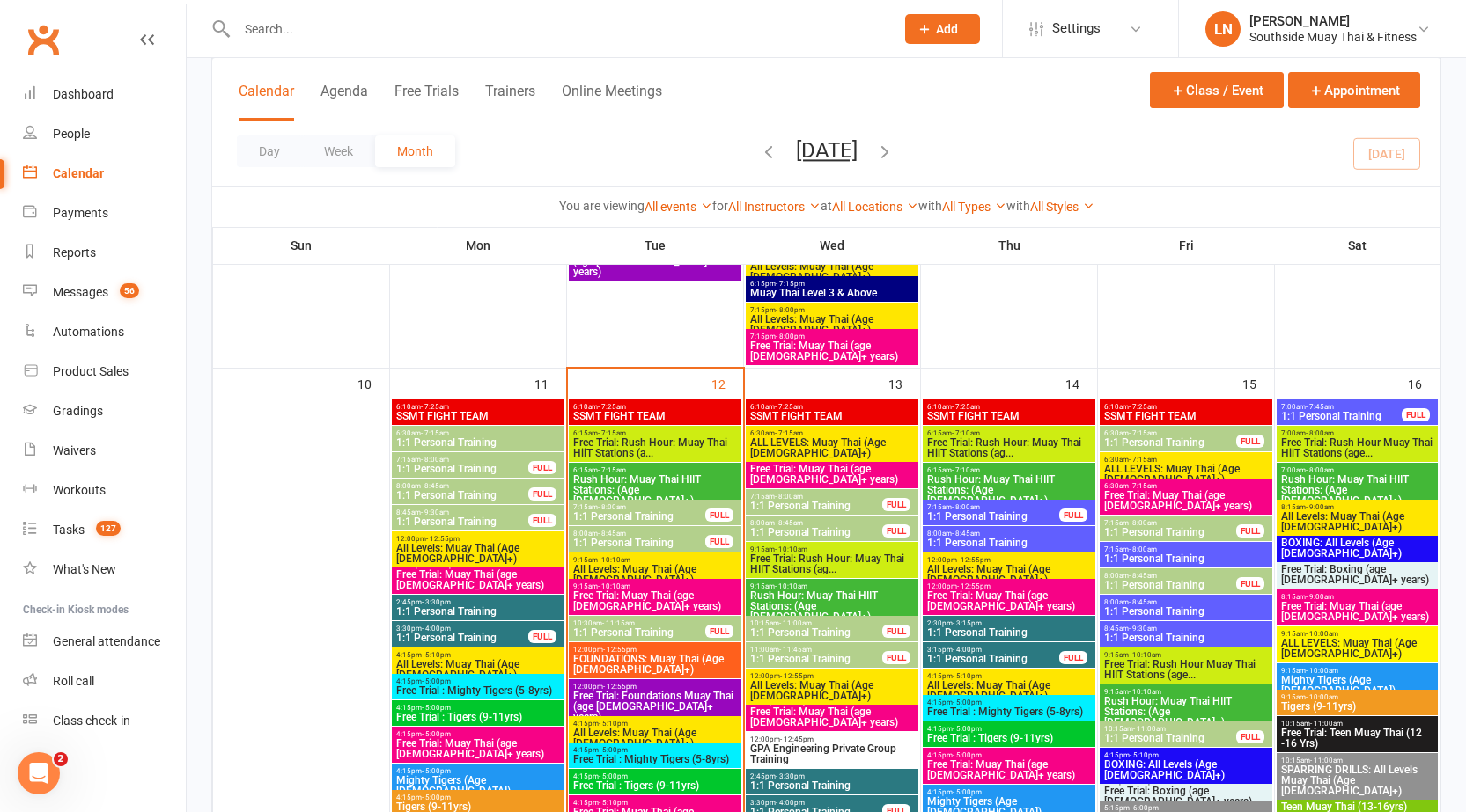
click at [650, 567] on span "All Levels: Muay Thai (Age 13+)" at bounding box center [655, 574] width 166 height 21
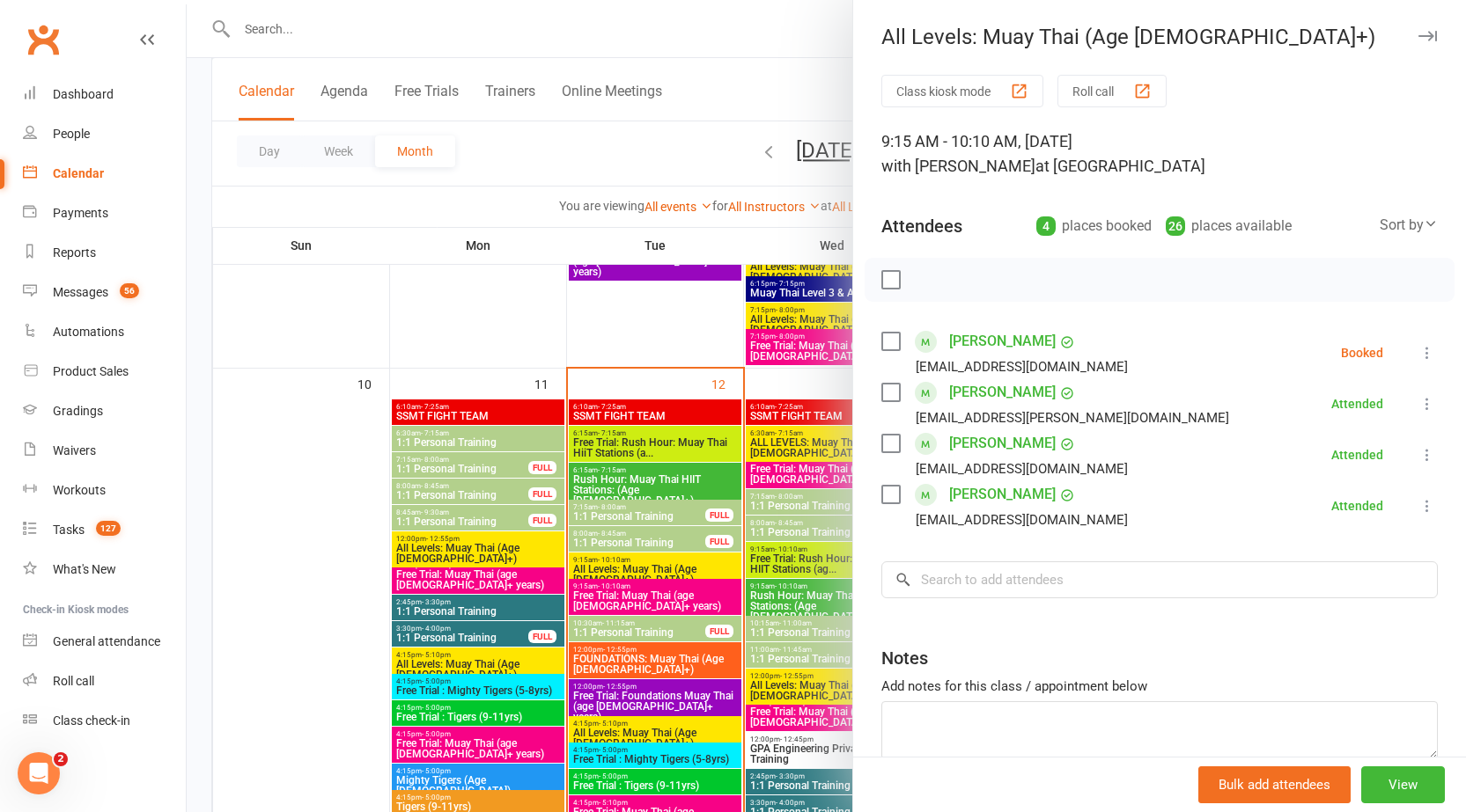
click at [648, 564] on div at bounding box center [826, 406] width 1279 height 812
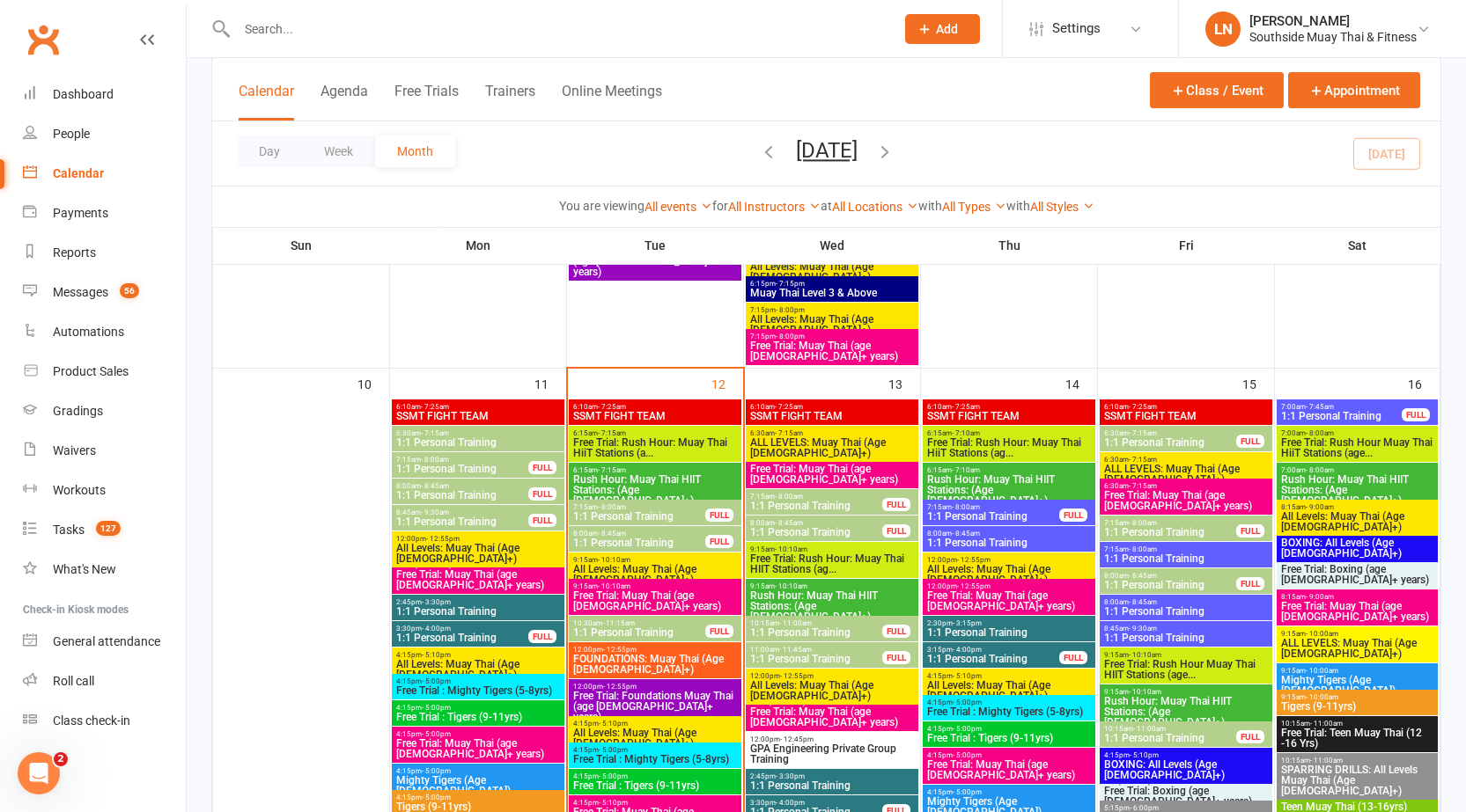
click at [623, 631] on span "1:1 Personal Training" at bounding box center [639, 633] width 134 height 11
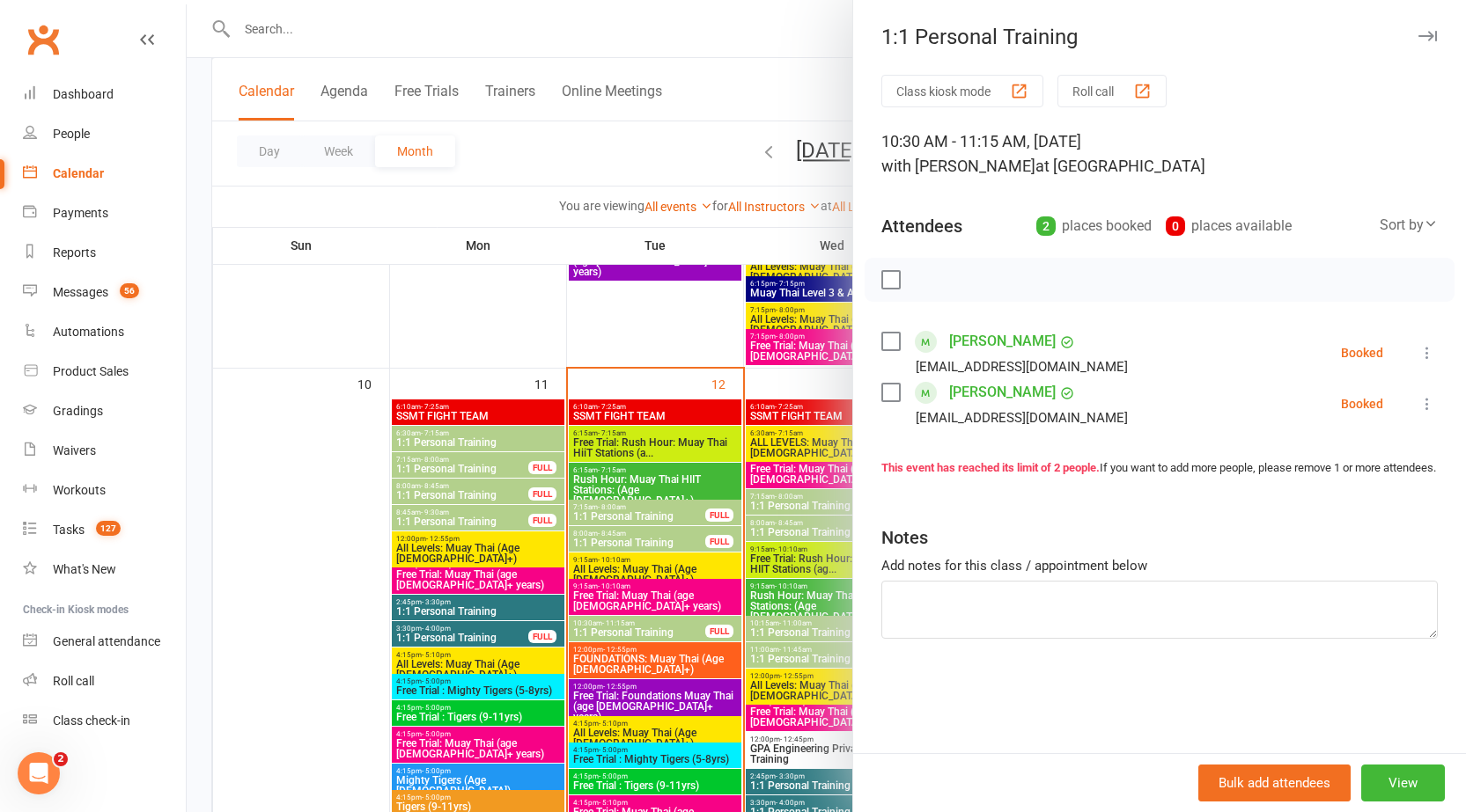
click at [623, 631] on div at bounding box center [826, 406] width 1279 height 812
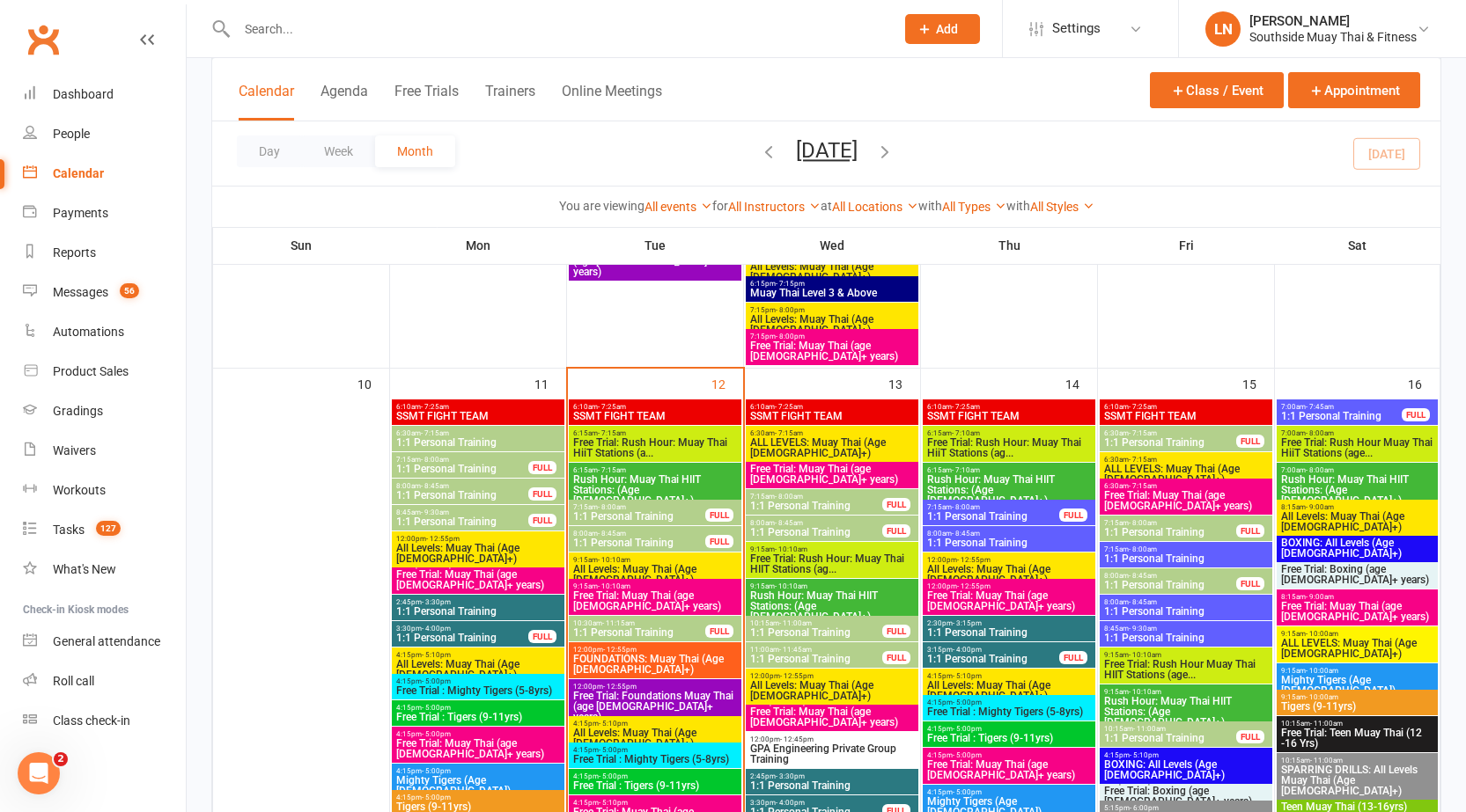
click at [609, 664] on span "FOUNDATIONS: Muay Thai (Age 13+)" at bounding box center [655, 664] width 166 height 21
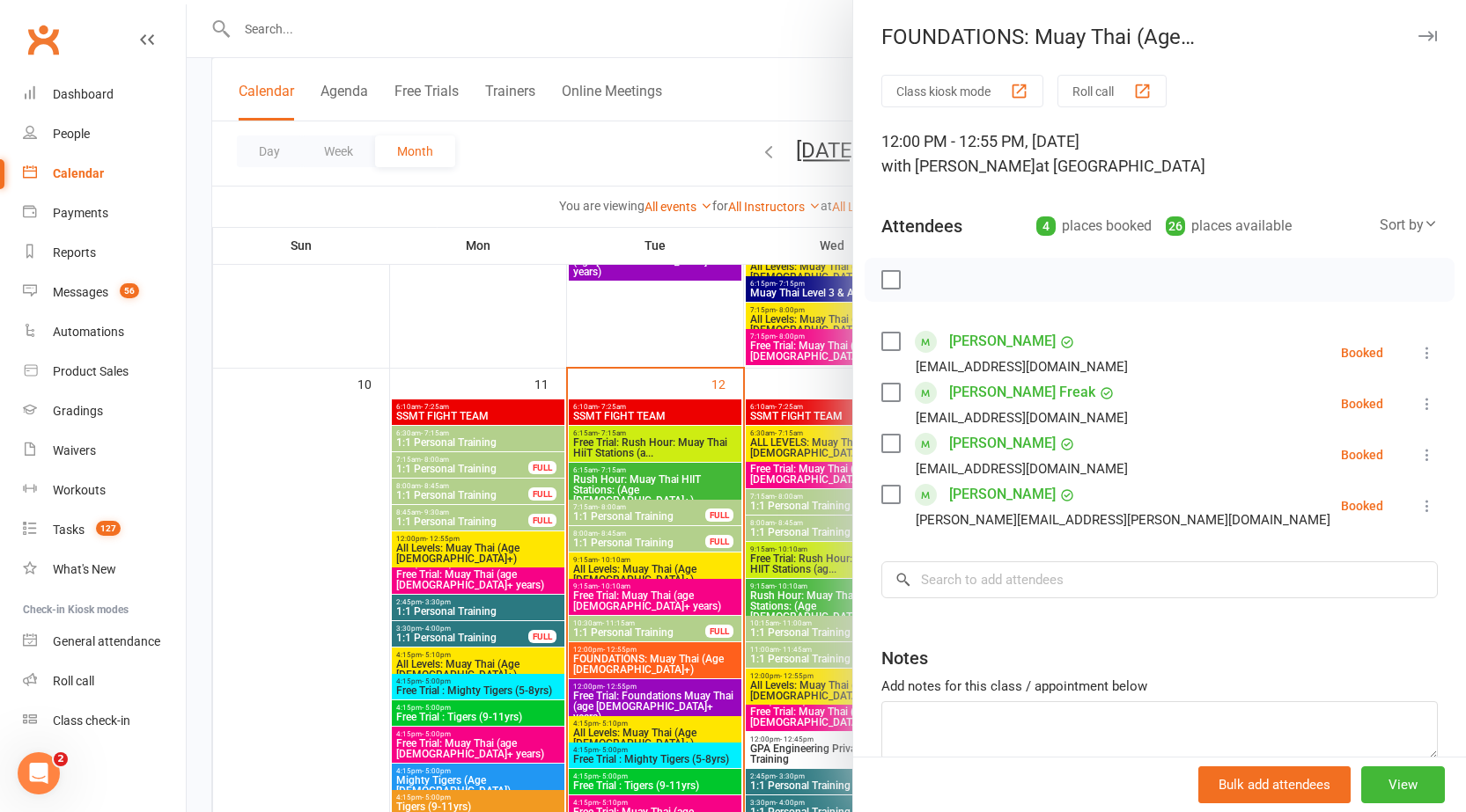
drag, startPoint x: 1395, startPoint y: 34, endPoint x: 1379, endPoint y: 90, distance: 58.2
click at [1418, 35] on icon "button" at bounding box center [1428, 37] width 18 height 11
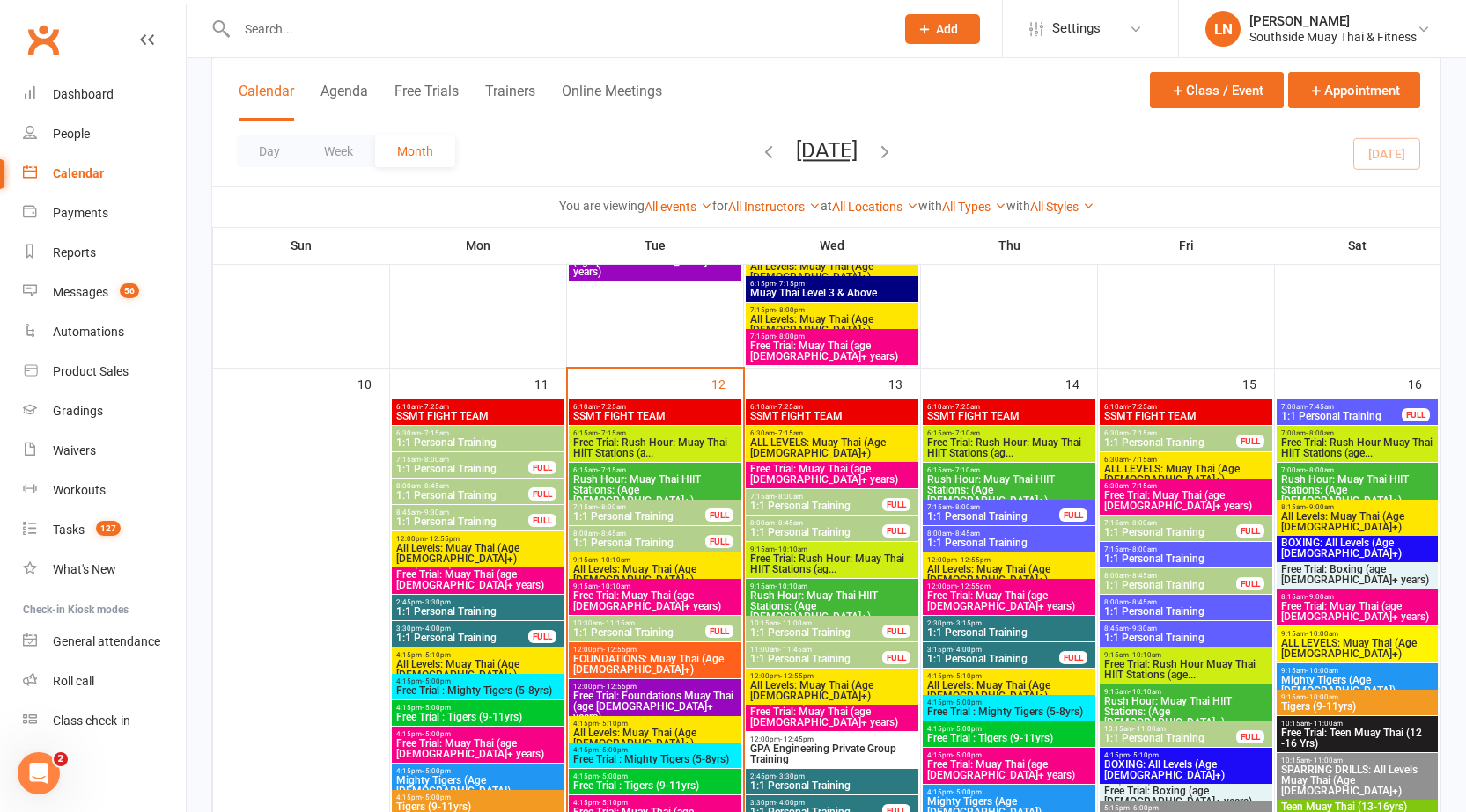
scroll to position [1979, 0]
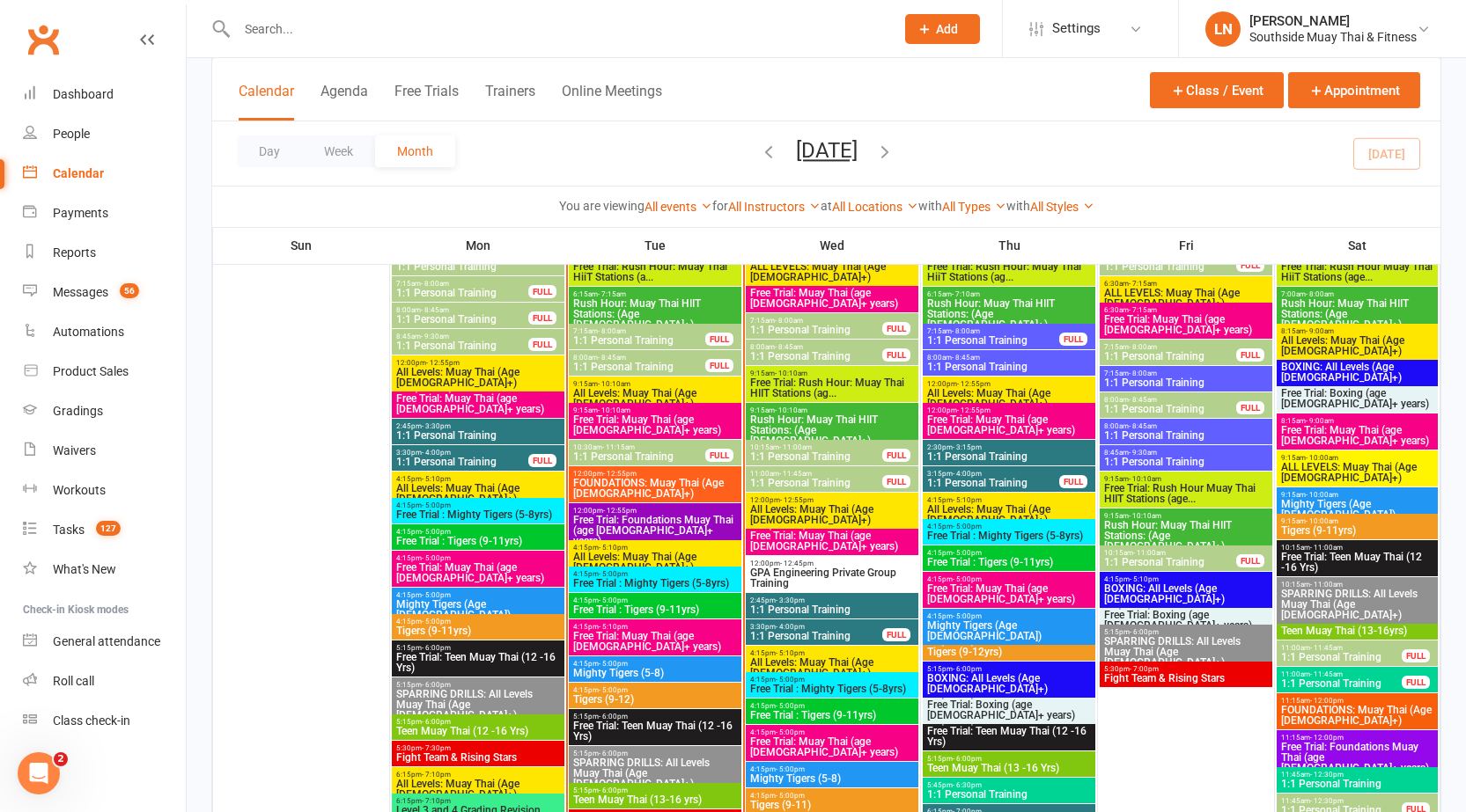
click at [603, 522] on span "Free Trial: Foundations Muay Thai (age 13+ years)" at bounding box center [655, 530] width 166 height 32
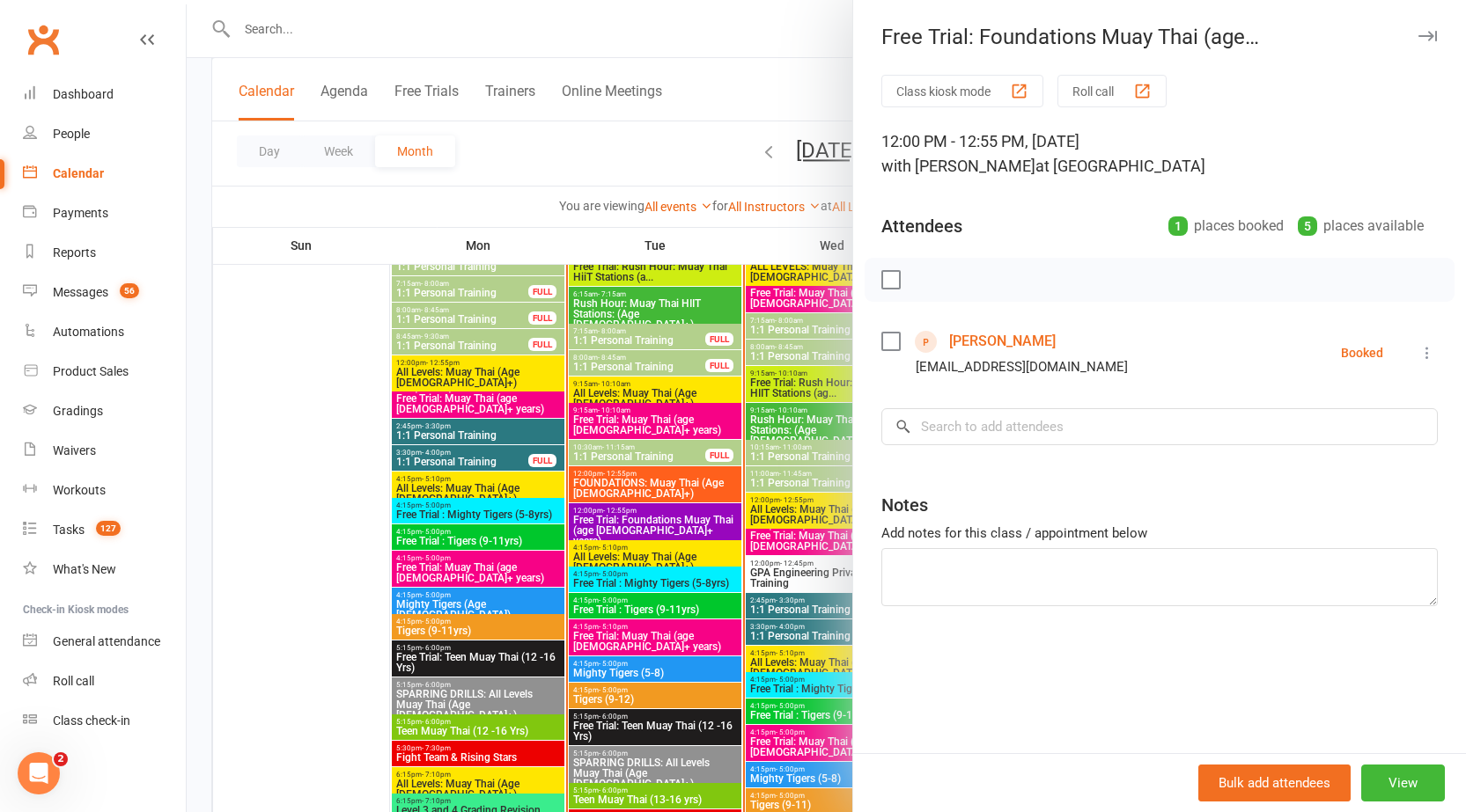
click at [603, 522] on div at bounding box center [826, 406] width 1279 height 812
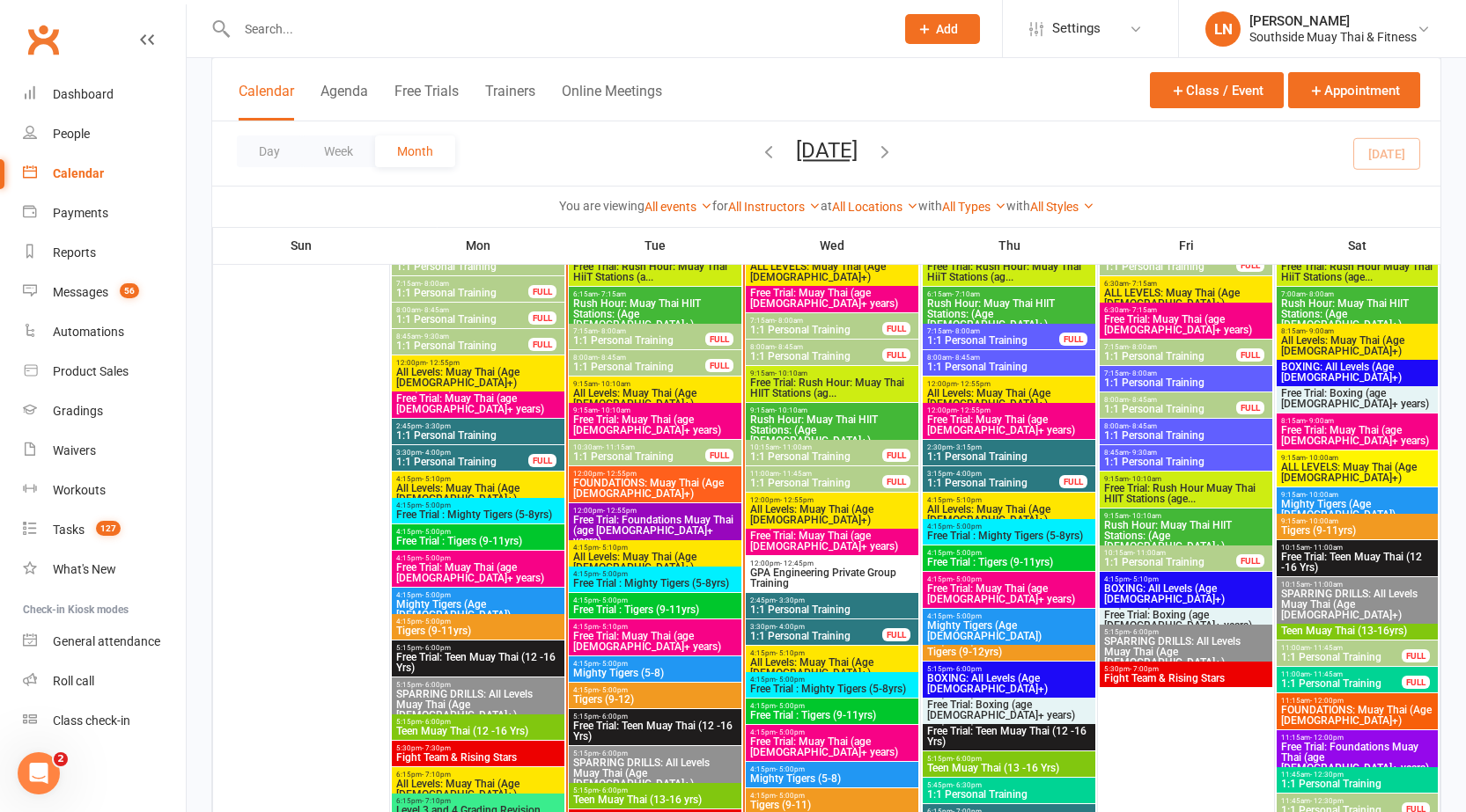
click at [623, 496] on span "FOUNDATIONS: Muay Thai (Age 13+)" at bounding box center [655, 488] width 166 height 21
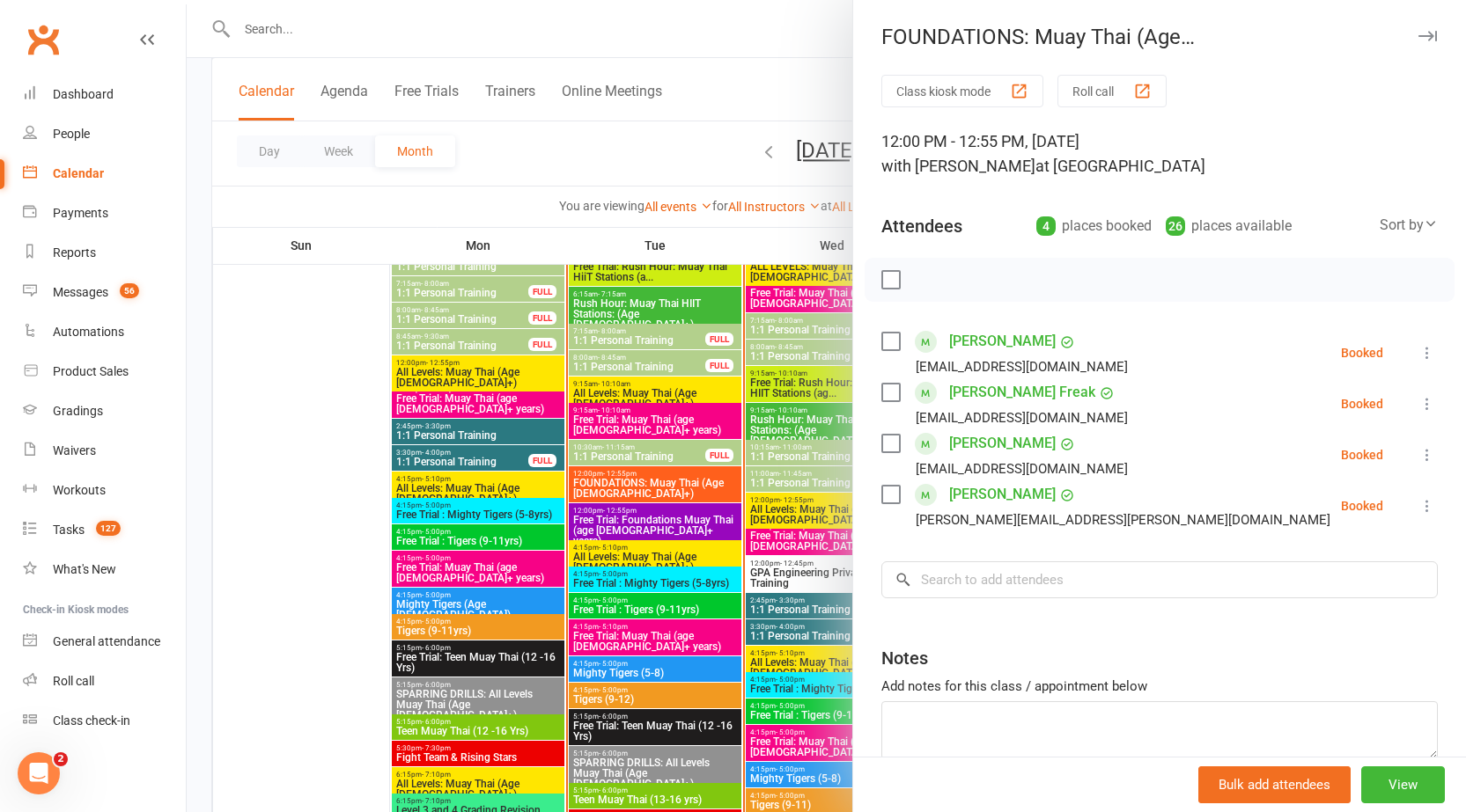
click at [626, 489] on div at bounding box center [826, 406] width 1279 height 812
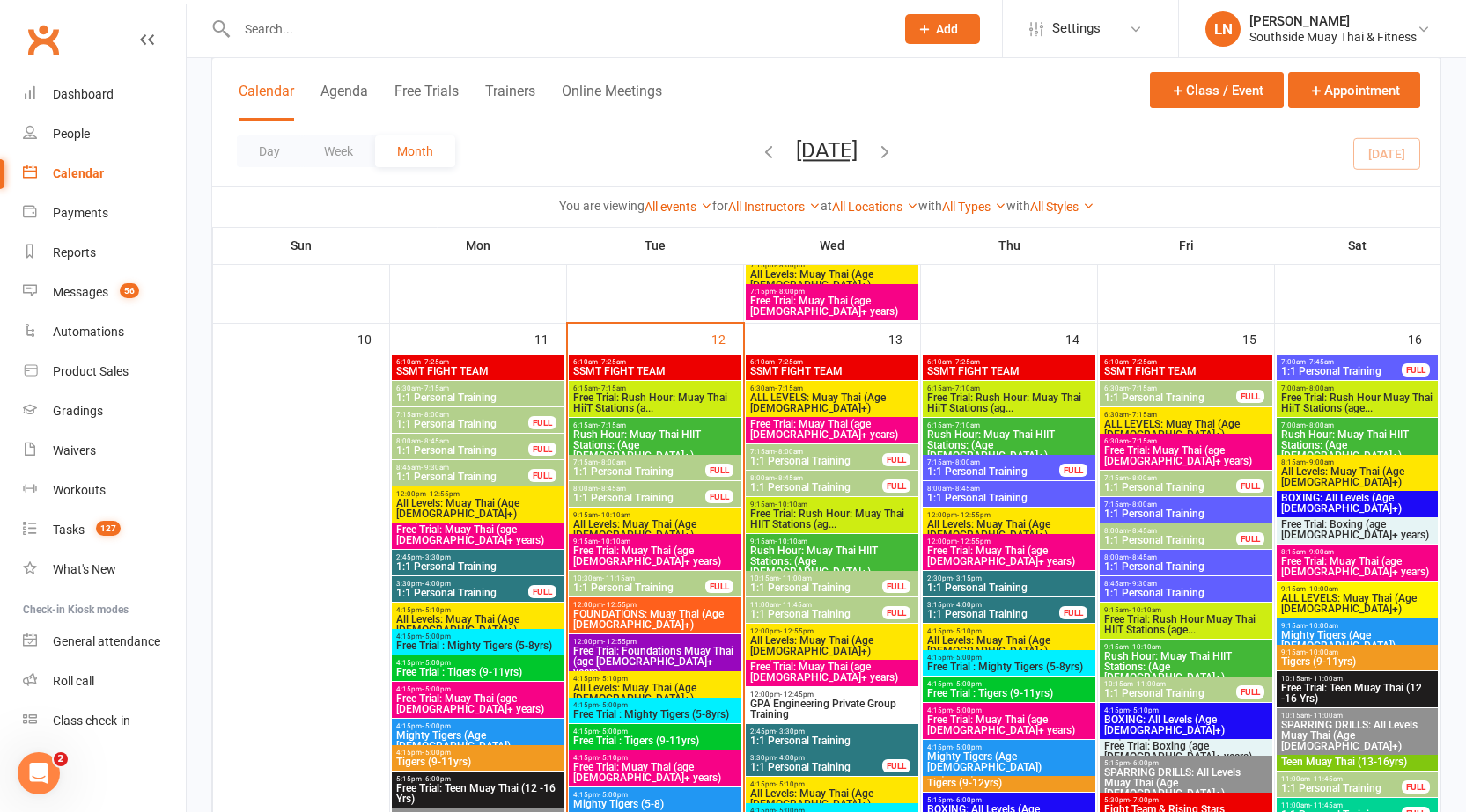
scroll to position [1829, 0]
